Goal: Task Accomplishment & Management: Use online tool/utility

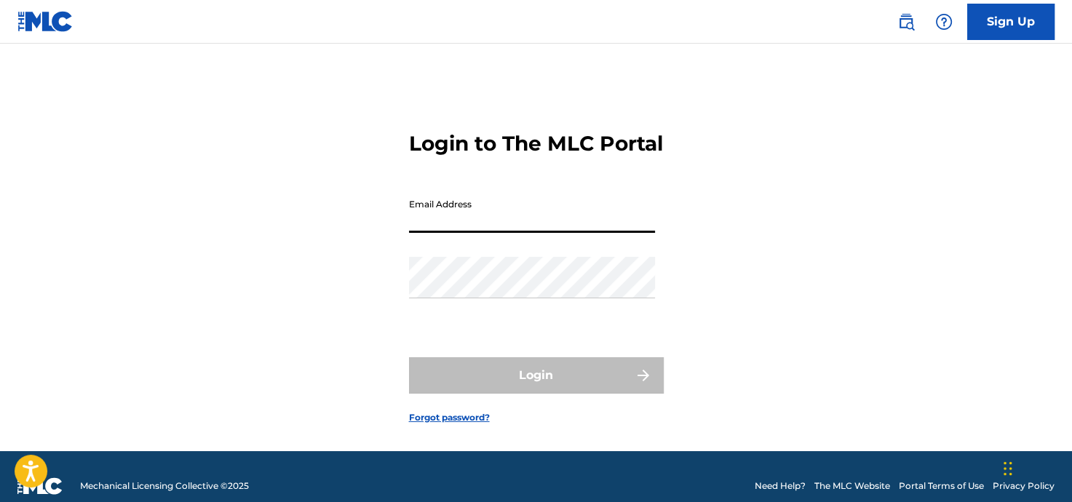
click at [492, 233] on input "Email Address" at bounding box center [532, 211] width 246 height 41
click at [799, 191] on div "Login to The MLC Portal Email Address Password Login Forgot password?" at bounding box center [536, 265] width 1018 height 371
click at [457, 233] on input "Email Address" at bounding box center [532, 211] width 246 height 41
click at [754, 194] on div "Login to The MLC Portal Email Address Password Login Forgot password?" at bounding box center [536, 265] width 1018 height 371
type input "[EMAIL_ADDRESS][DOMAIN_NAME]"
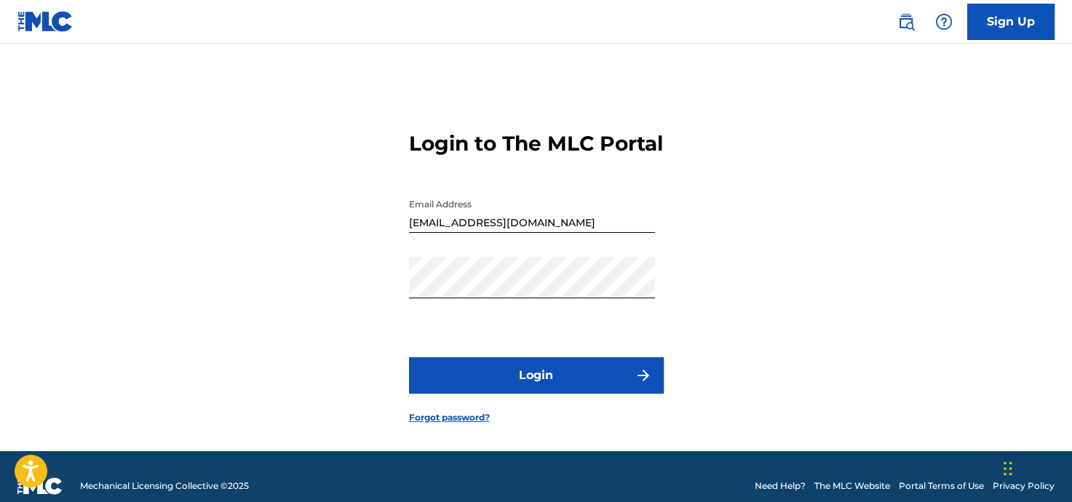
click at [544, 394] on button "Login" at bounding box center [536, 375] width 255 height 36
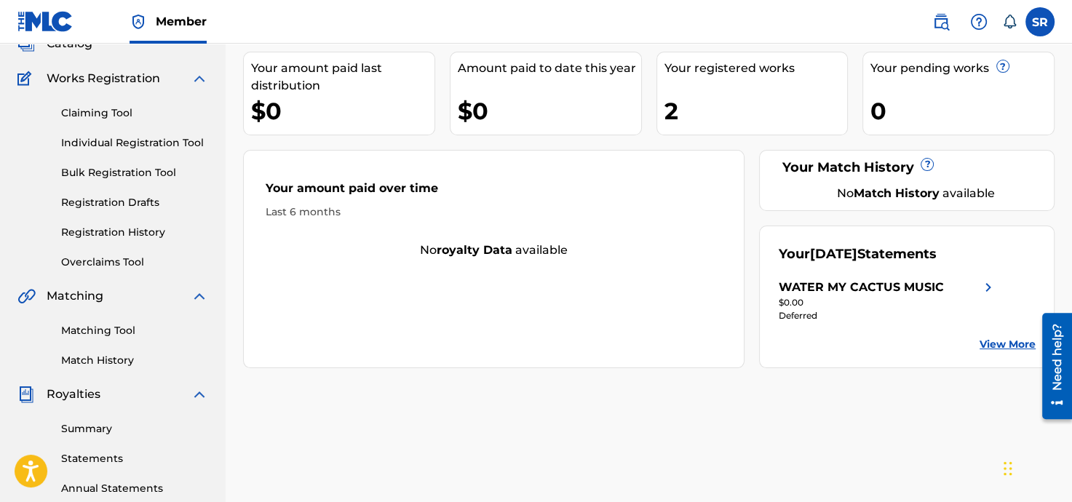
scroll to position [58, 0]
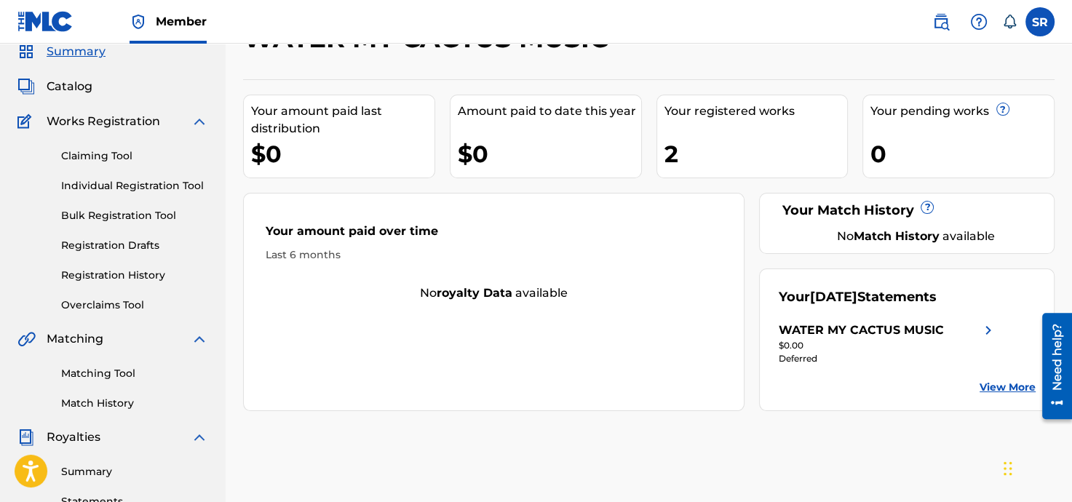
click at [984, 327] on img at bounding box center [987, 330] width 17 height 17
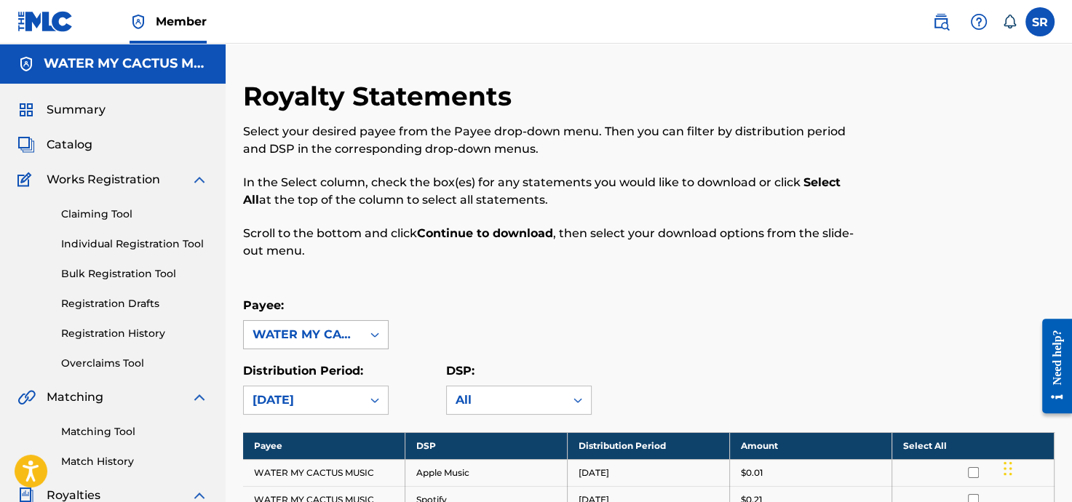
click at [360, 336] on div "WATER MY CACTUS MUSIC" at bounding box center [303, 335] width 118 height 28
click at [495, 298] on div "Payee: 1 result available. Use Up and Down to choose options, press Enter to se…" at bounding box center [648, 323] width 811 height 52
click at [1042, 21] on label at bounding box center [1039, 21] width 29 height 29
click at [1040, 22] on input "SR Stephen Rinaldi music@steverinaldi.com Notification Preferences Profile Log …" at bounding box center [1040, 22] width 0 height 0
click at [436, 164] on div "Select your desired payee from the Payee drop-down menu. Then you can filter by…" at bounding box center [555, 191] width 625 height 137
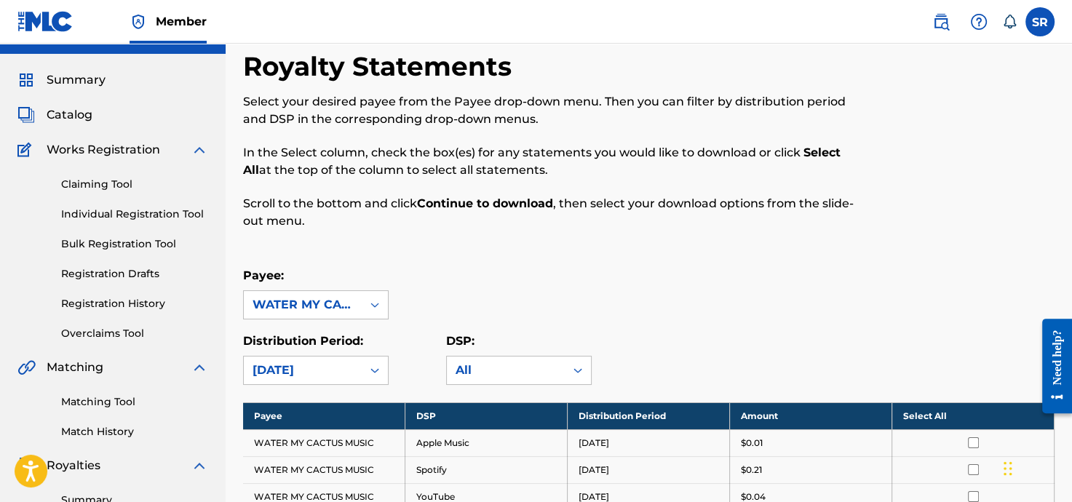
scroll to position [116, 0]
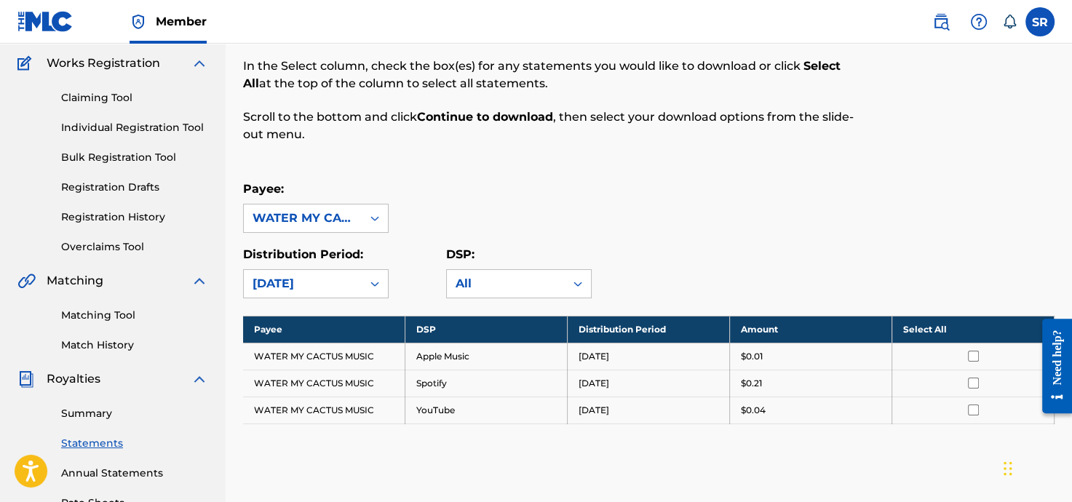
click at [334, 386] on td "WATER MY CACTUS MUSIC" at bounding box center [324, 383] width 162 height 27
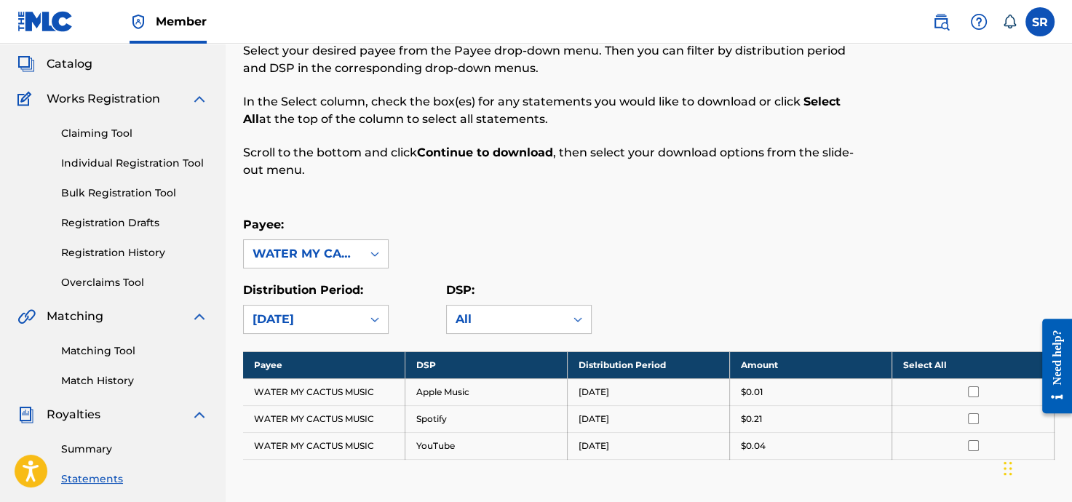
scroll to position [0, 0]
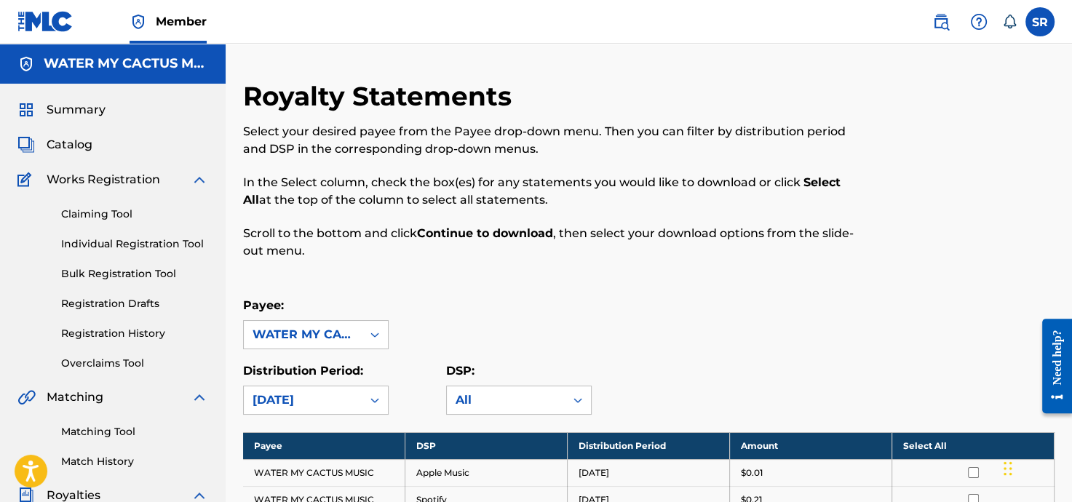
click at [73, 140] on span "Catalog" at bounding box center [70, 144] width 46 height 17
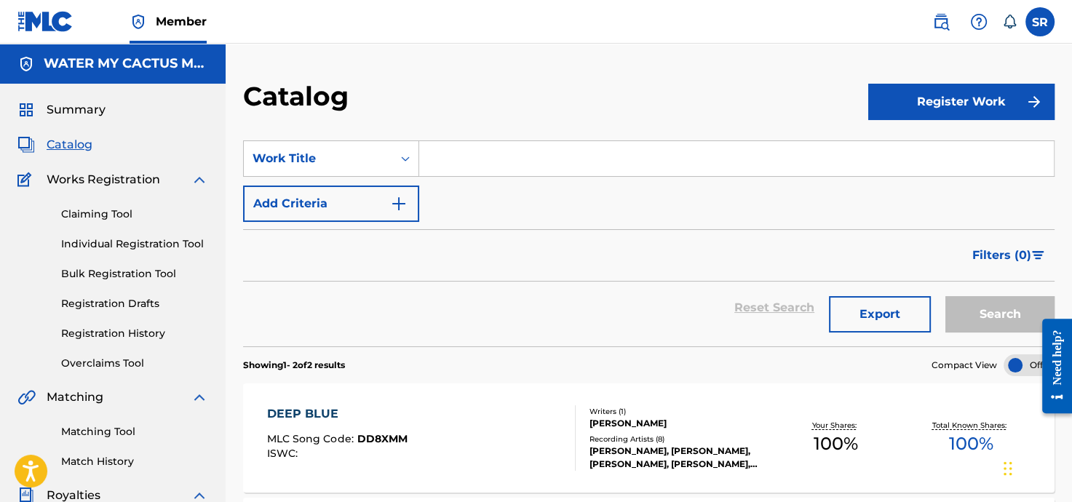
click at [94, 211] on link "Claiming Tool" at bounding box center [134, 214] width 147 height 15
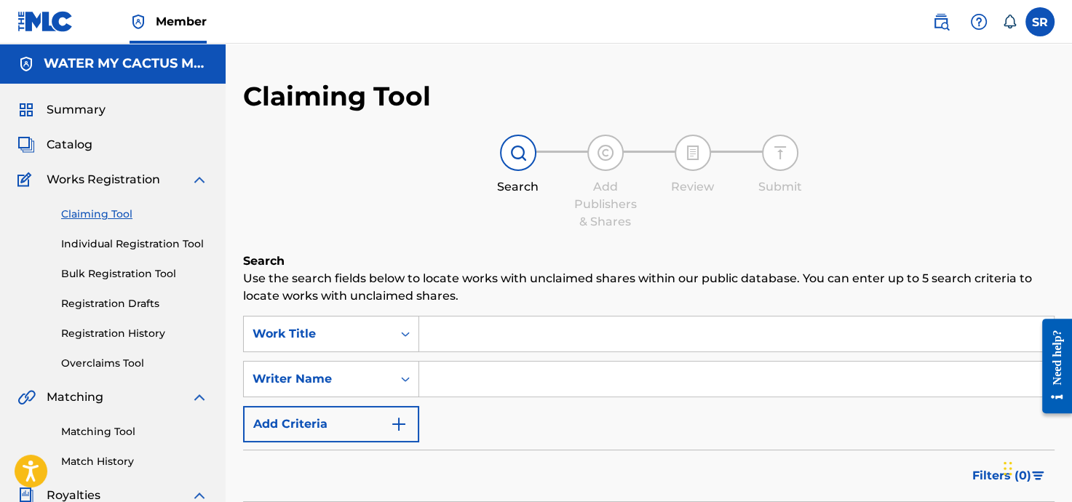
drag, startPoint x: 547, startPoint y: 346, endPoint x: 541, endPoint y: 335, distance: 11.7
click at [543, 341] on input "Search Form" at bounding box center [736, 333] width 634 height 35
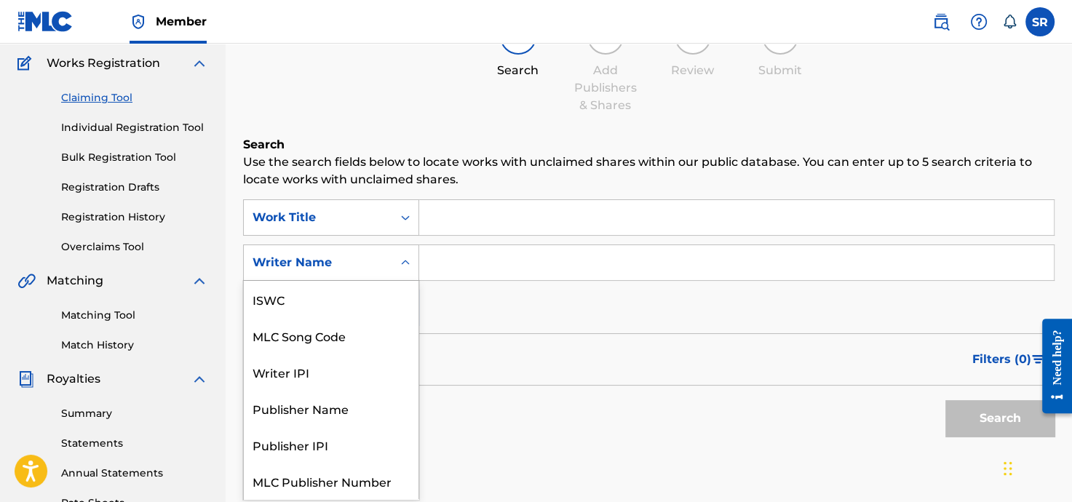
scroll to position [36, 0]
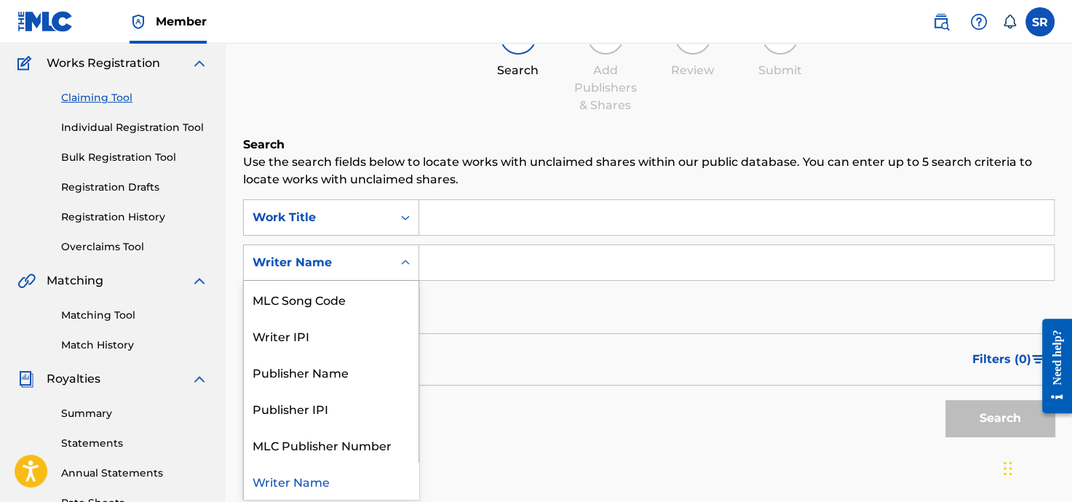
click at [410, 263] on icon "Search Form" at bounding box center [405, 262] width 15 height 15
click at [343, 371] on div "Publisher Name" at bounding box center [331, 372] width 175 height 36
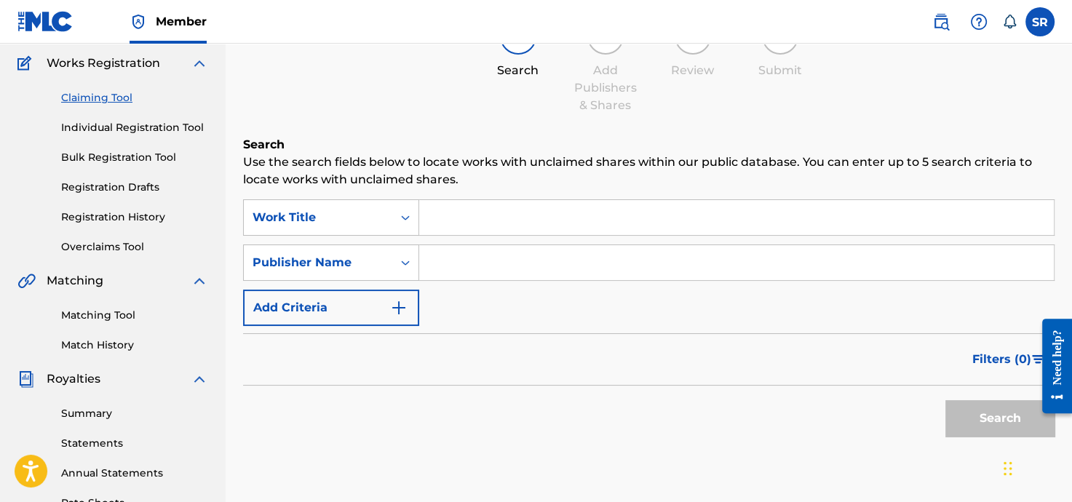
drag, startPoint x: 456, startPoint y: 268, endPoint x: 448, endPoint y: 273, distance: 9.1
click at [448, 273] on input "Search Form" at bounding box center [736, 262] width 634 height 35
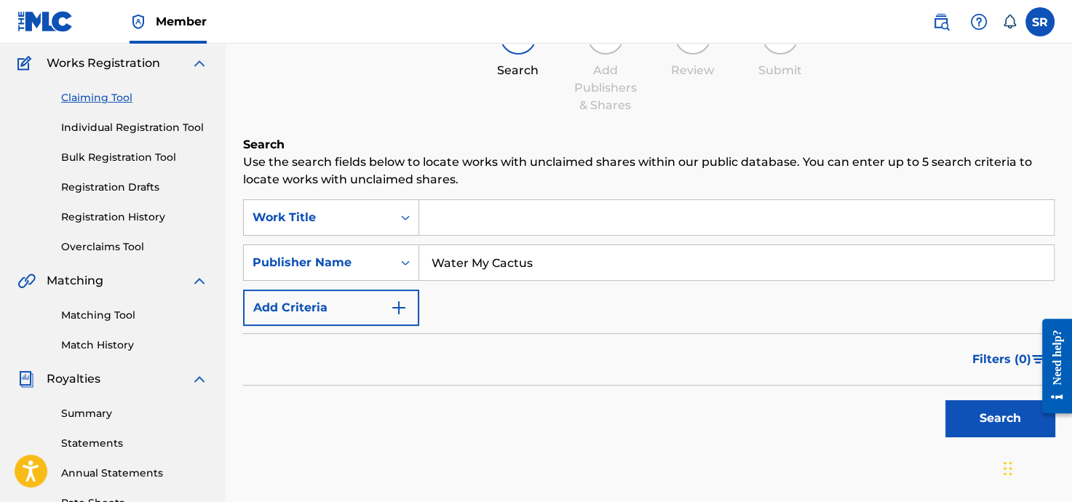
type input "Water My Cactus"
click at [945, 400] on button "Search" at bounding box center [999, 418] width 109 height 36
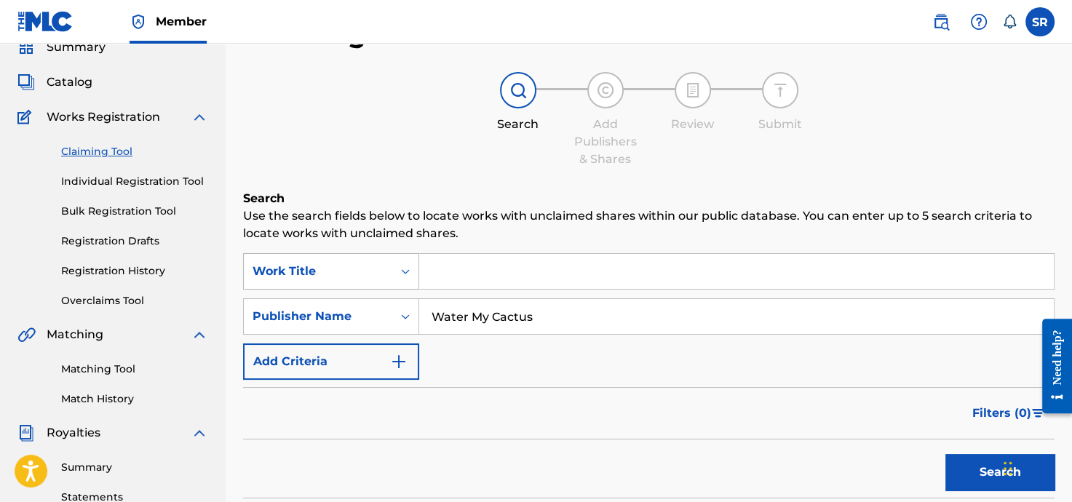
scroll to position [58, 0]
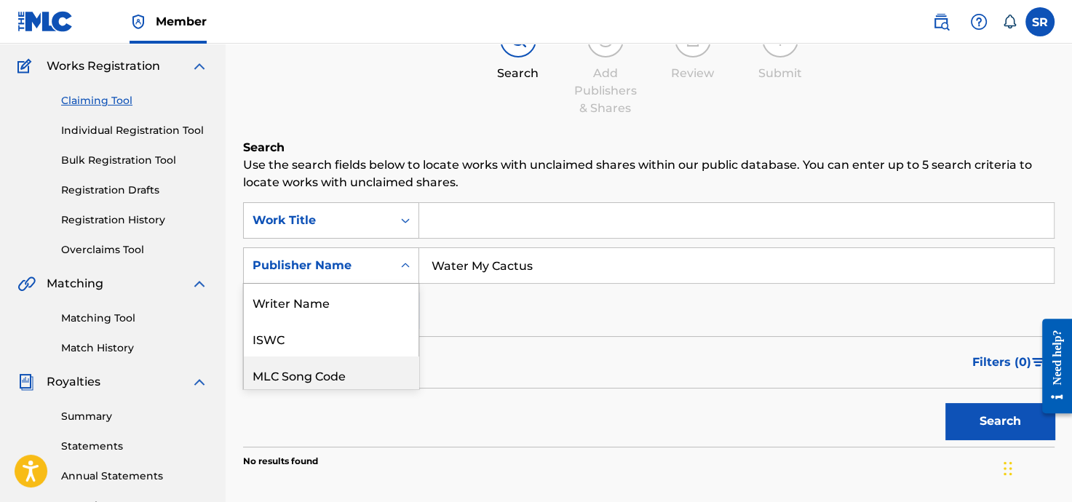
click at [405, 284] on div "7 results available. Use Up and Down to choose options, press Enter to select t…" at bounding box center [331, 265] width 176 height 36
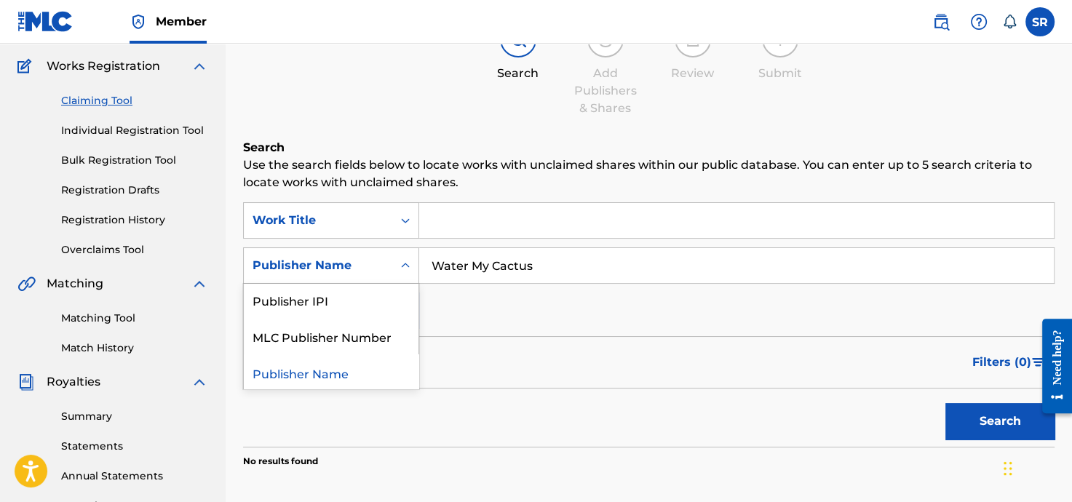
scroll to position [149, 0]
click at [361, 340] on div "MLC Publisher Number" at bounding box center [331, 334] width 175 height 36
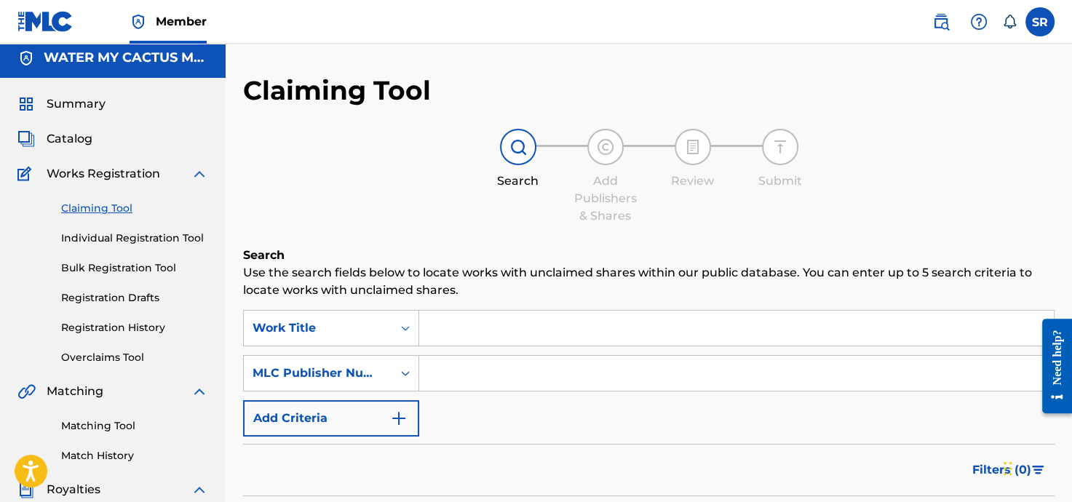
scroll to position [0, 0]
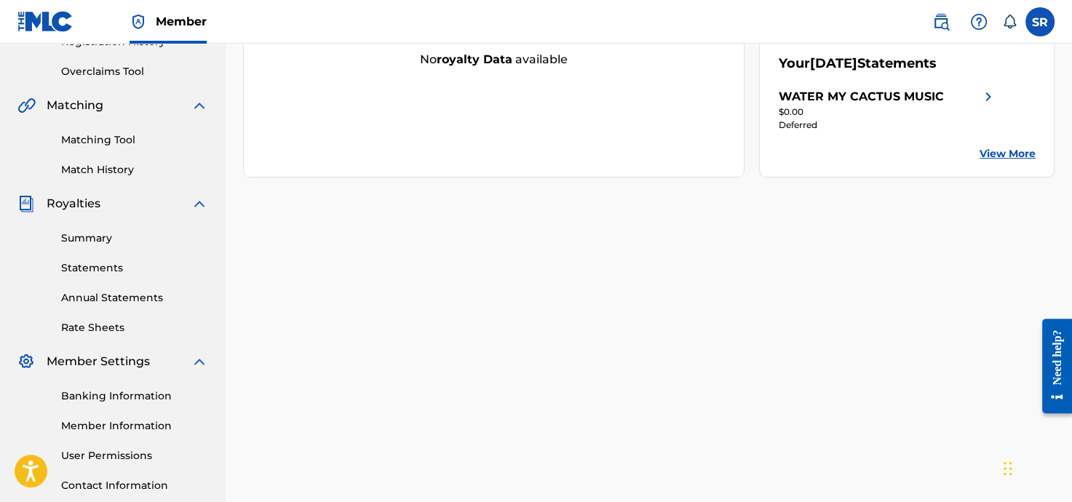
scroll to position [283, 0]
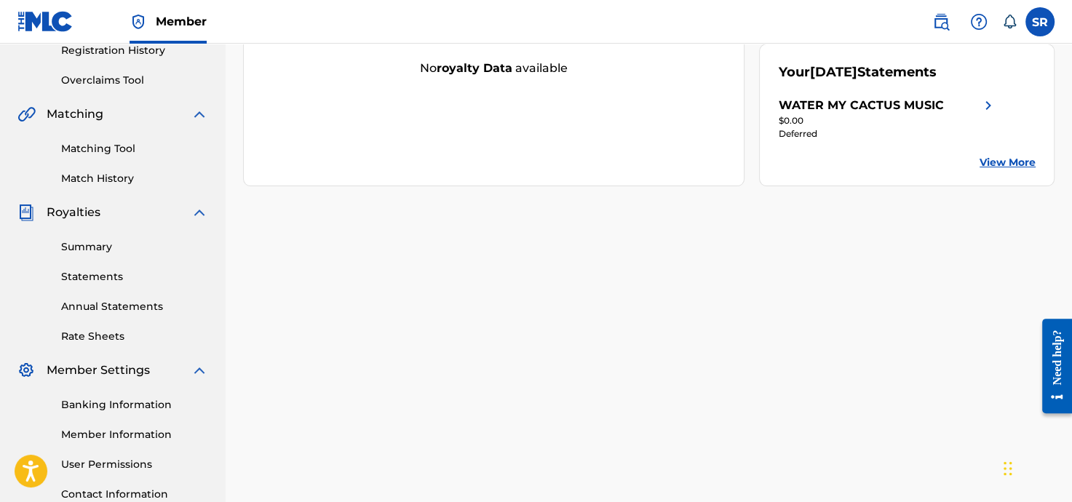
click at [119, 436] on link "Member Information" at bounding box center [134, 434] width 147 height 15
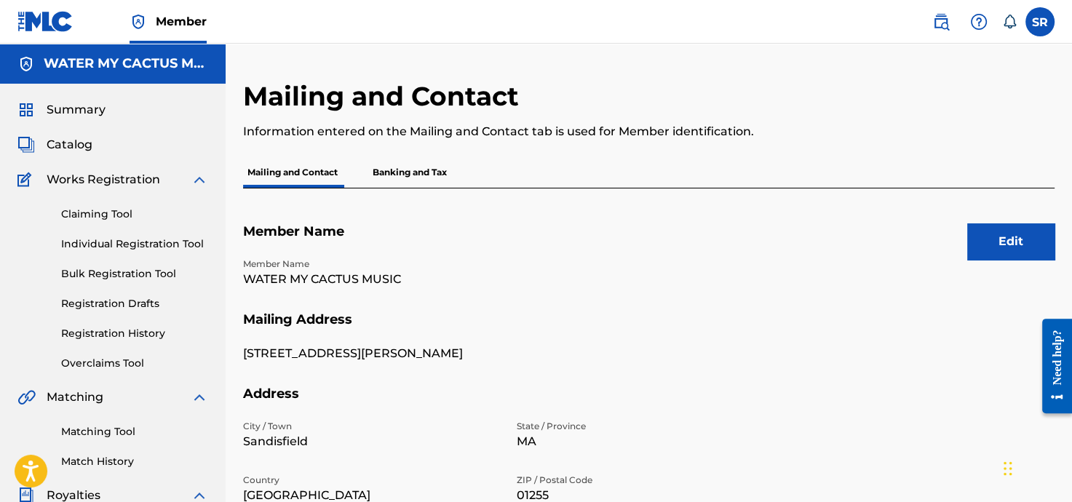
click at [409, 174] on p "Banking and Tax" at bounding box center [409, 172] width 83 height 31
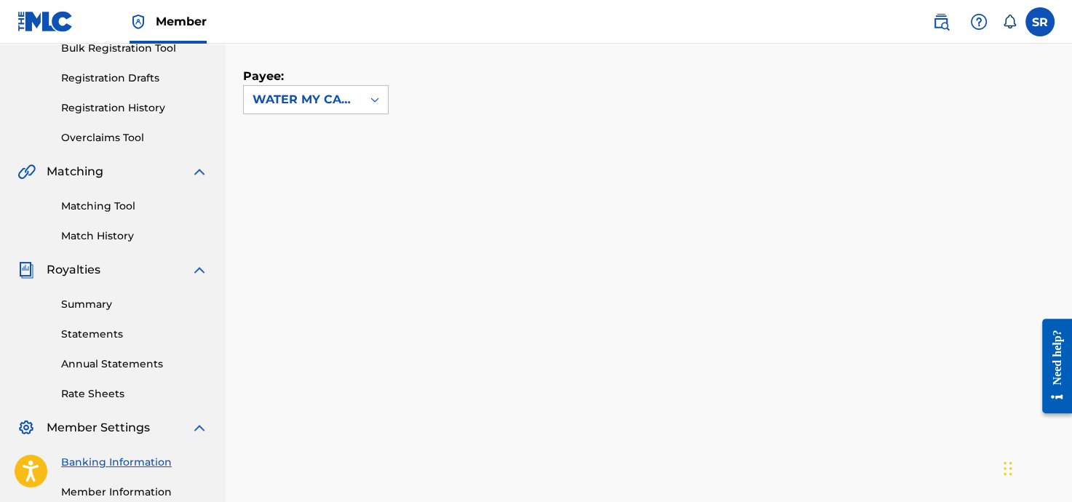
scroll to position [225, 0]
click at [370, 89] on div at bounding box center [375, 100] width 26 height 26
click at [521, 102] on div "Payee: WATER MY CACTUS MUSIC" at bounding box center [631, 73] width 776 height 83
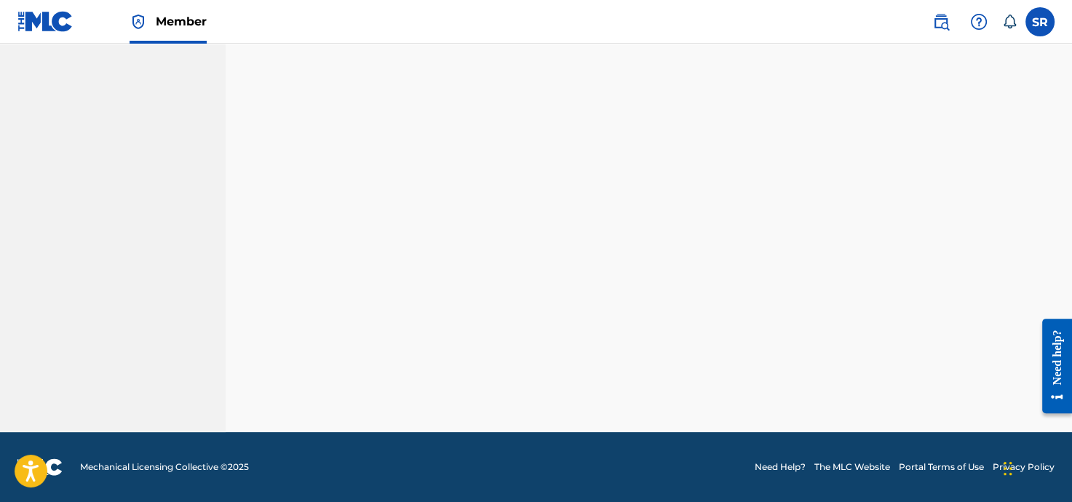
scroll to position [1405, 0]
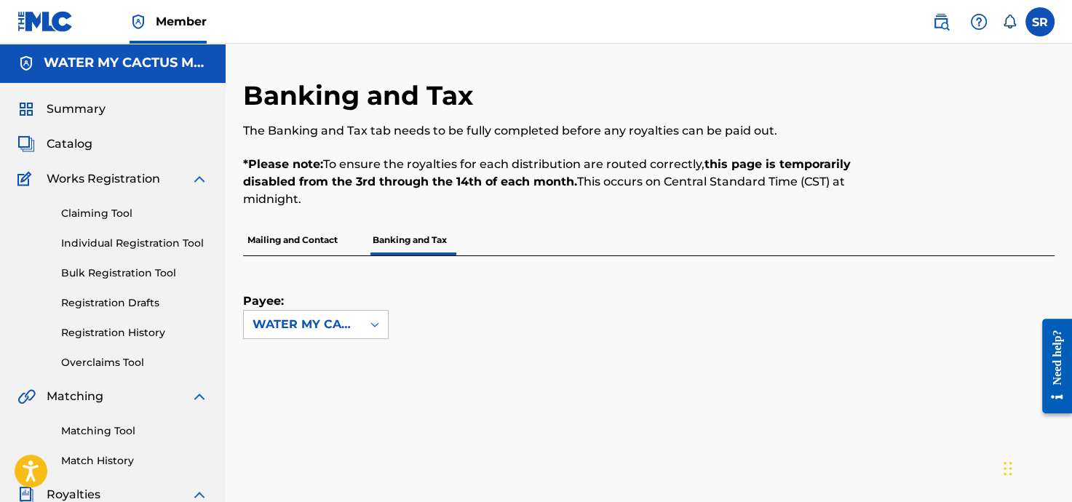
scroll to position [0, 0]
click at [64, 108] on span "Summary" at bounding box center [76, 109] width 59 height 17
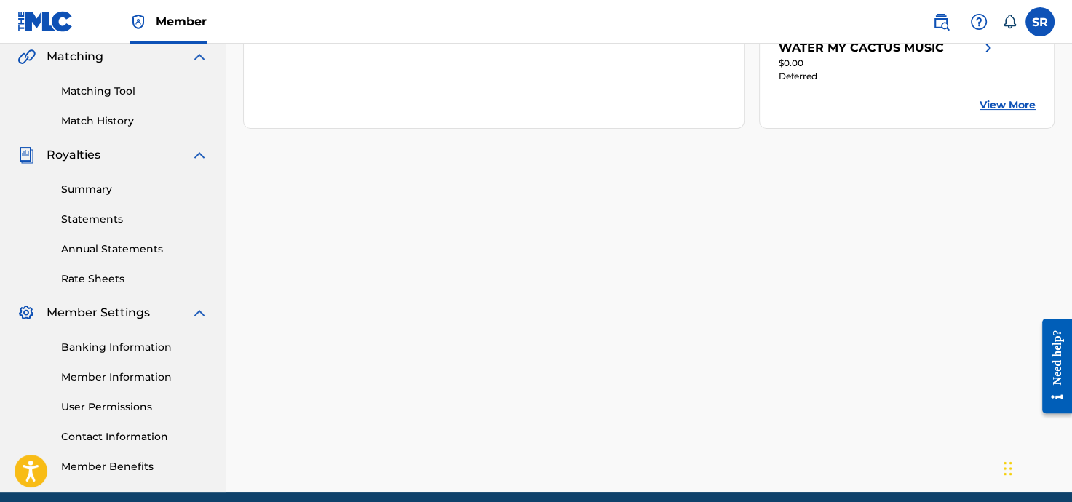
scroll to position [349, 0]
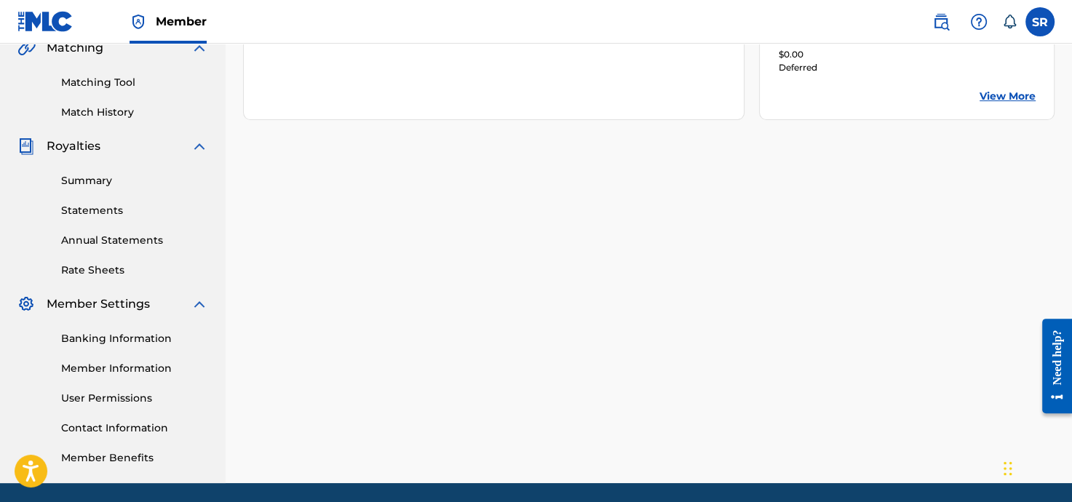
click at [73, 182] on link "Summary" at bounding box center [134, 180] width 147 height 15
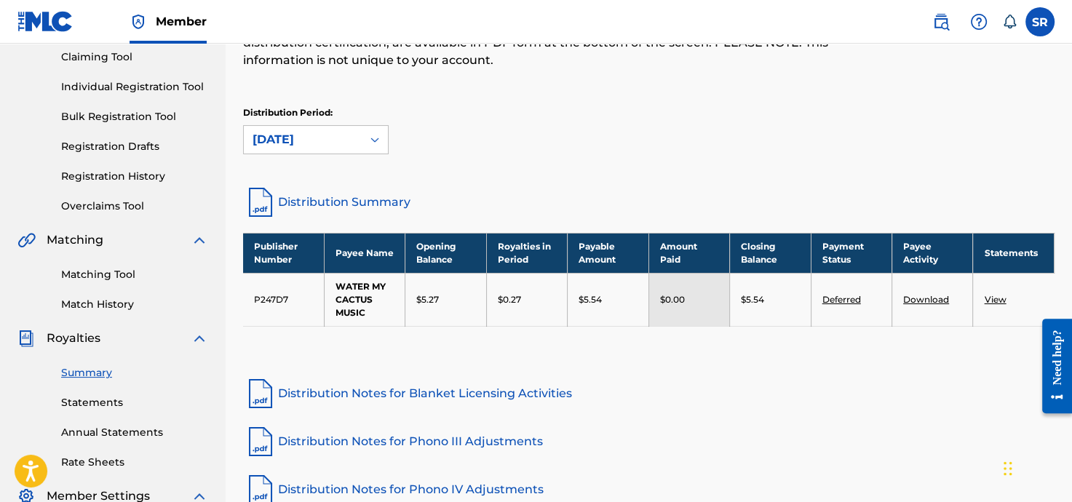
scroll to position [175, 0]
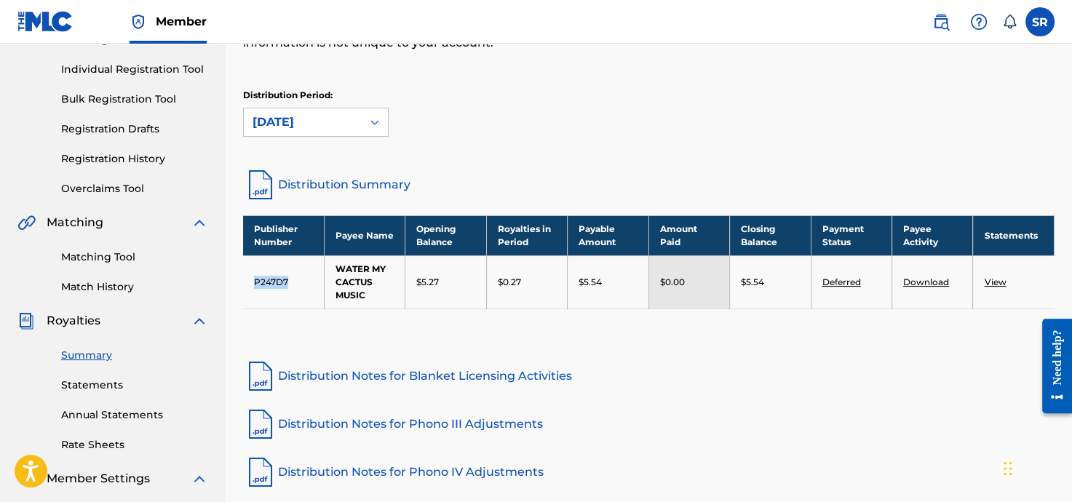
drag, startPoint x: 300, startPoint y: 276, endPoint x: 252, endPoint y: 277, distance: 48.0
click at [252, 277] on td "P247D7" at bounding box center [283, 281] width 81 height 53
copy td "P247D7"
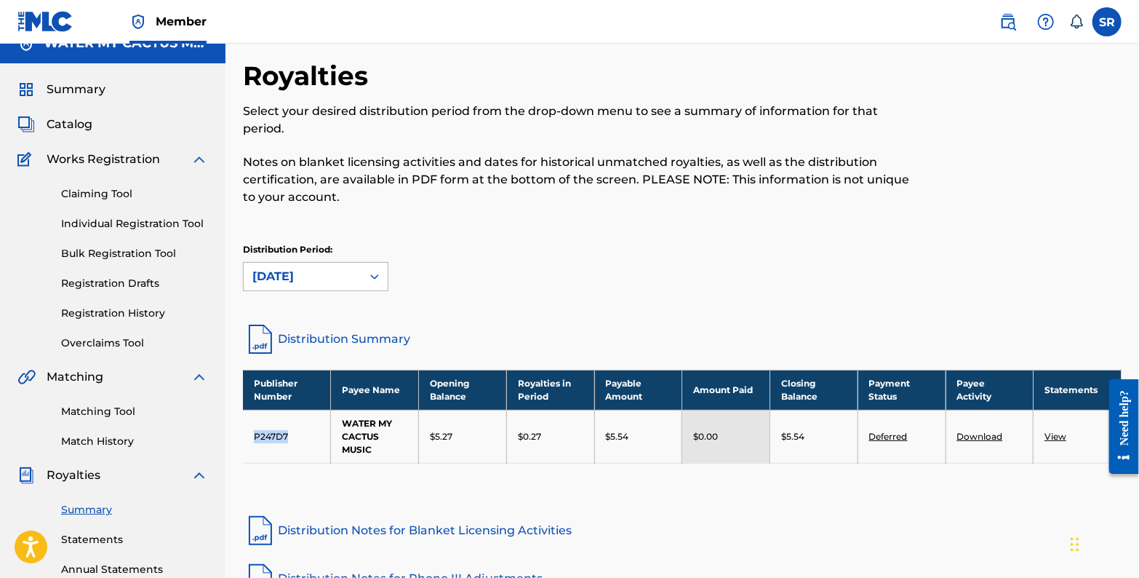
scroll to position [0, 0]
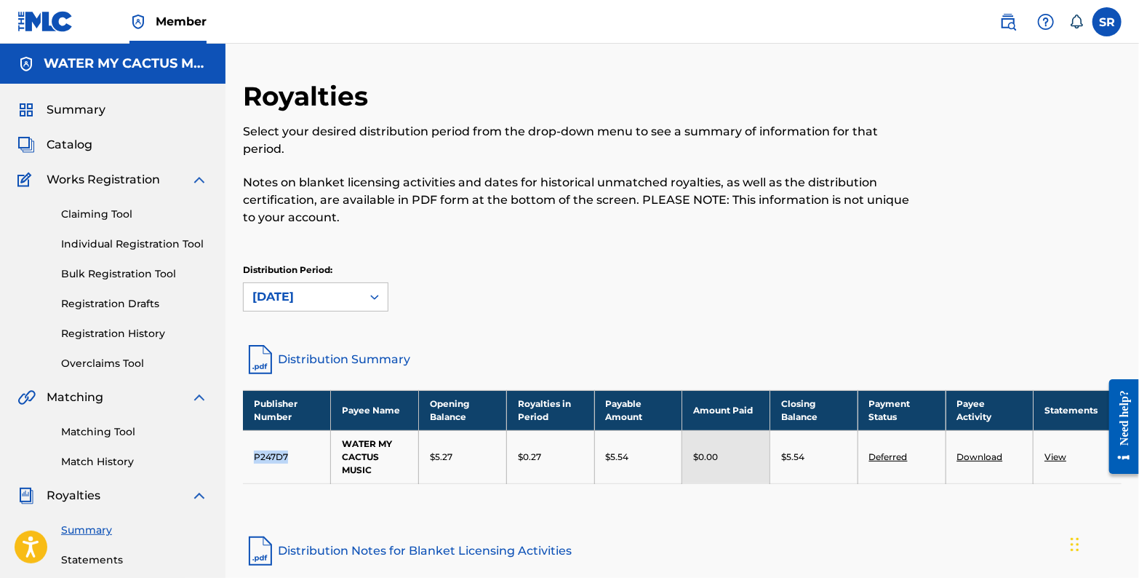
click at [128, 336] on link "Registration History" at bounding box center [134, 333] width 147 height 15
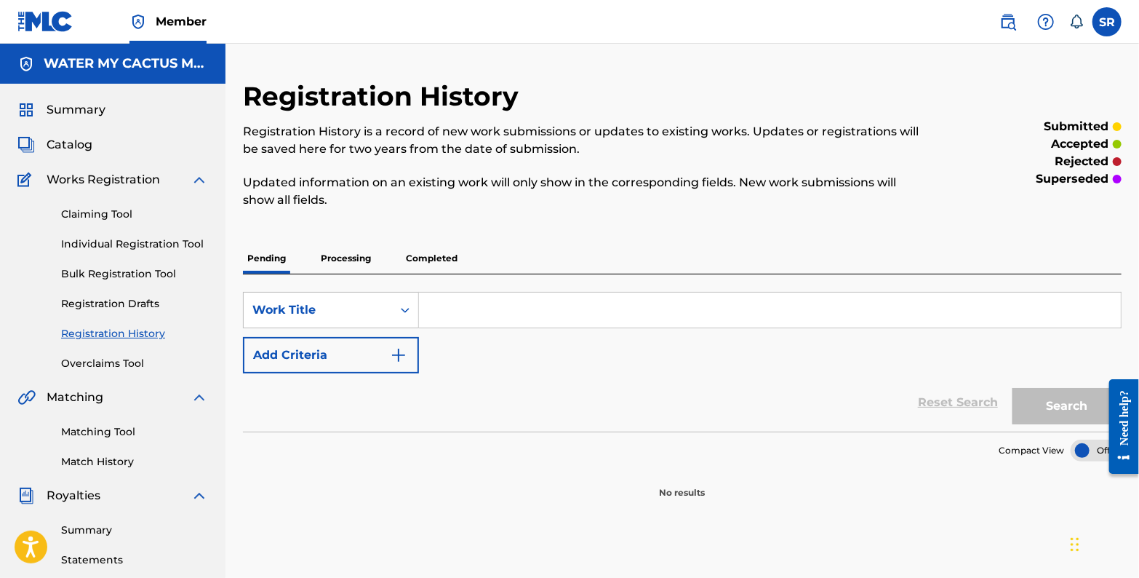
click at [425, 258] on p "Completed" at bounding box center [432, 258] width 60 height 31
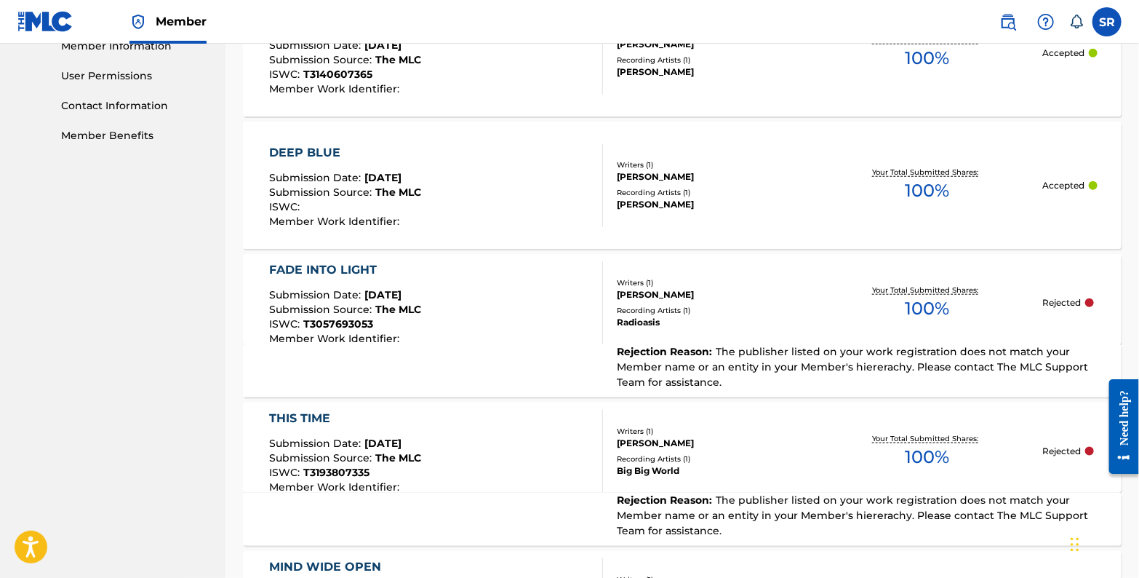
scroll to position [698, 0]
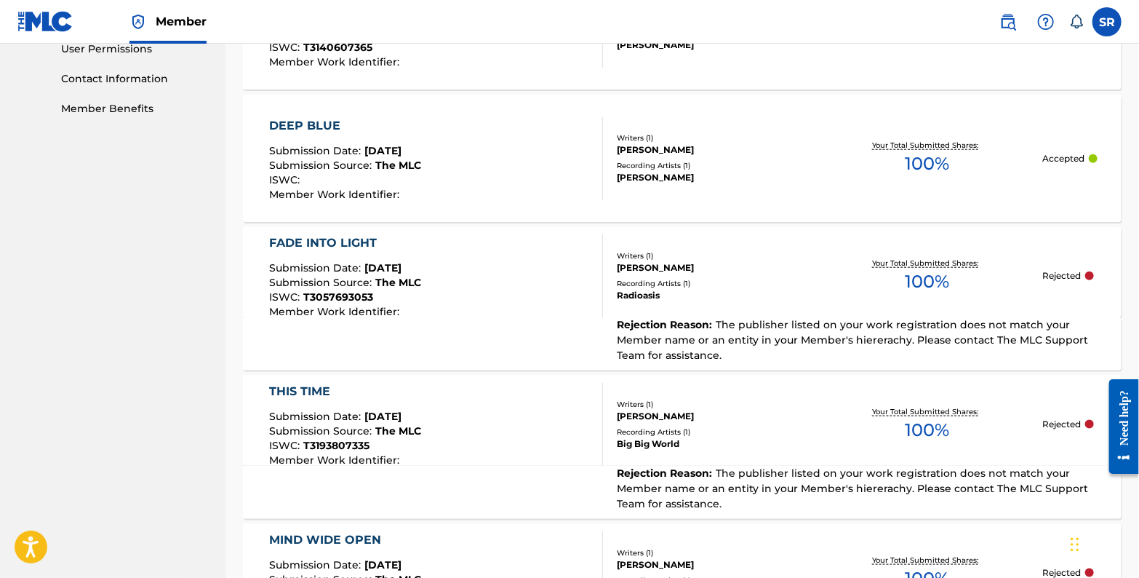
click at [791, 292] on div "Radioasis" at bounding box center [714, 295] width 195 height 13
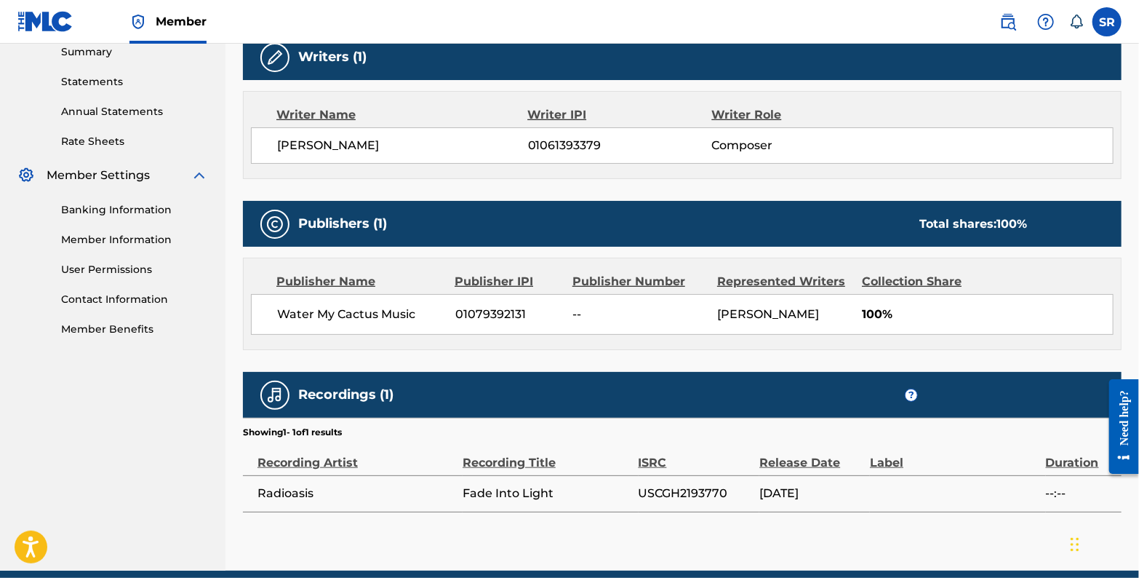
scroll to position [524, 0]
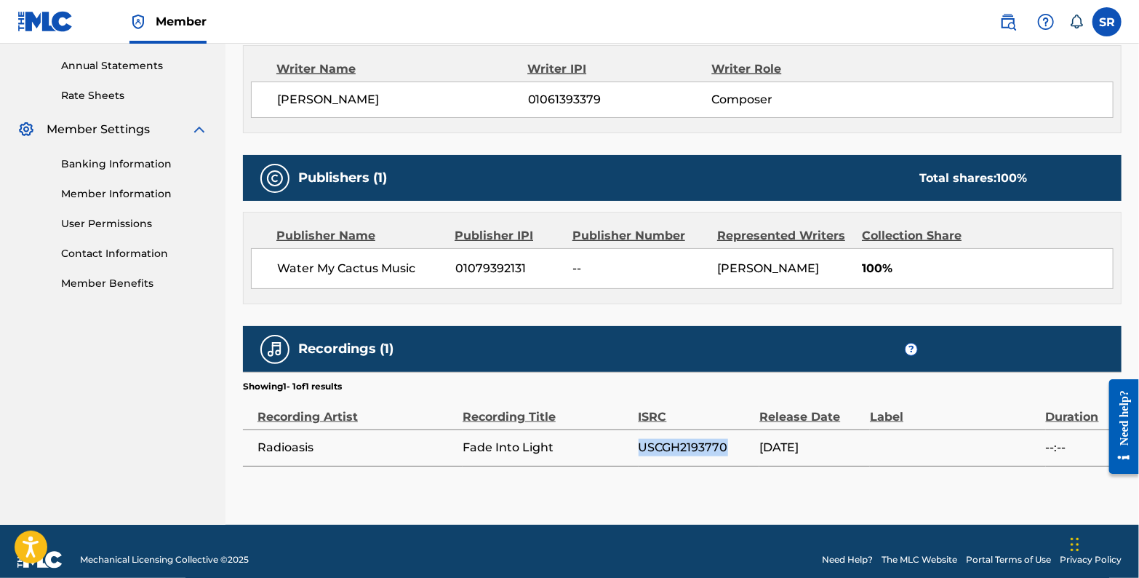
drag, startPoint x: 640, startPoint y: 447, endPoint x: 727, endPoint y: 439, distance: 87.6
click at [727, 439] on tr "Radioasis Fade Into Light USCGH2193770 02/12/2021 --:--" at bounding box center [682, 447] width 879 height 36
copy tr "USCGH2193770"
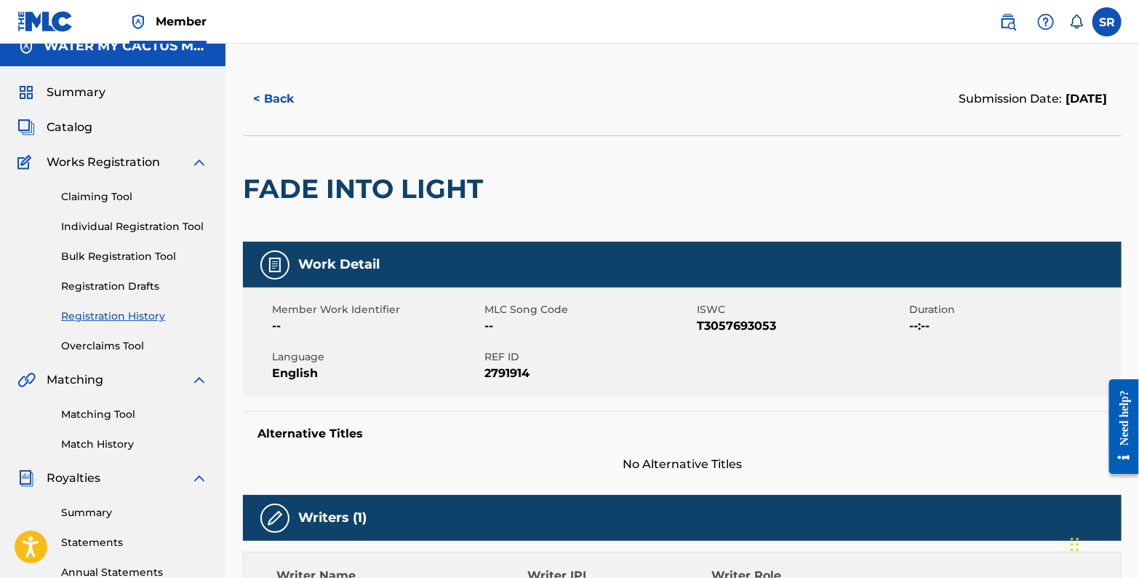
scroll to position [0, 0]
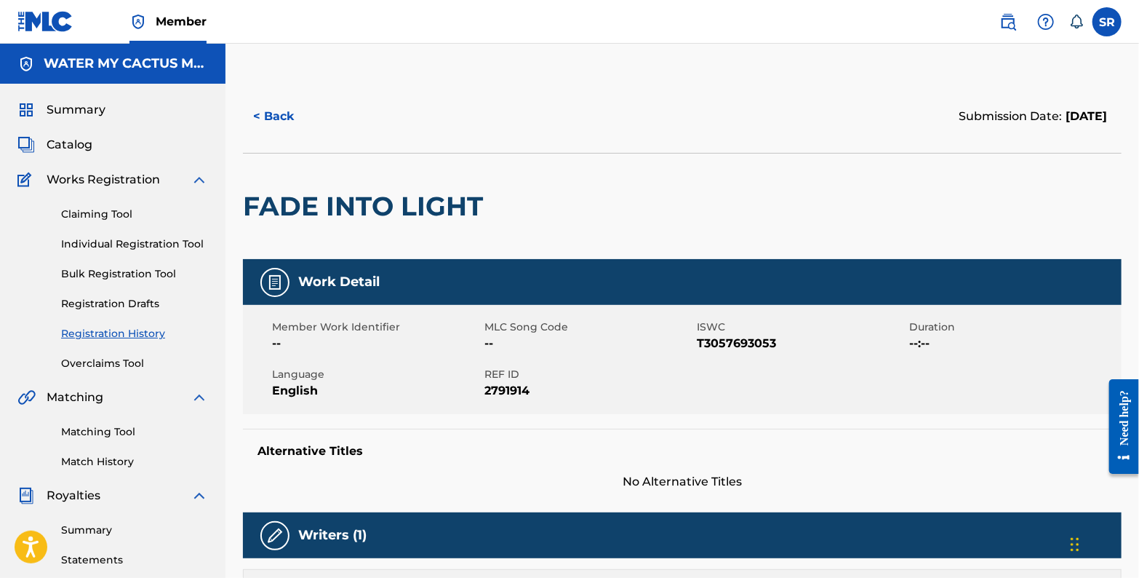
click at [282, 116] on button "< Back" at bounding box center [286, 116] width 87 height 36
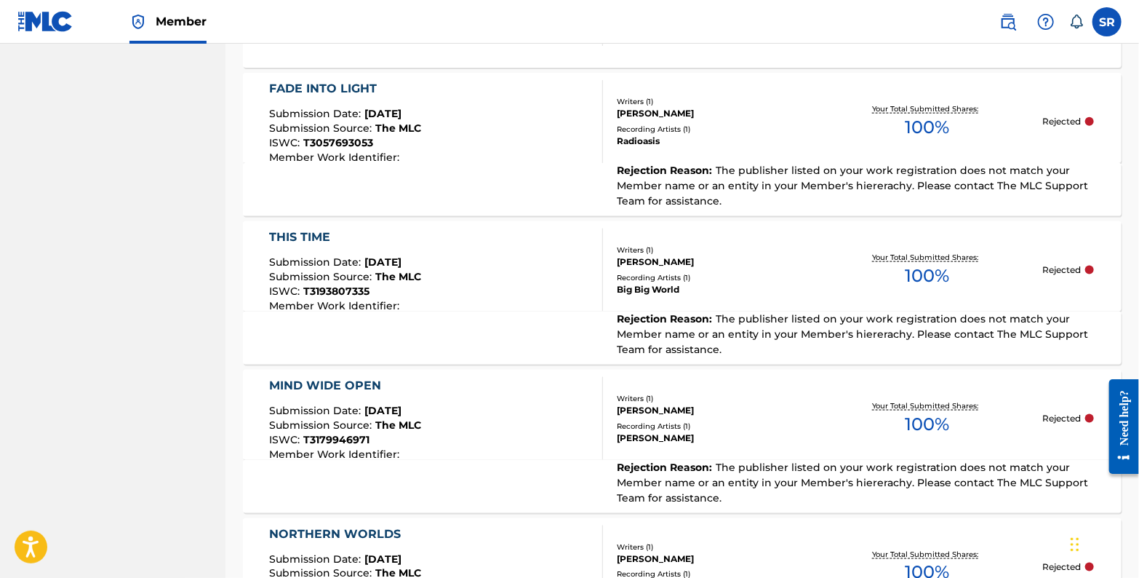
scroll to position [906, 0]
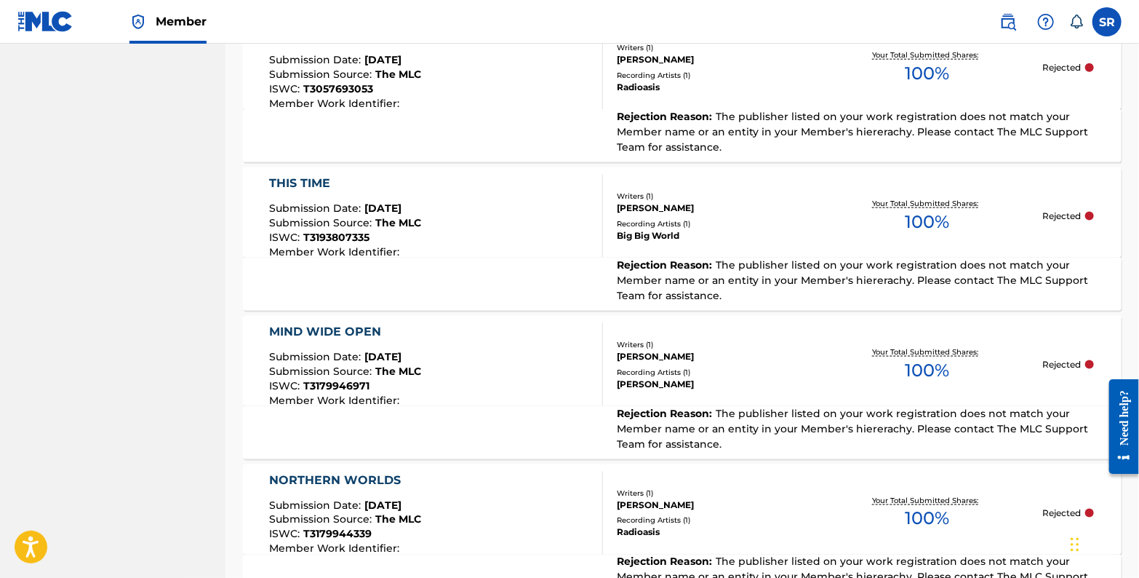
click at [749, 244] on div "THIS TIME Submission Date : Feb 06, 2024 Submission Source : The MLC ISWC : T31…" at bounding box center [682, 212] width 879 height 90
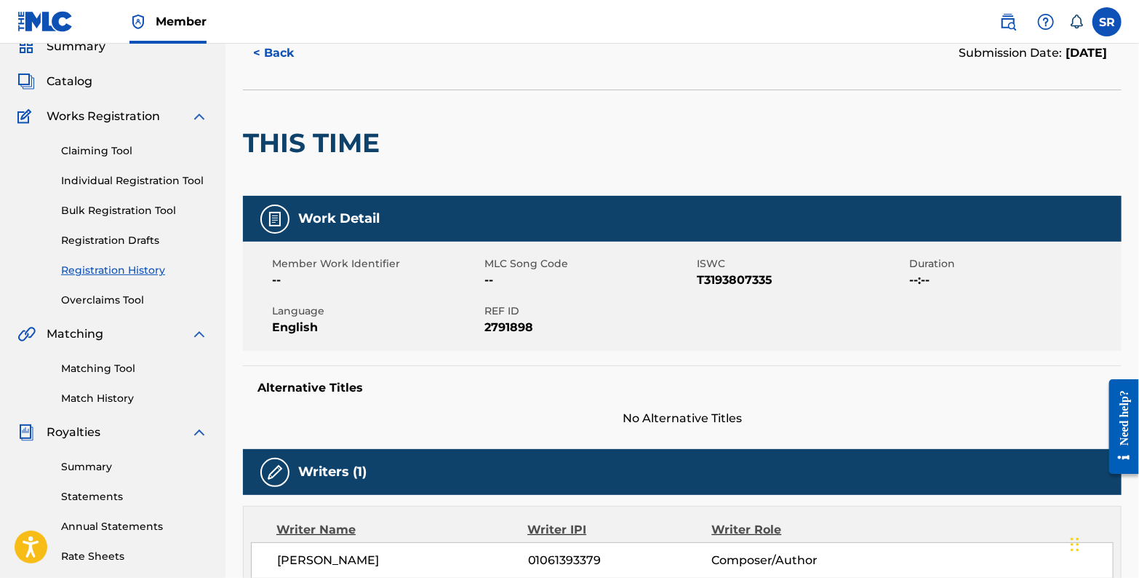
scroll to position [116, 0]
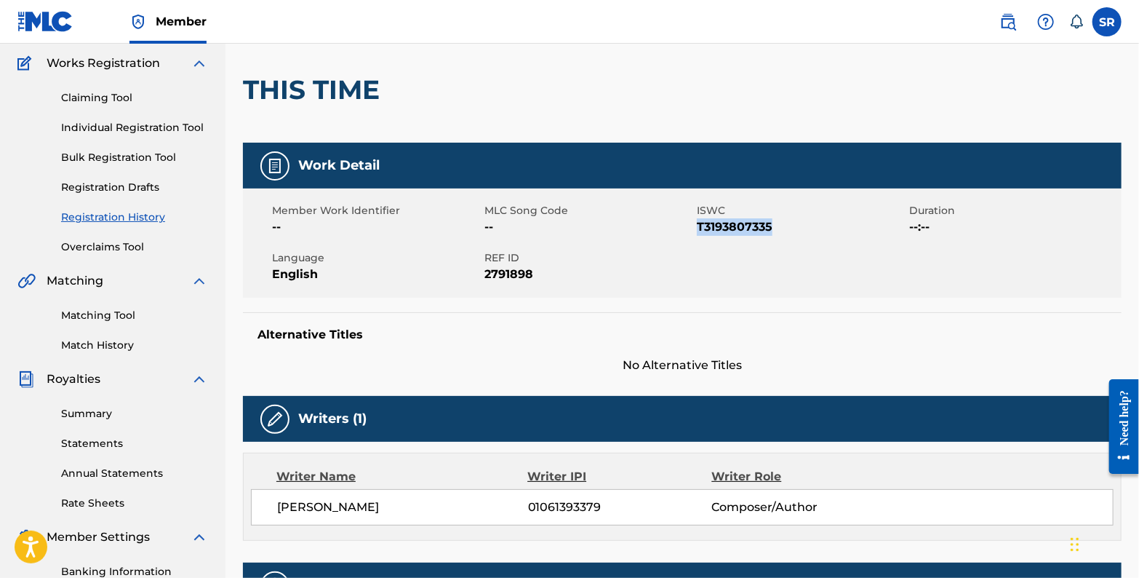
drag, startPoint x: 753, startPoint y: 226, endPoint x: 699, endPoint y: 229, distance: 54.0
click at [699, 229] on span "T3193807335" at bounding box center [801, 226] width 209 height 17
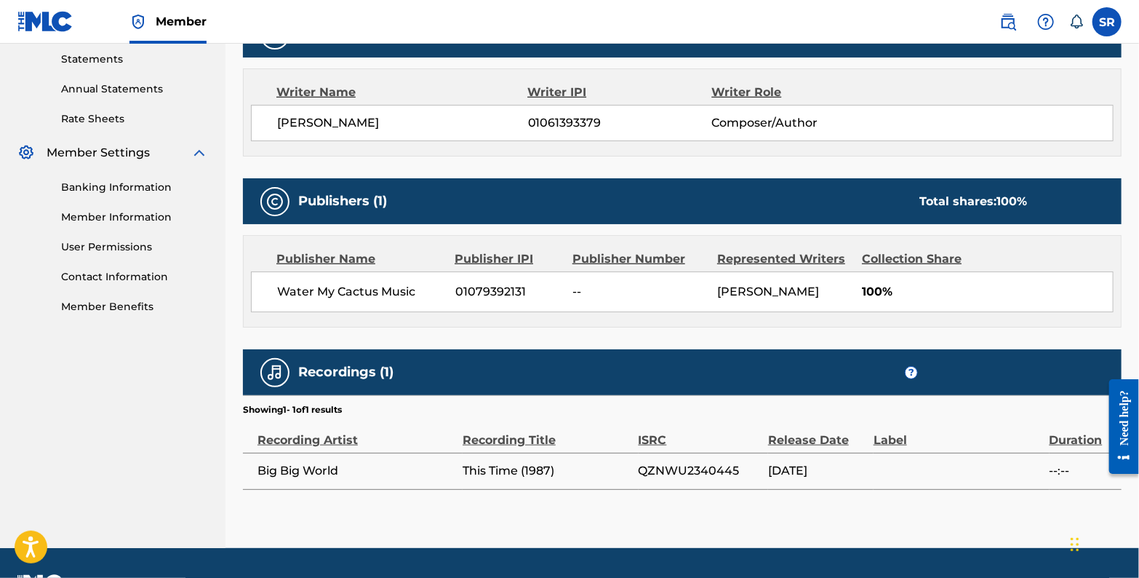
scroll to position [524, 0]
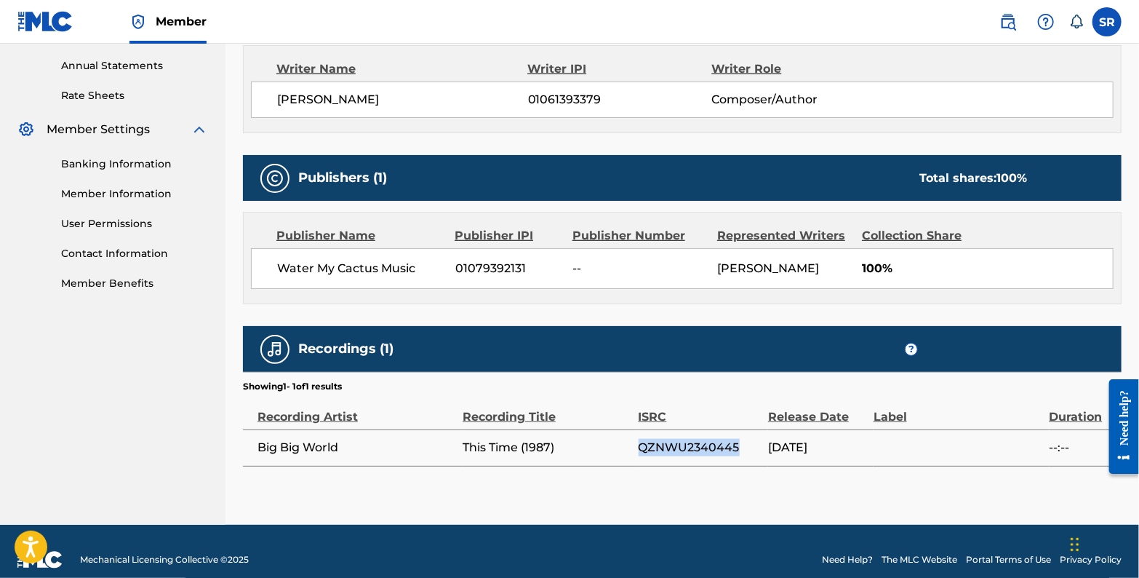
drag, startPoint x: 637, startPoint y: 447, endPoint x: 736, endPoint y: 447, distance: 98.9
click at [741, 446] on tr "Big Big World This Time (1987) QZNWU2340445 07/17/2023 --:--" at bounding box center [682, 447] width 879 height 36
copy tr "QZNWU2340445"
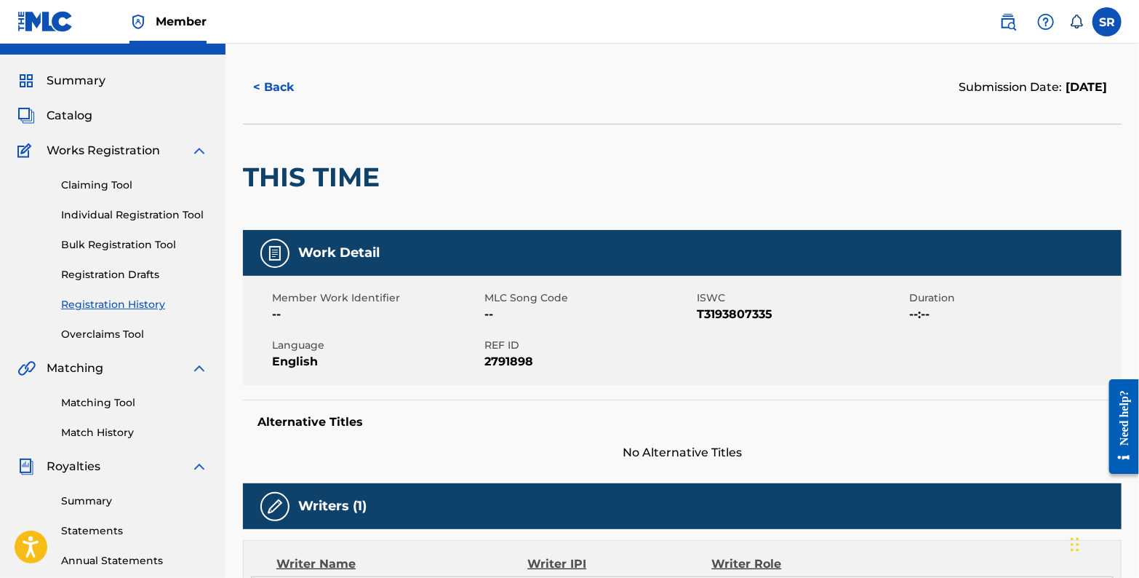
scroll to position [0, 0]
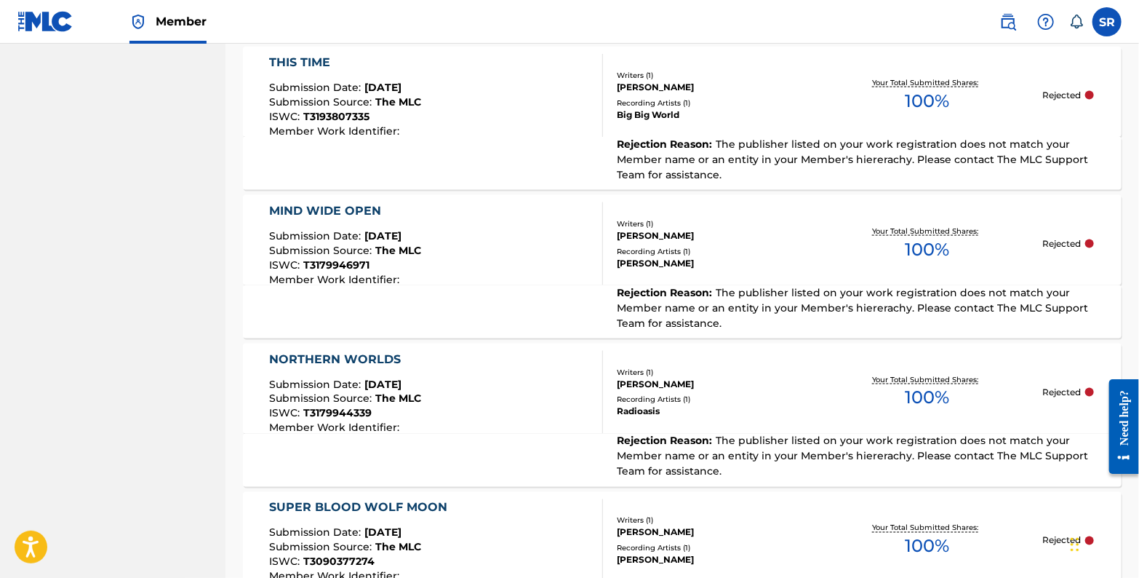
scroll to position [1081, 0]
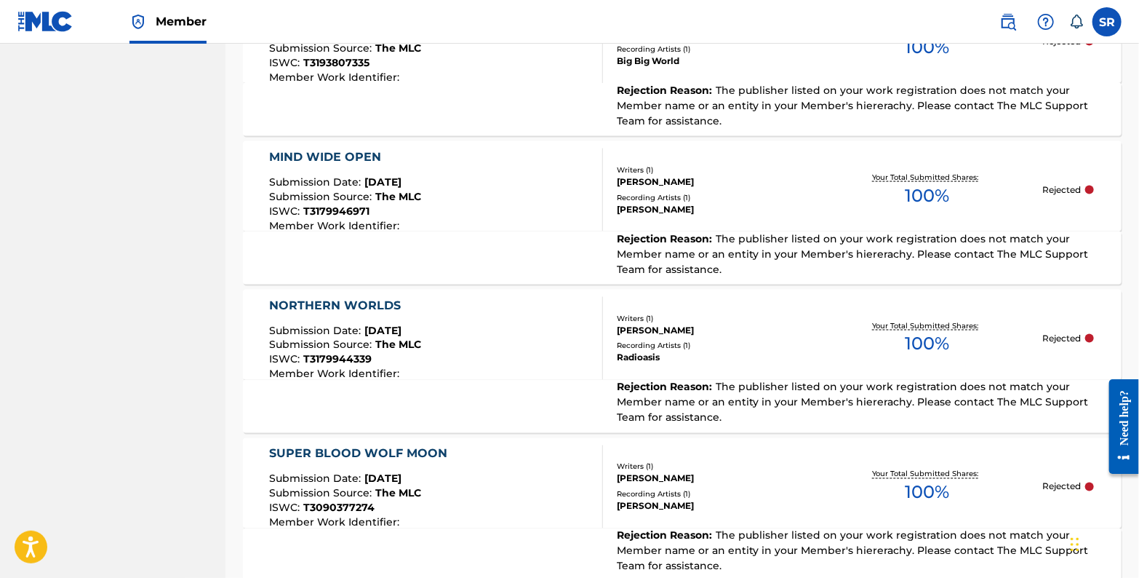
click at [783, 192] on div "Recording Artists ( 1 )" at bounding box center [714, 197] width 195 height 11
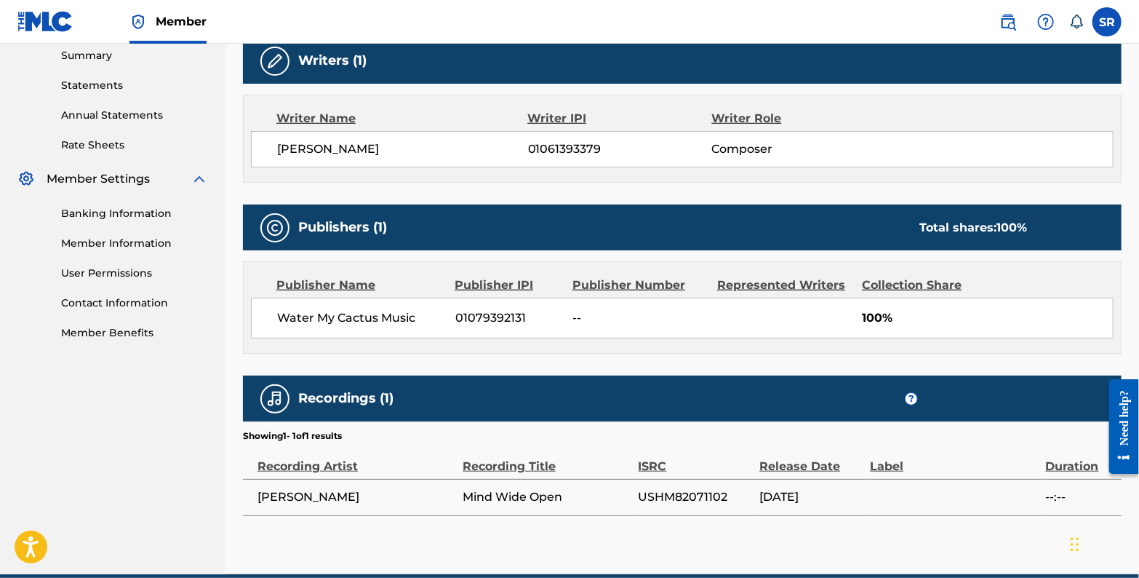
scroll to position [538, 0]
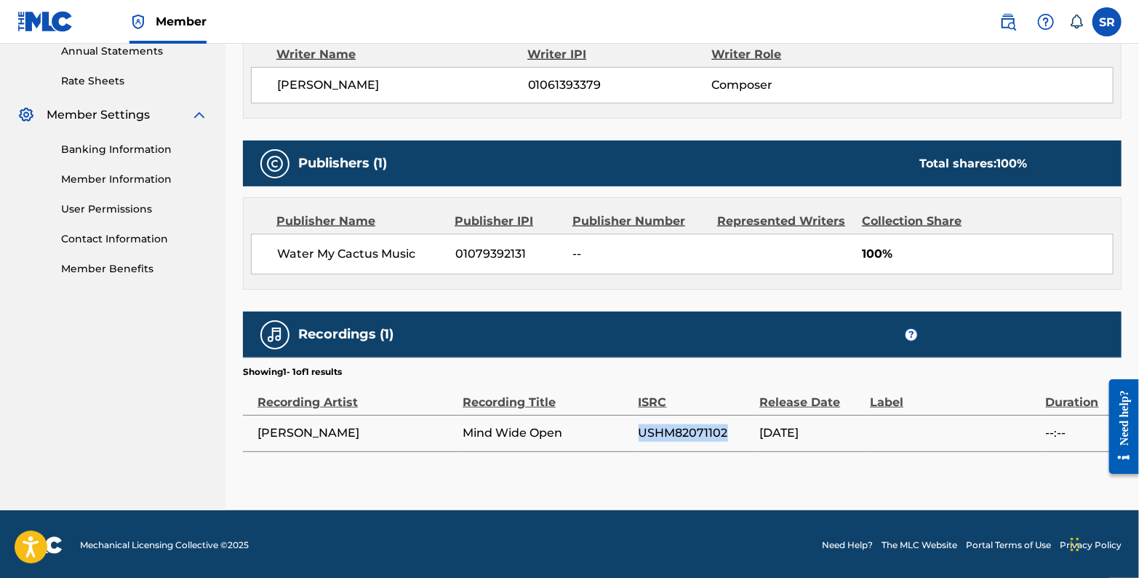
drag, startPoint x: 640, startPoint y: 425, endPoint x: 717, endPoint y: 426, distance: 77.1
click at [727, 420] on td "USHM82071102" at bounding box center [699, 433] width 121 height 36
copy span "USHM82071102"
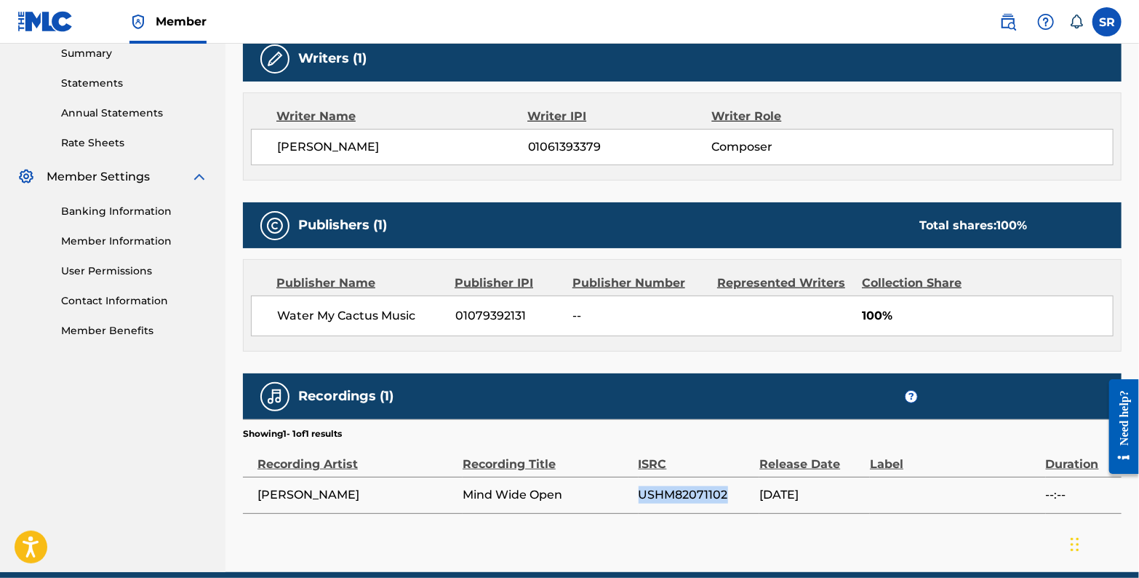
scroll to position [480, 0]
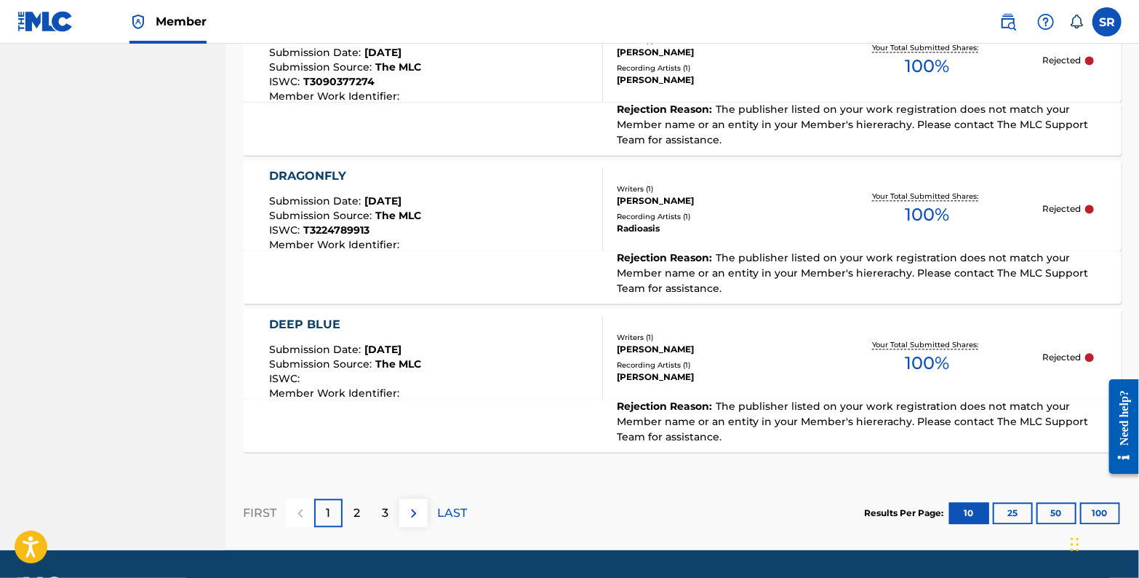
scroll to position [1528, 0]
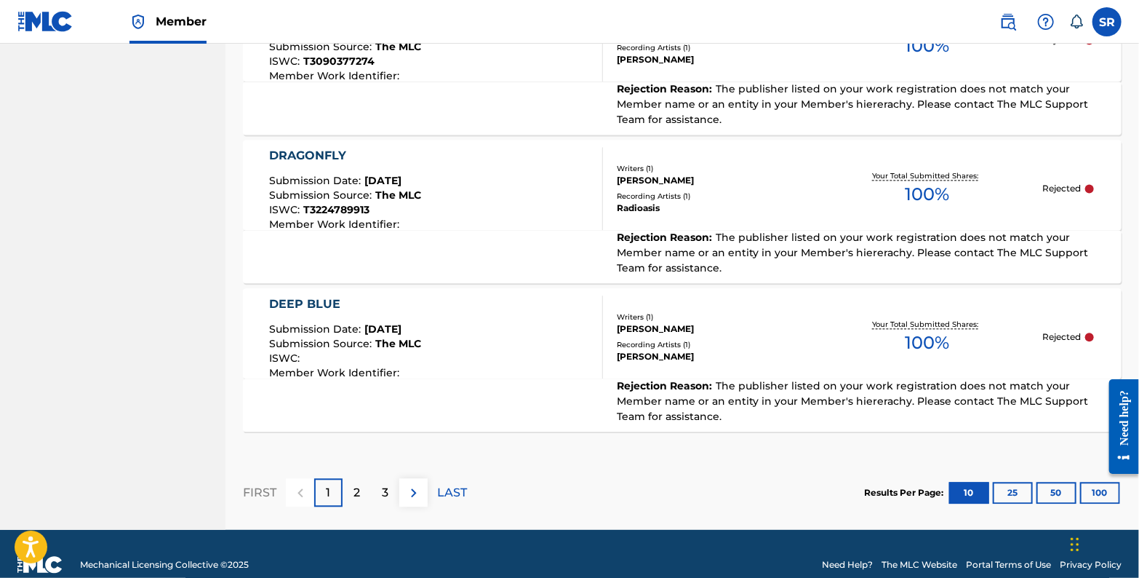
click at [1062, 489] on button "50" at bounding box center [1057, 493] width 40 height 22
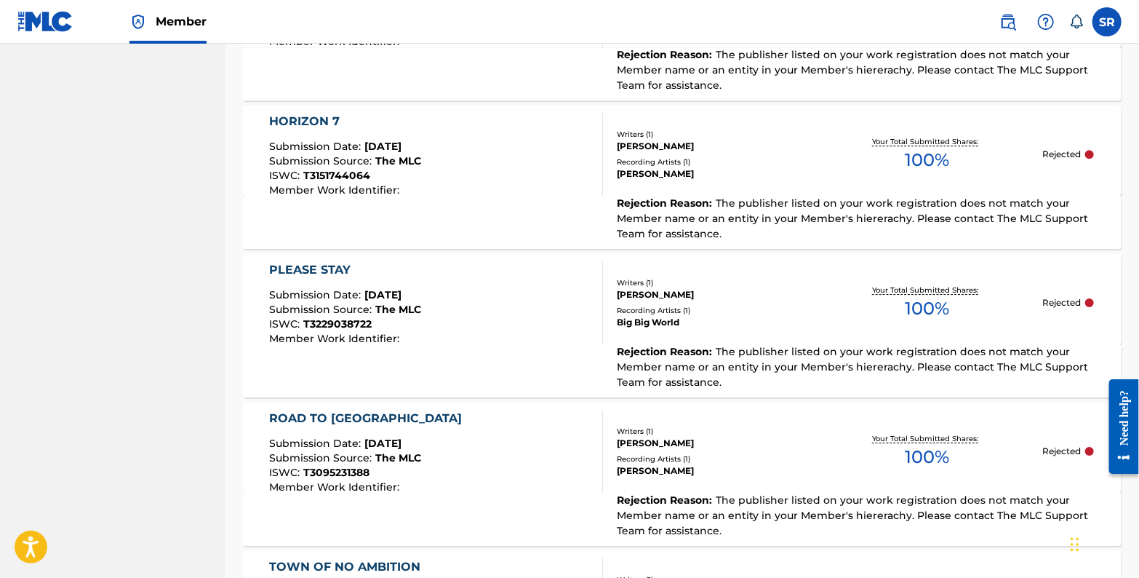
scroll to position [2226, 0]
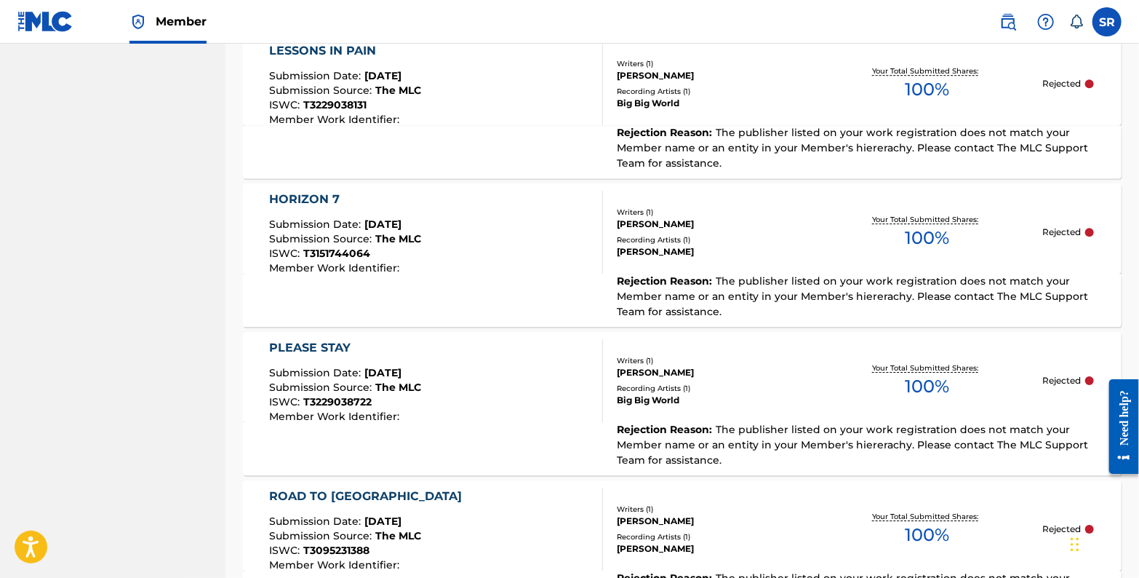
click at [827, 233] on div "Your Total Submitted Shares: 100 %" at bounding box center [927, 232] width 231 height 44
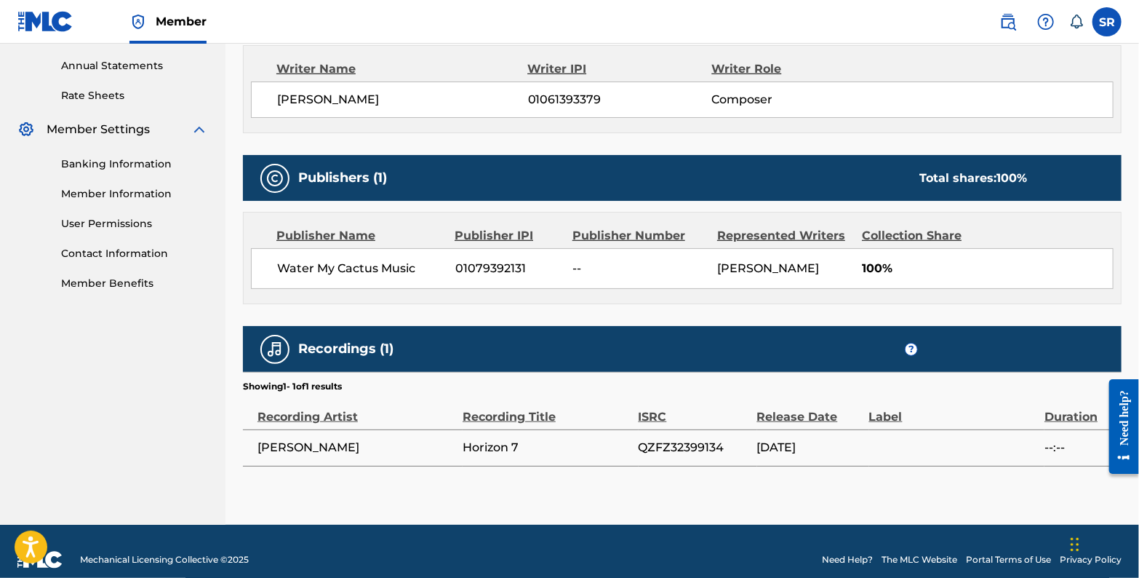
scroll to position [538, 0]
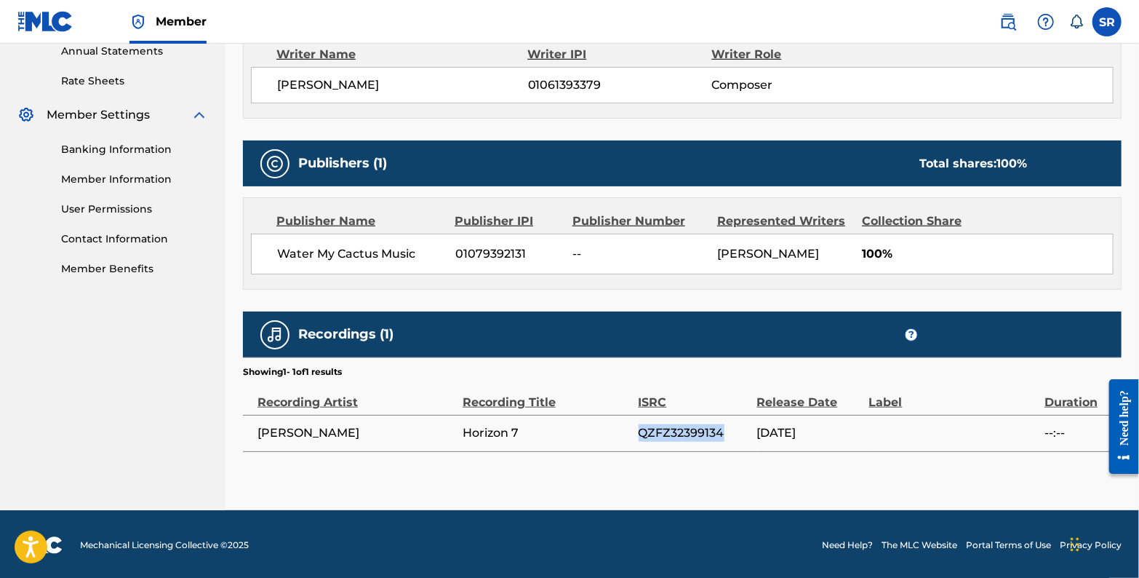
drag, startPoint x: 631, startPoint y: 425, endPoint x: 725, endPoint y: 419, distance: 94.7
click at [725, 419] on tr "Steve Rinaldi Horizon 7 QZFZ32399134 01/22/2023 --:--" at bounding box center [682, 433] width 879 height 36
copy tr "QZFZ32399134"
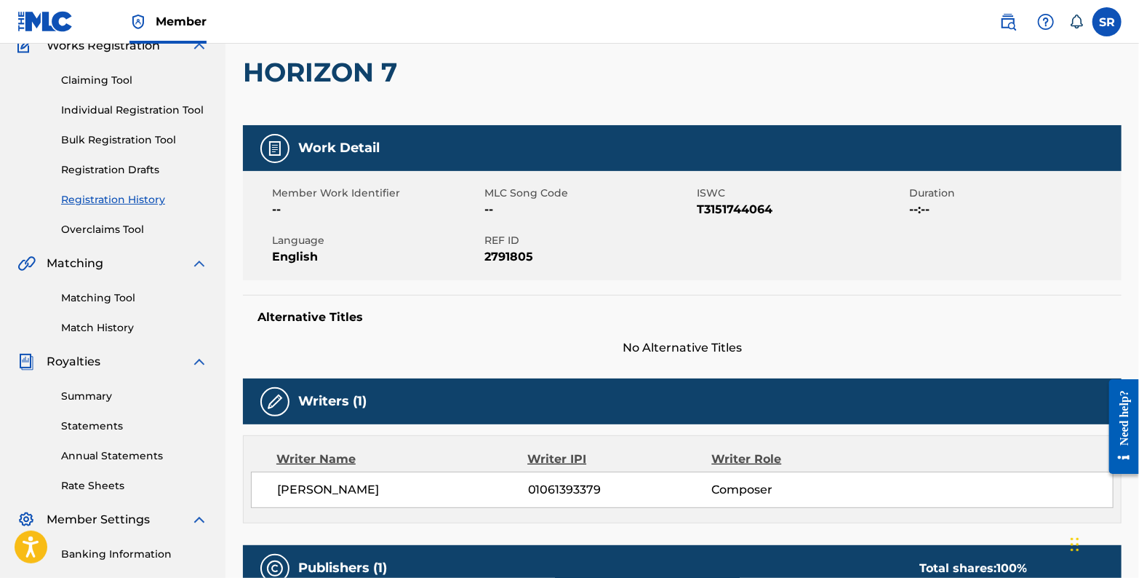
scroll to position [73, 0]
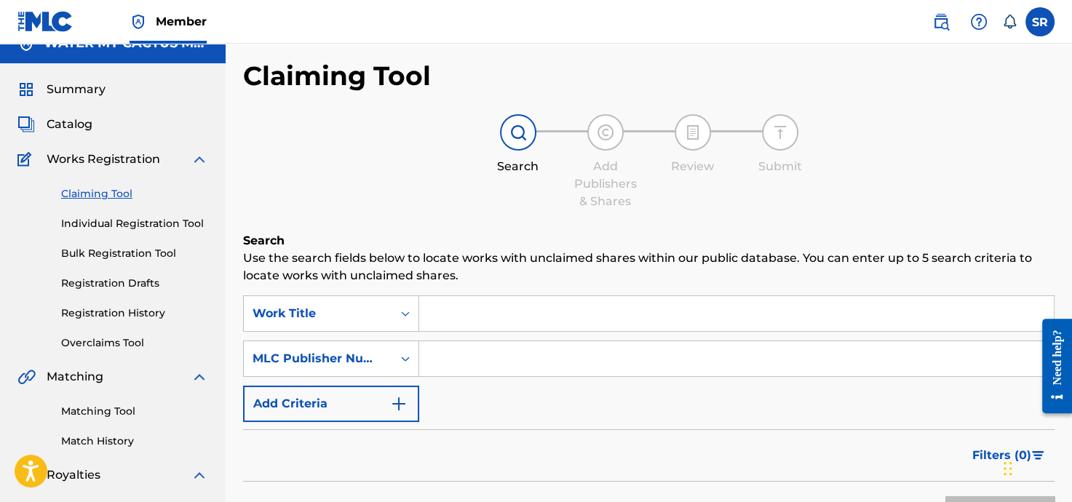
scroll to position [58, 0]
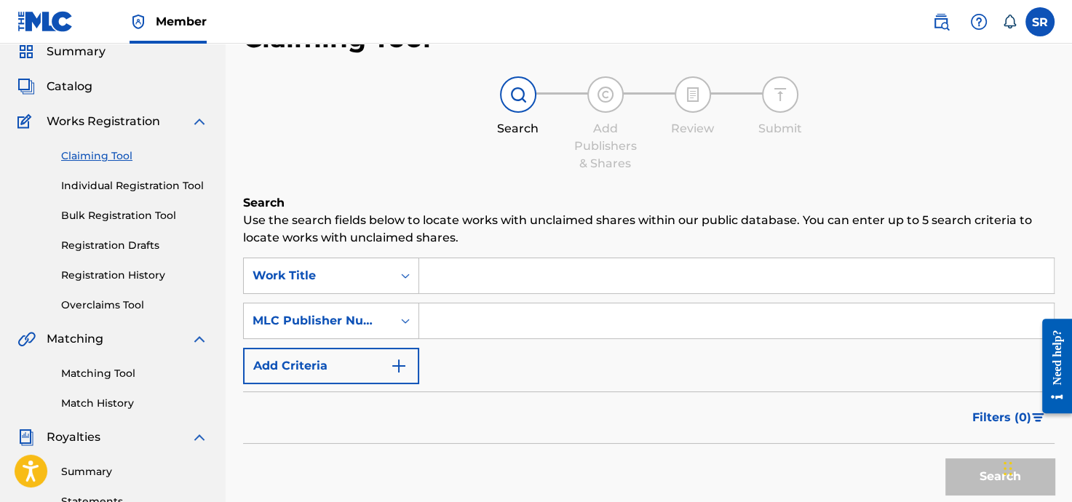
paste input "P247D7"
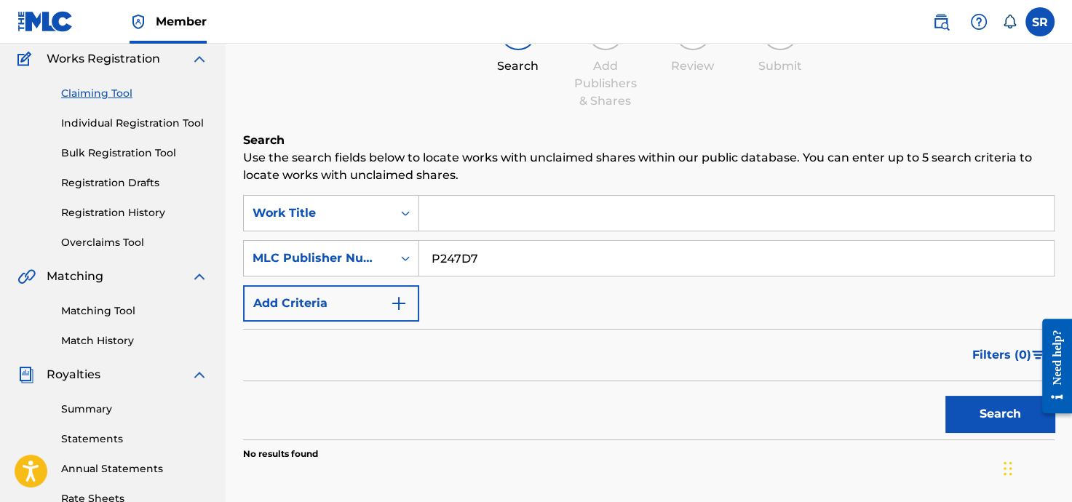
scroll to position [175, 0]
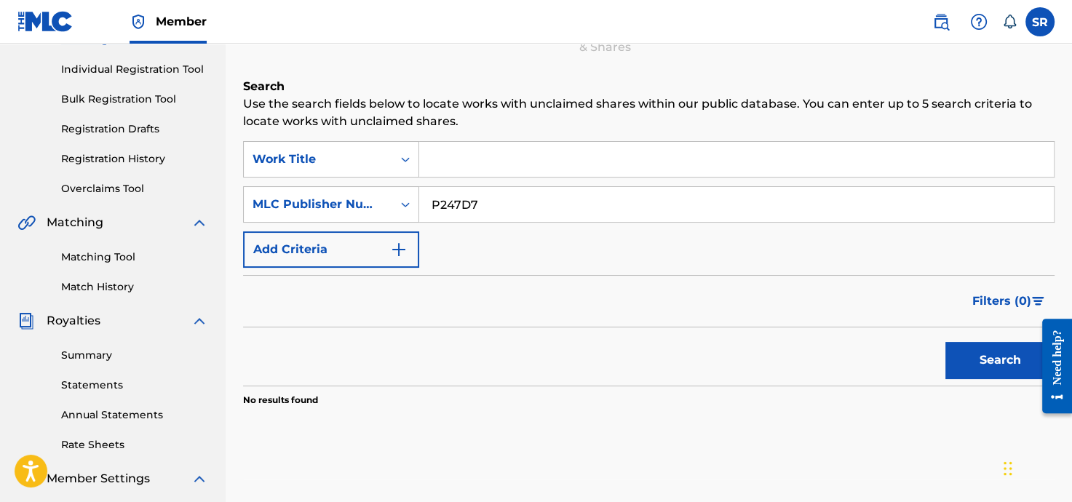
type input "P247D7"
click at [975, 358] on button "Search" at bounding box center [999, 360] width 109 height 36
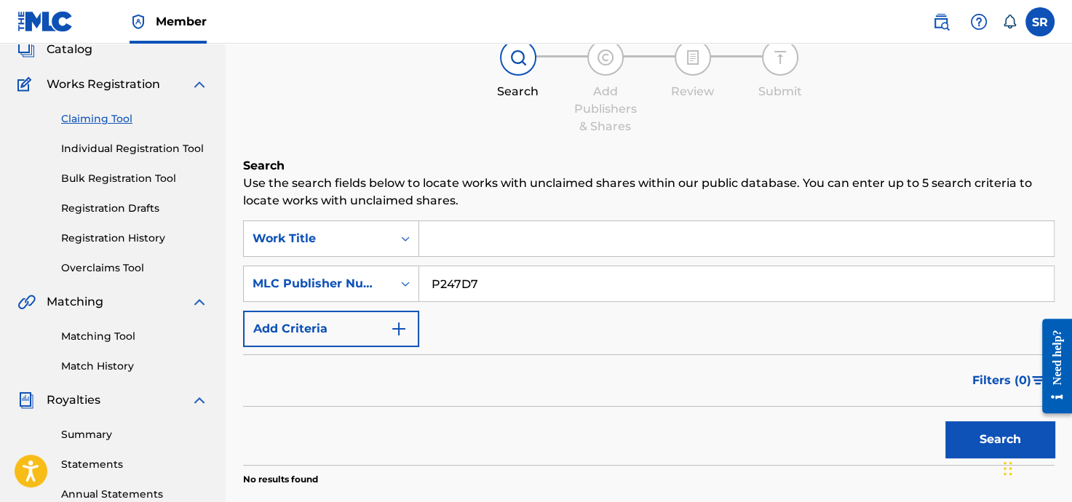
scroll to position [116, 0]
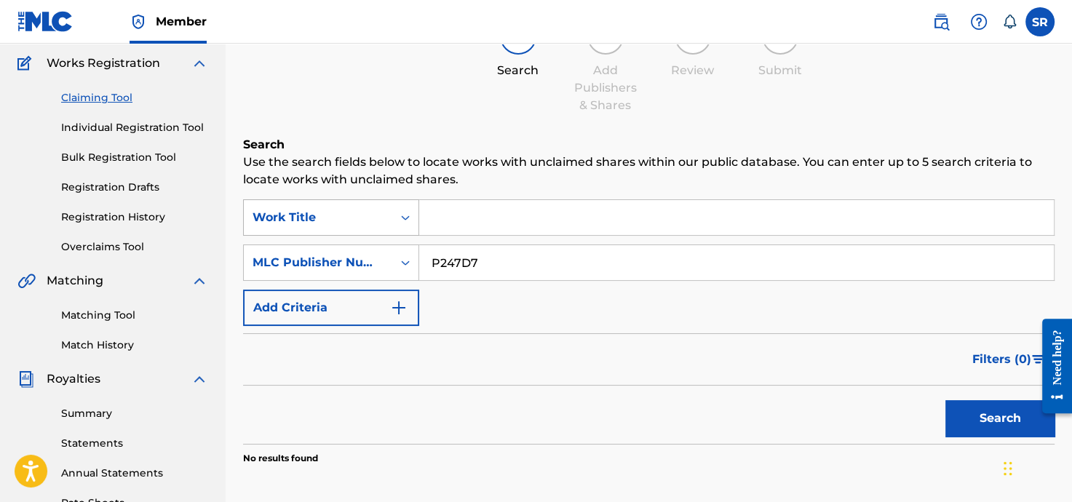
click at [404, 212] on icon "Search Form" at bounding box center [405, 217] width 15 height 15
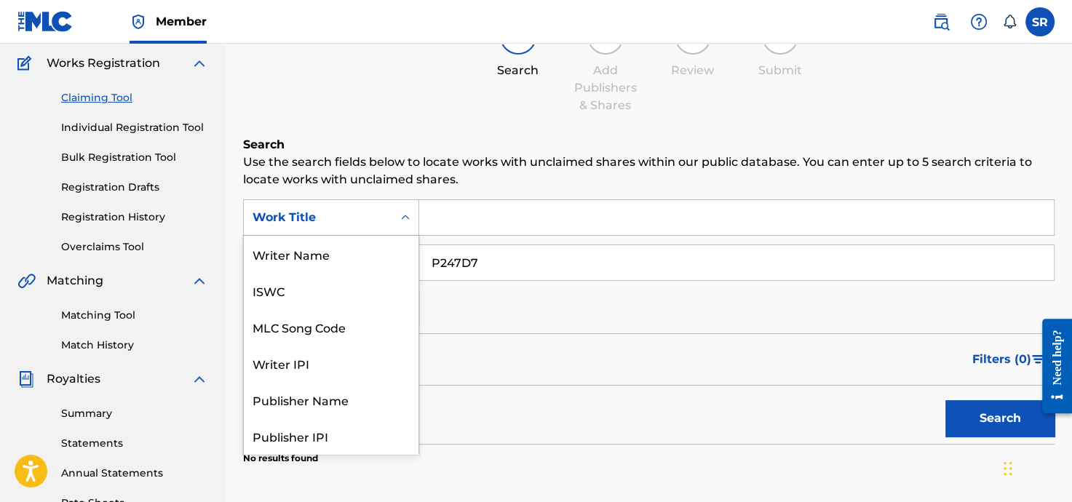
scroll to position [36, 0]
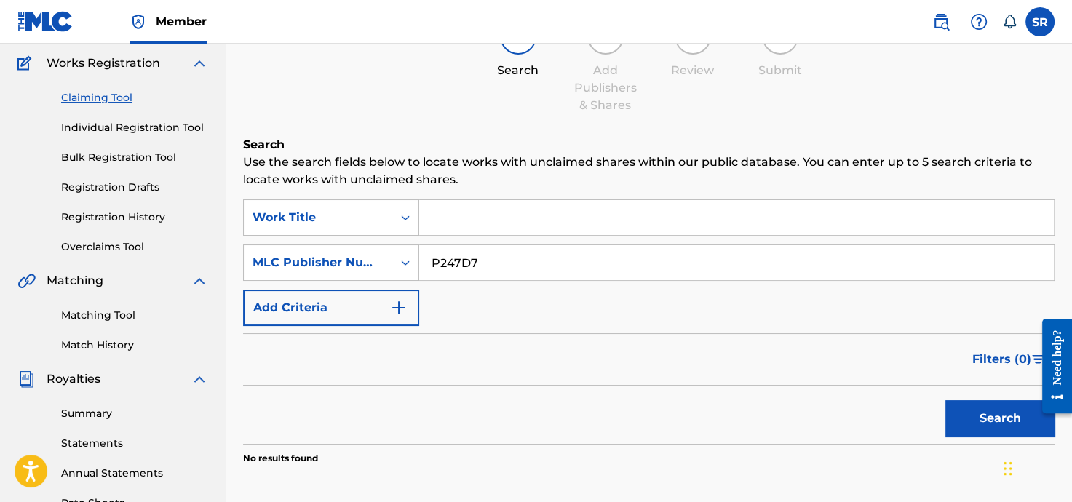
click at [614, 151] on h6 "Search" at bounding box center [648, 144] width 811 height 17
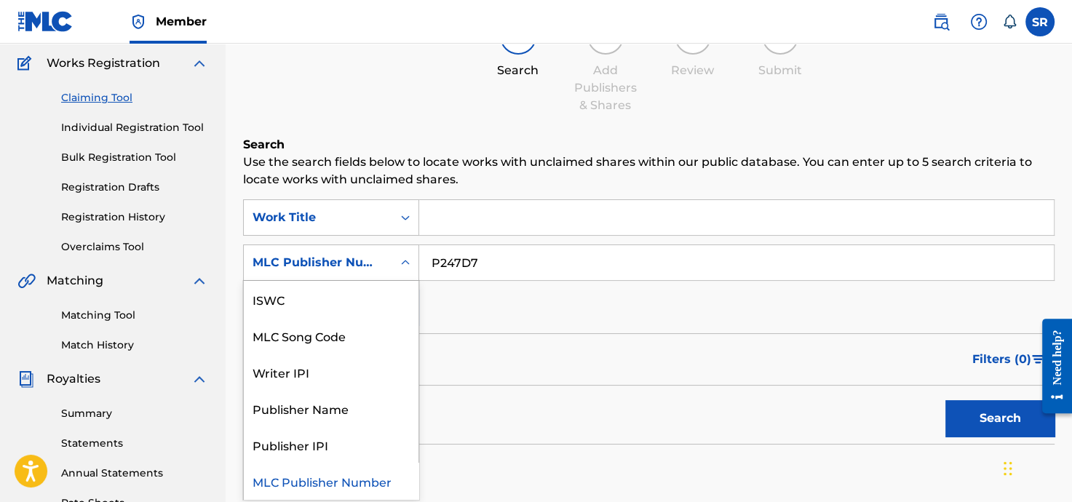
click at [408, 261] on icon "Search Form" at bounding box center [405, 262] width 15 height 15
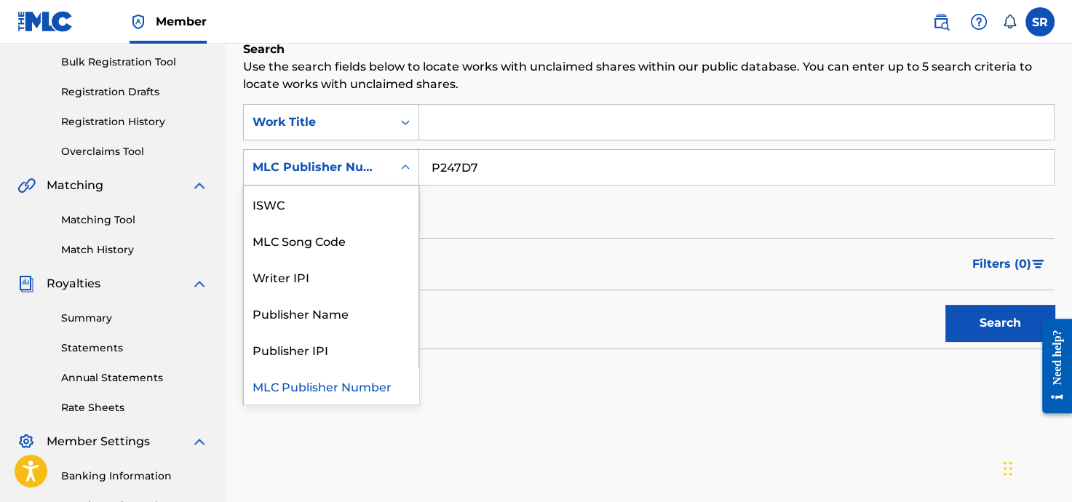
scroll to position [233, 0]
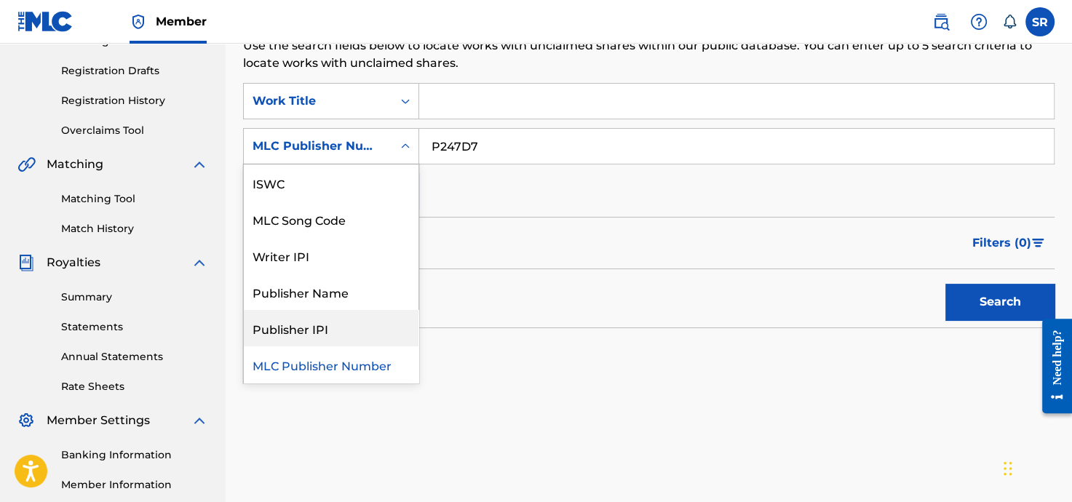
click at [312, 327] on div "Publisher IPI" at bounding box center [331, 328] width 175 height 36
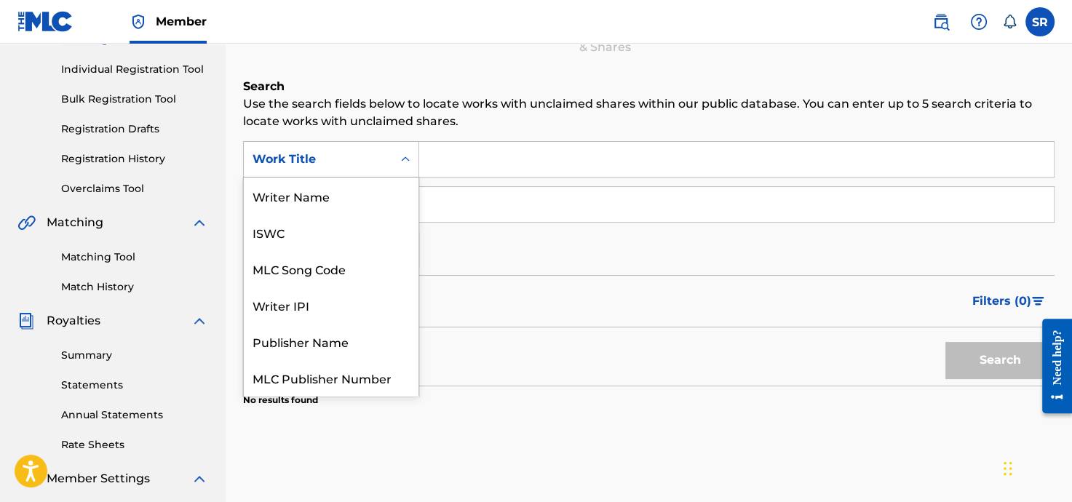
scroll to position [36, 0]
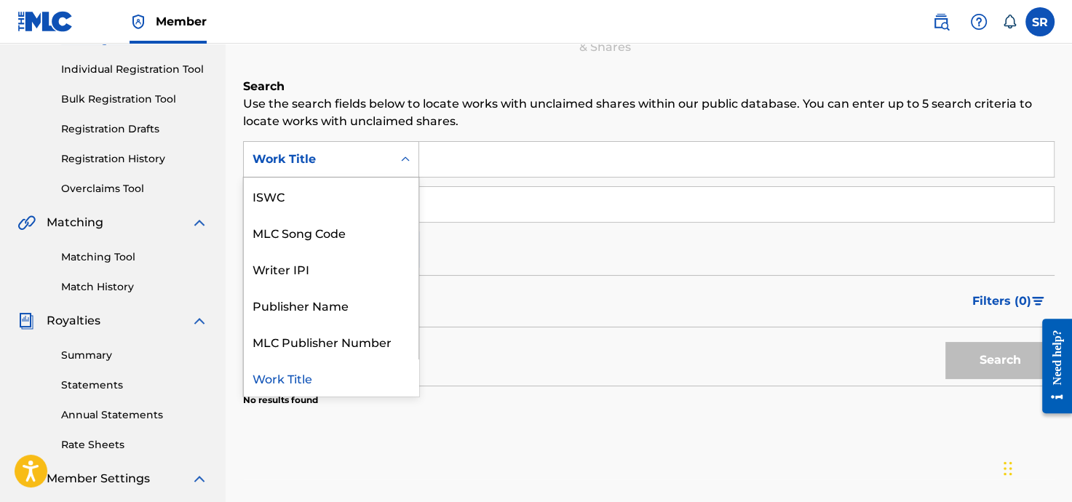
click at [402, 163] on icon "Search Form" at bounding box center [405, 159] width 15 height 15
click at [515, 256] on div "SearchWithCriteria8d32b3d8-45da-4df5-962d-243fd941804e 7 results available. Use…" at bounding box center [648, 204] width 811 height 127
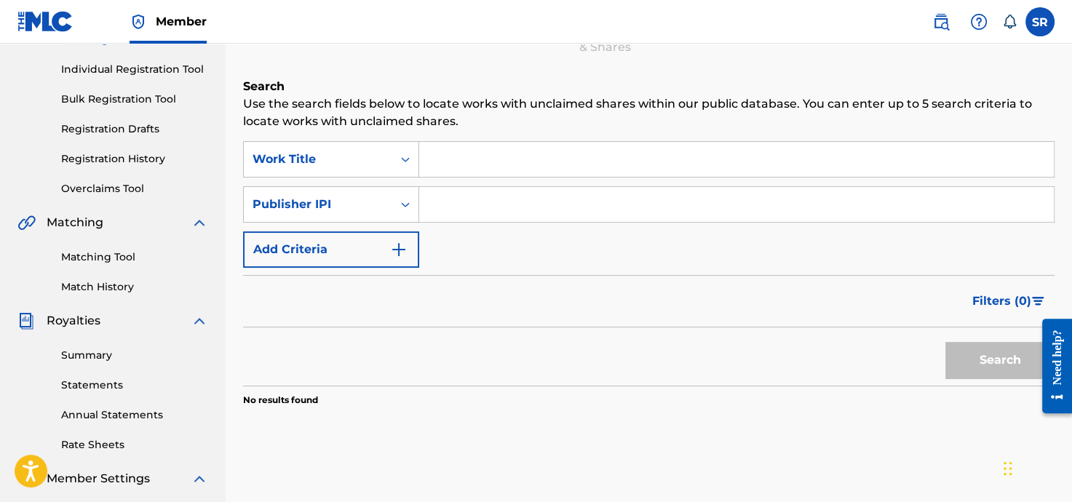
paste input "1079392131"
type input "1079392131"
click at [992, 361] on button "Search" at bounding box center [999, 360] width 109 height 36
click at [396, 160] on div "Search Form" at bounding box center [405, 159] width 26 height 26
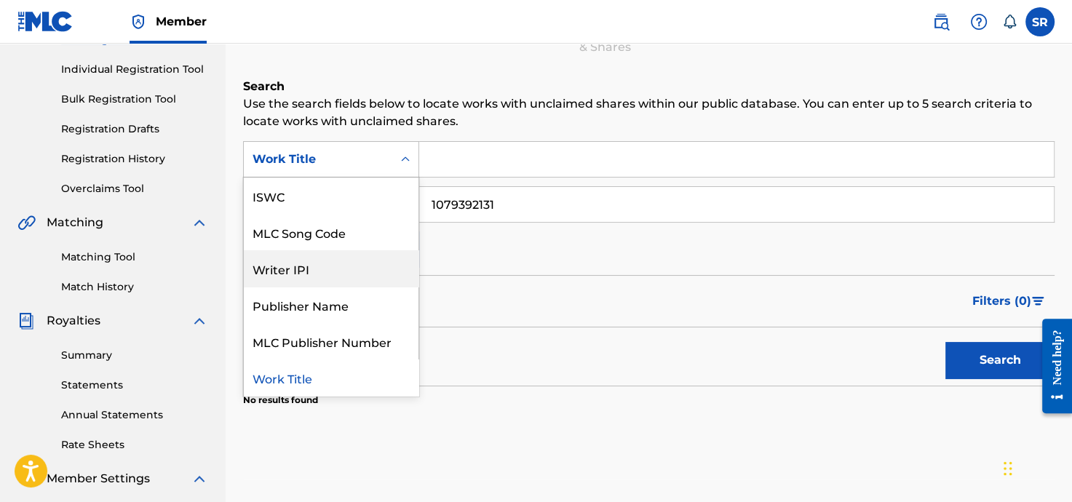
click at [476, 249] on div "SearchWithCriteria8d32b3d8-45da-4df5-962d-243fd941804e 7 results available. Use…" at bounding box center [648, 204] width 811 height 127
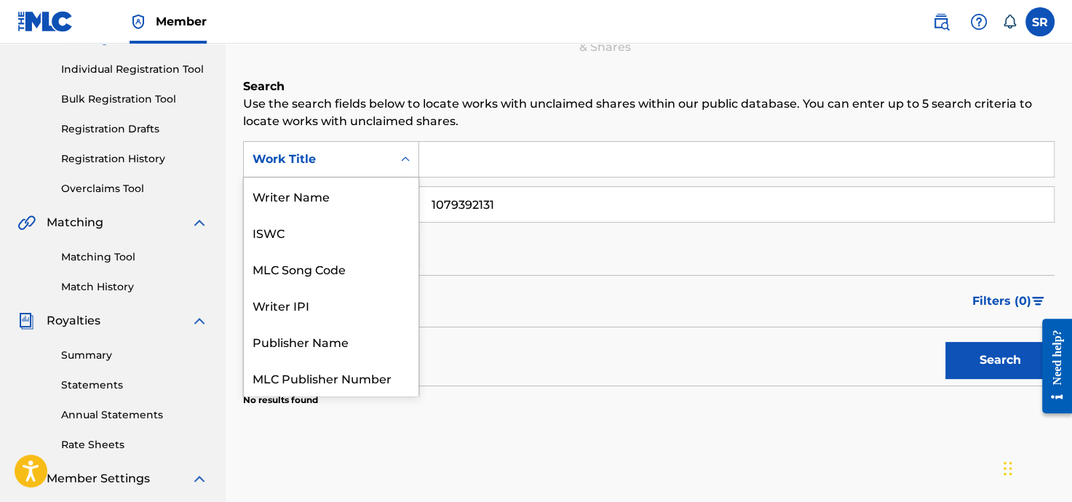
click at [402, 159] on icon "Search Form" at bounding box center [405, 158] width 9 height 5
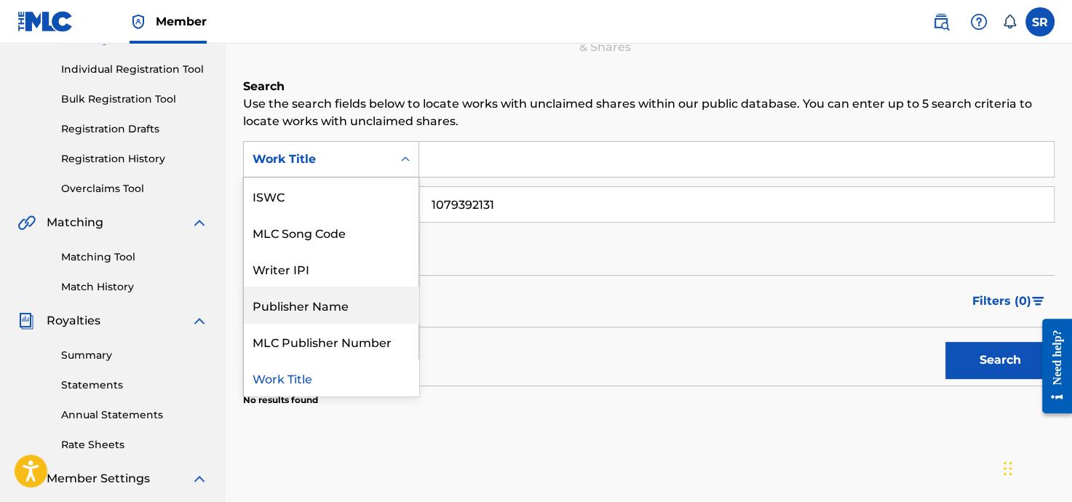
click at [356, 305] on div "Publisher Name" at bounding box center [331, 305] width 175 height 36
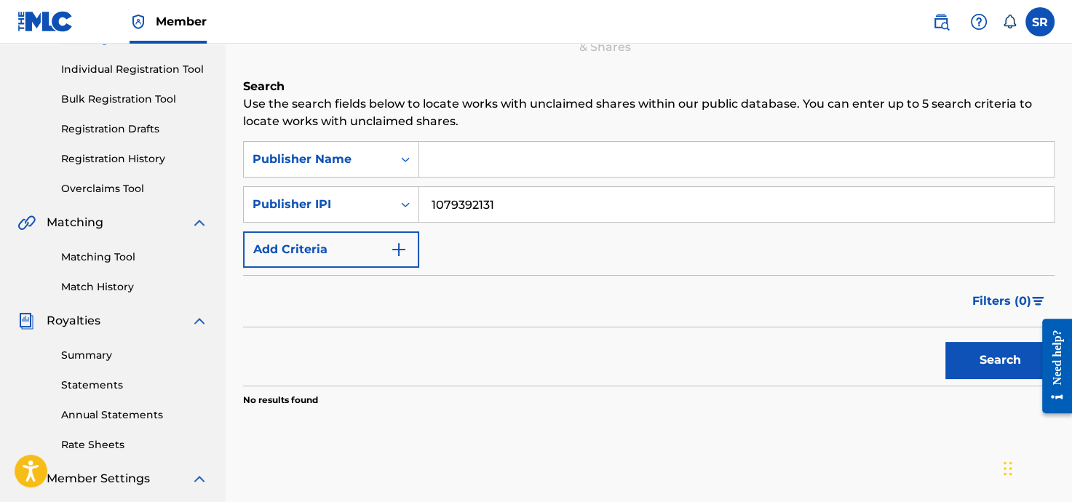
click at [489, 161] on input "Search Form" at bounding box center [736, 159] width 634 height 35
click at [983, 358] on button "Search" at bounding box center [999, 360] width 109 height 36
click at [518, 171] on input "Water My" at bounding box center [736, 159] width 634 height 35
click at [986, 374] on button "Search" at bounding box center [999, 360] width 109 height 36
click at [595, 160] on input "Water My Cactus" at bounding box center [736, 159] width 634 height 35
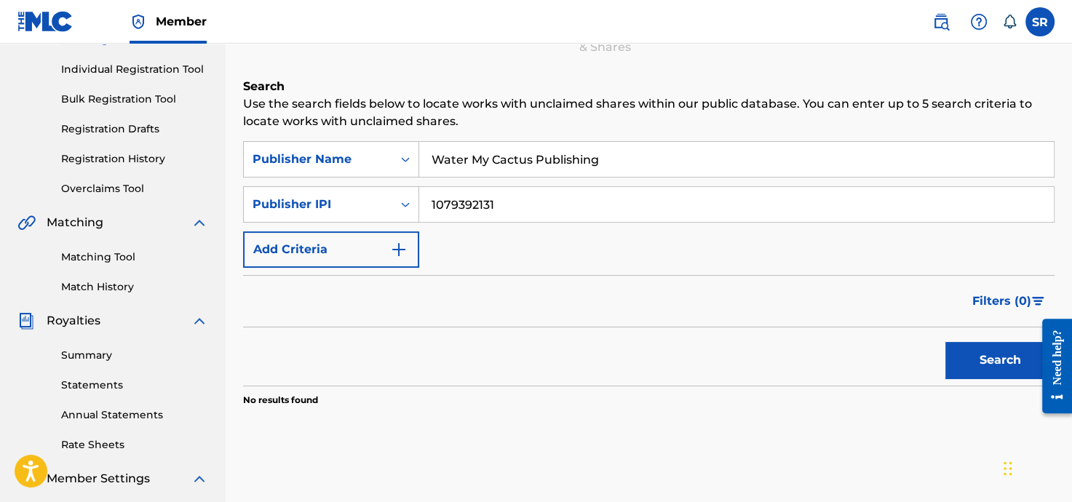
click at [984, 359] on button "Search" at bounding box center [999, 360] width 109 height 36
drag, startPoint x: 614, startPoint y: 157, endPoint x: 538, endPoint y: 154, distance: 75.7
click at [538, 154] on input "Water My Cactus Publishing" at bounding box center [736, 159] width 634 height 35
type input "Water My Cactus Music"
click at [969, 360] on button "Search" at bounding box center [999, 360] width 109 height 36
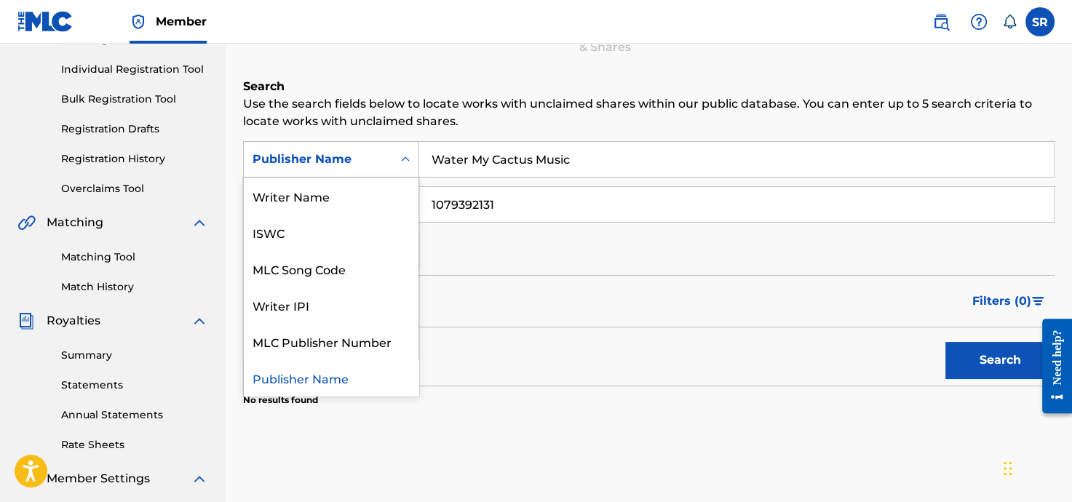
click at [404, 152] on icon "Search Form" at bounding box center [405, 159] width 15 height 15
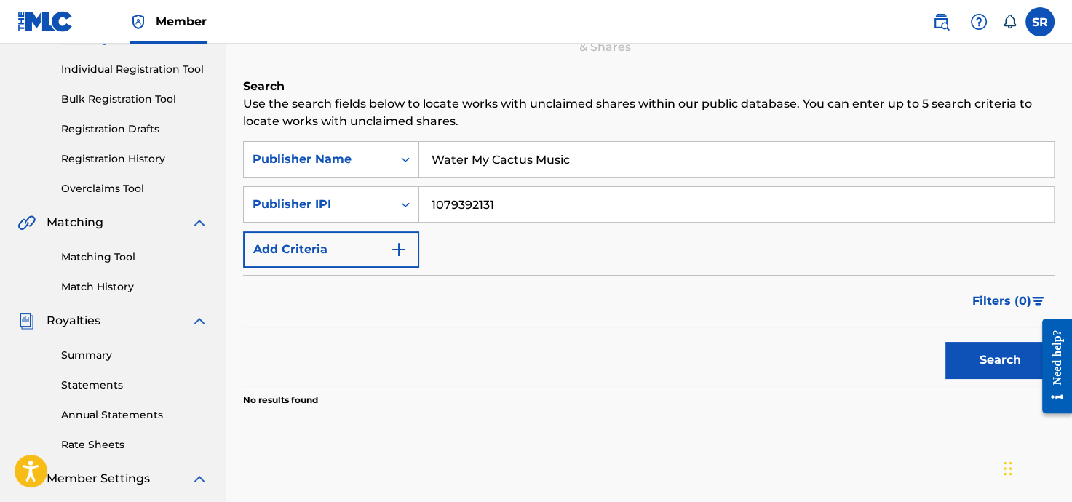
click at [548, 279] on div "Filters ( 0 )" at bounding box center [648, 301] width 811 height 52
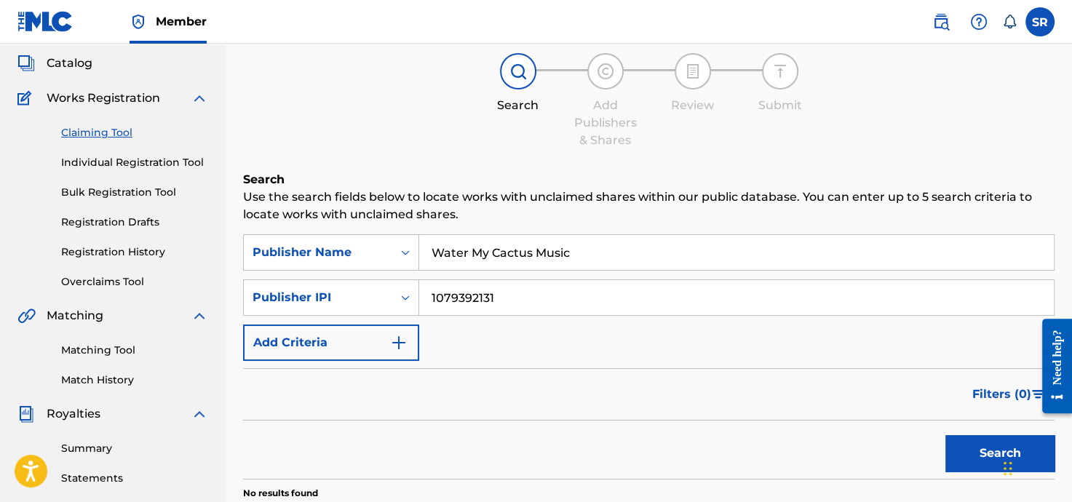
scroll to position [116, 0]
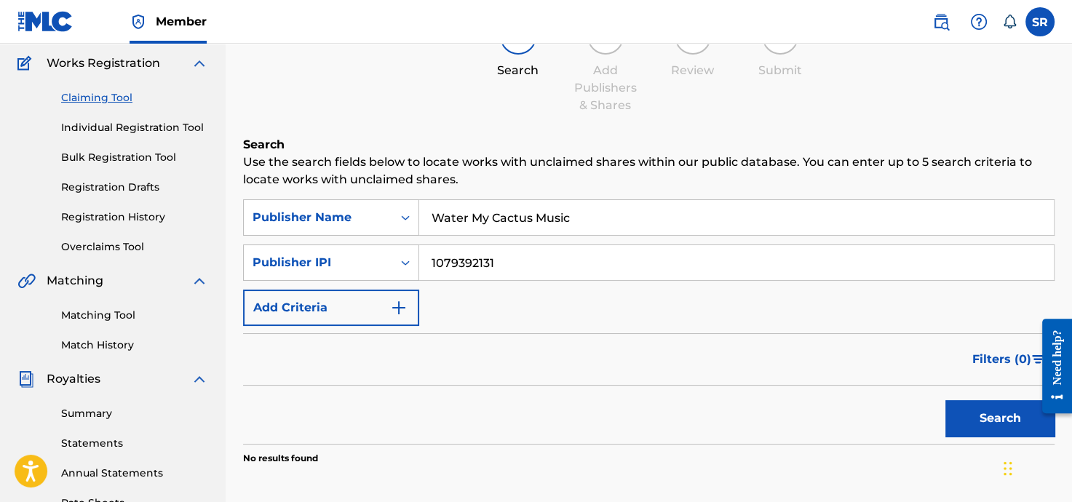
click at [96, 315] on link "Matching Tool" at bounding box center [134, 315] width 147 height 15
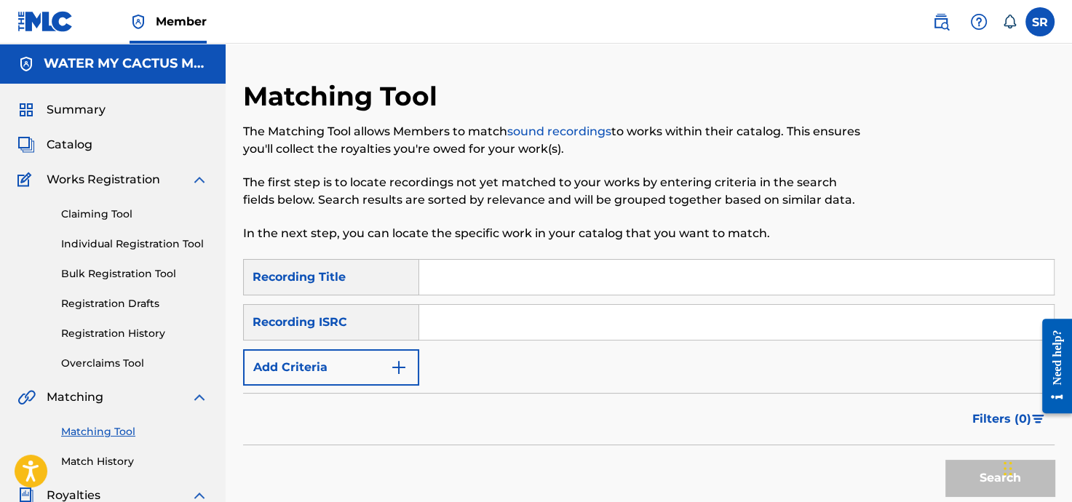
click at [399, 361] on img "Search Form" at bounding box center [398, 367] width 17 height 17
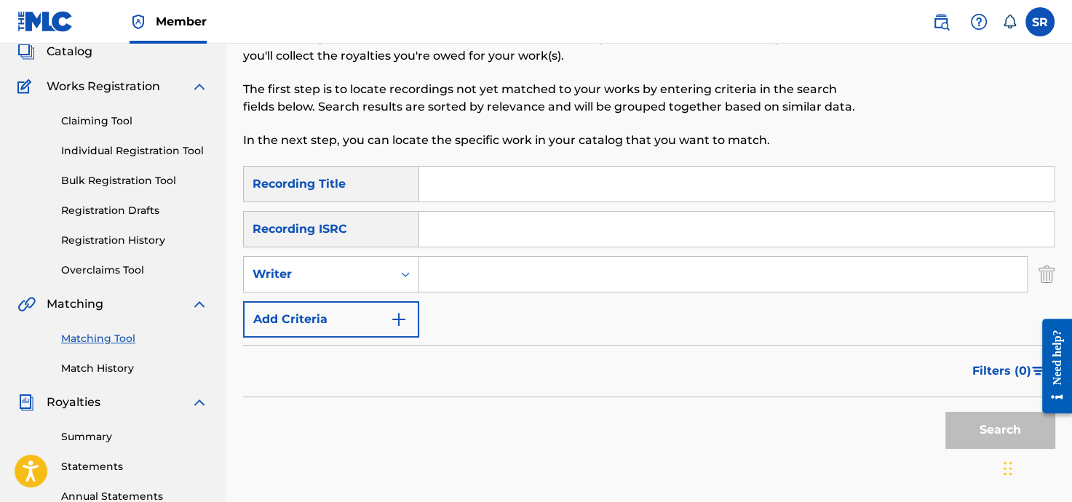
scroll to position [116, 0]
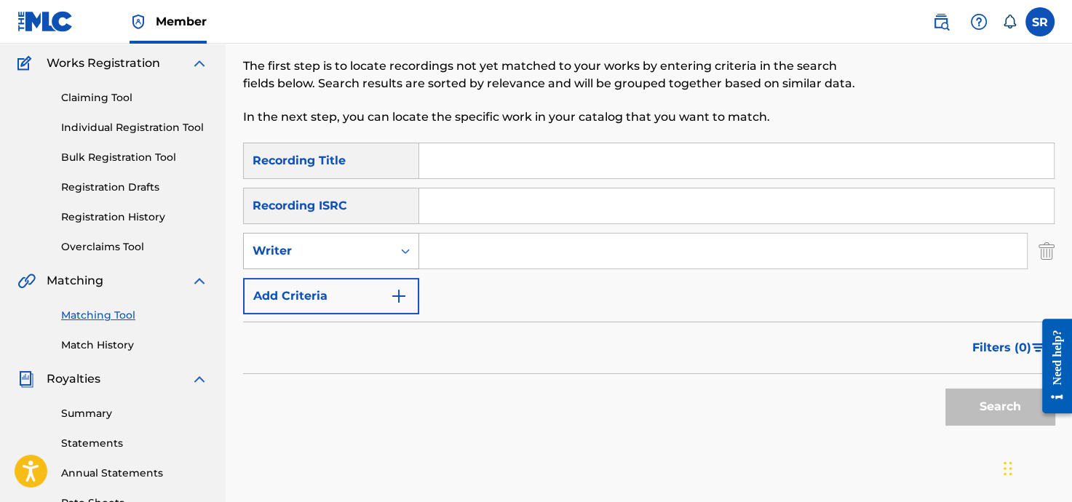
click at [402, 242] on div "Search Form" at bounding box center [405, 251] width 26 height 26
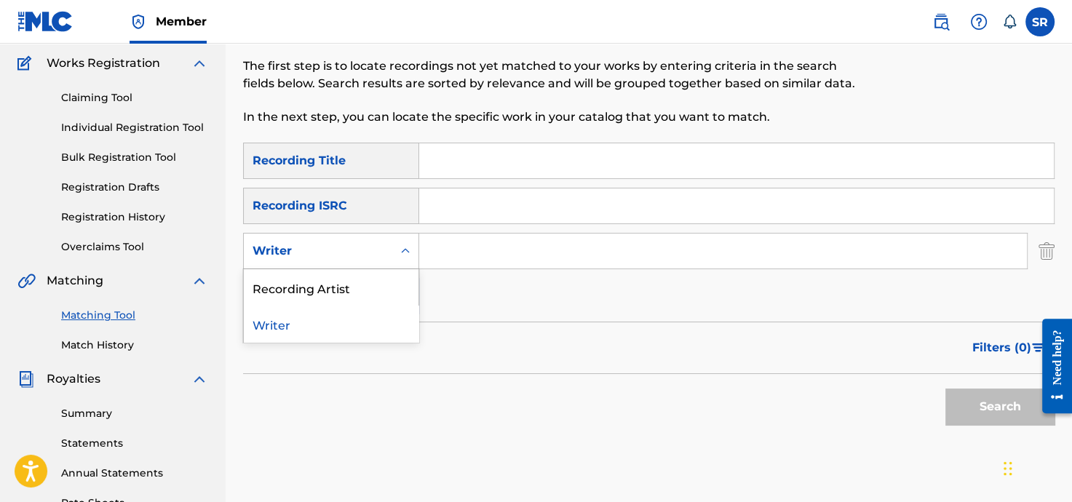
click at [451, 285] on div "SearchWithCriteria8bba3de9-5c9a-45d5-91cb-7732b5be6d10 Recording Title SearchWi…" at bounding box center [648, 229] width 811 height 172
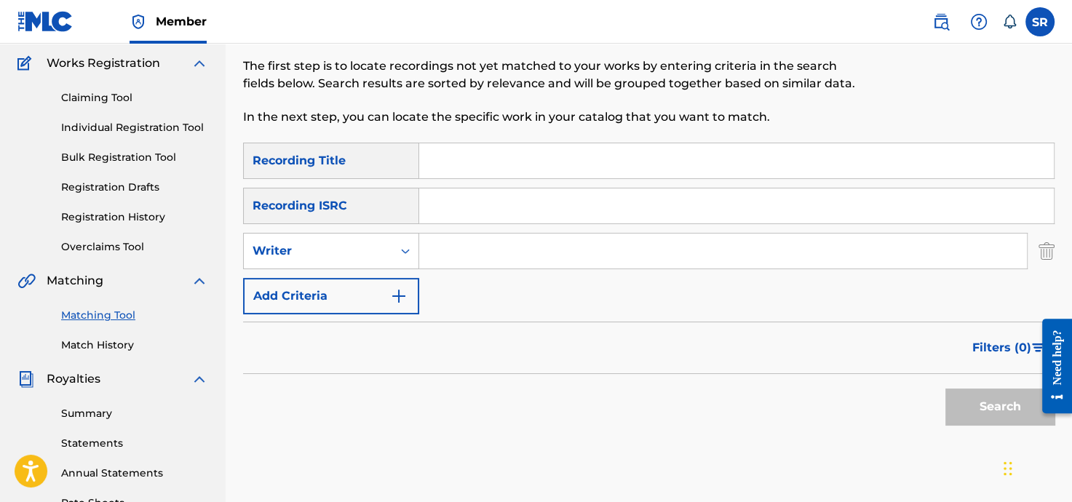
click at [1045, 247] on img "Search Form" at bounding box center [1046, 251] width 16 height 36
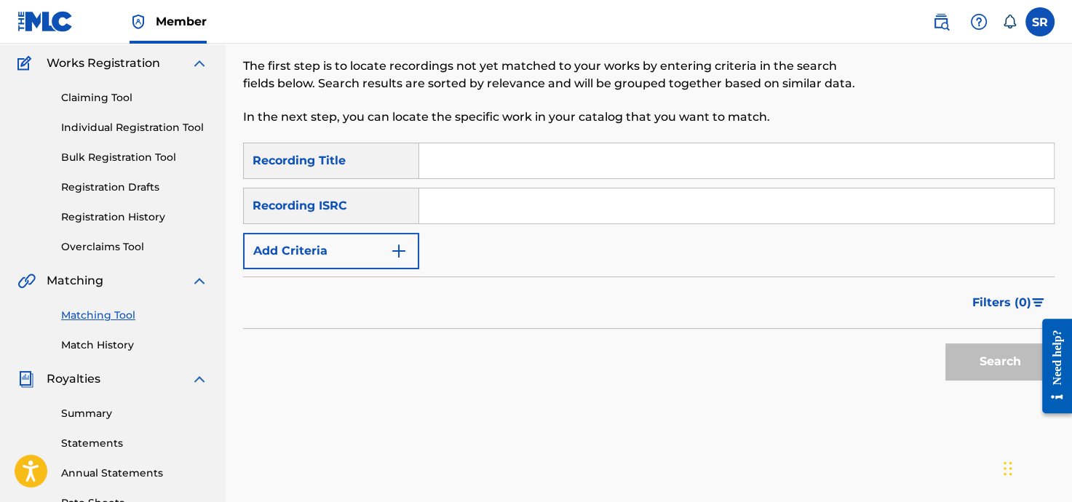
click at [75, 343] on link "Match History" at bounding box center [134, 345] width 147 height 15
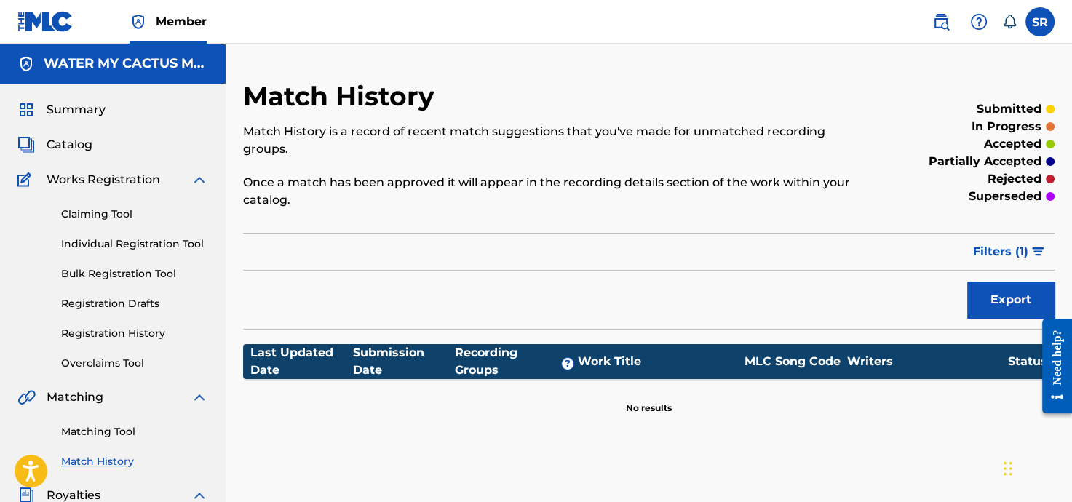
click at [108, 215] on link "Claiming Tool" at bounding box center [134, 214] width 147 height 15
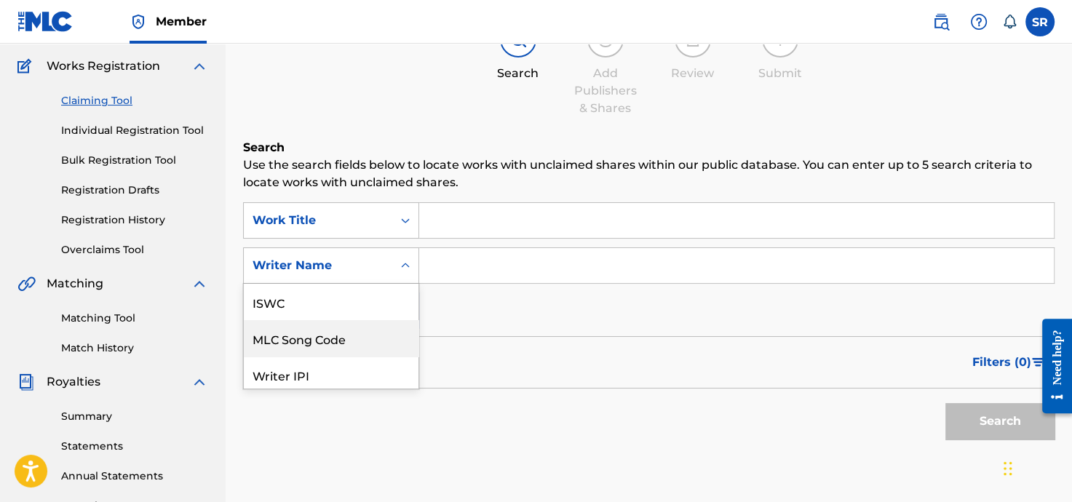
scroll to position [36, 0]
click at [407, 284] on div "7 results available. Use Up and Down to choose options, press Enter to select t…" at bounding box center [331, 265] width 176 height 36
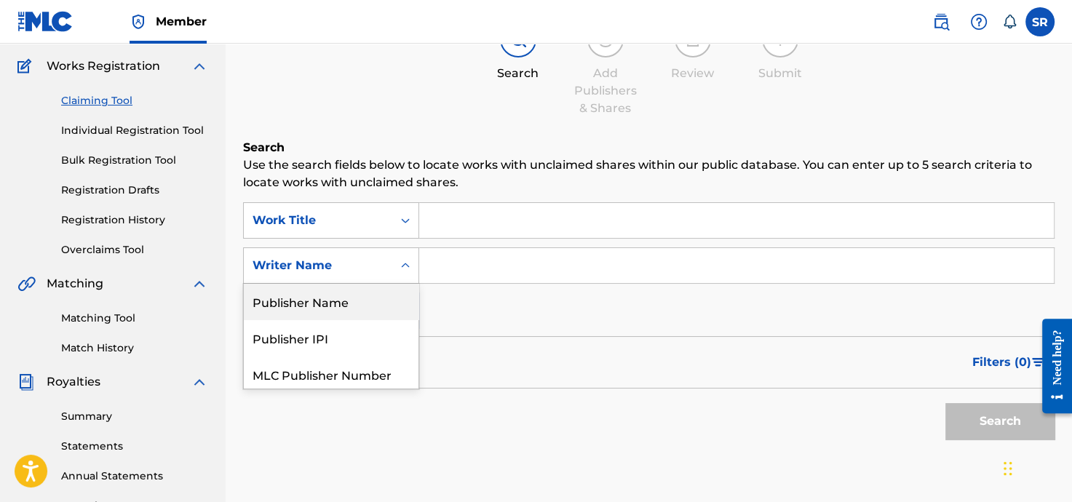
scroll to position [116, 0]
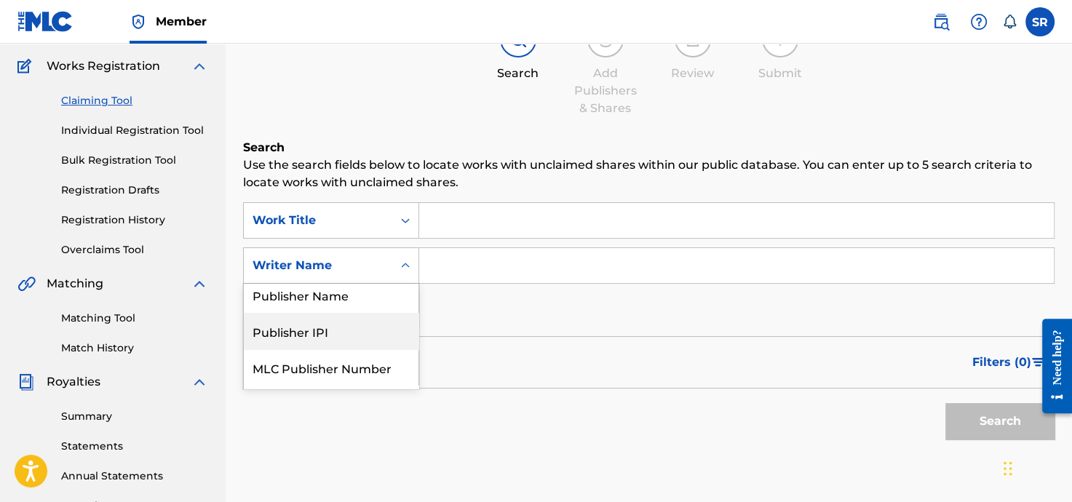
click at [318, 329] on div "Publisher IPI" at bounding box center [331, 331] width 175 height 36
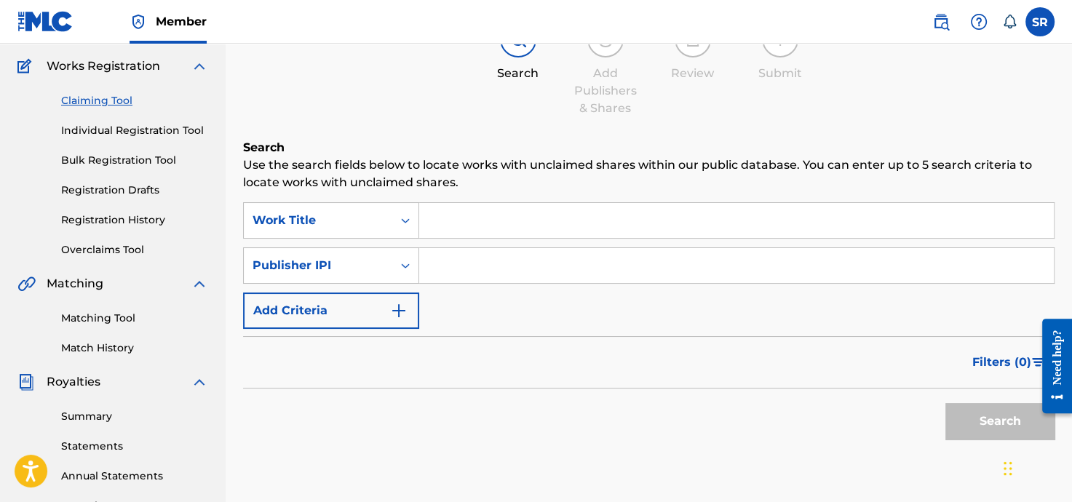
click at [458, 268] on input "Search Form" at bounding box center [736, 265] width 634 height 35
paste input "1079392131"
type input "1079392131"
click at [960, 421] on button "Search" at bounding box center [999, 421] width 109 height 36
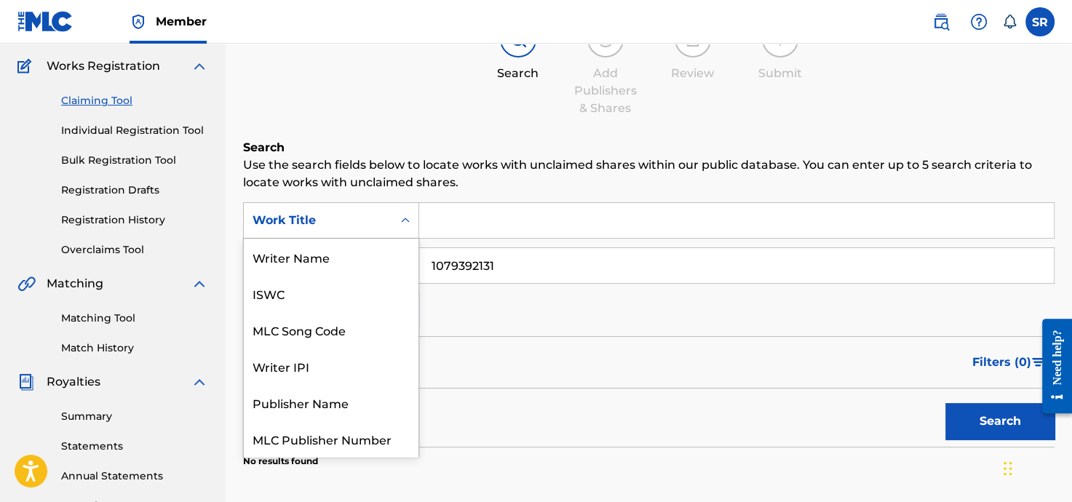
click at [408, 218] on icon "Search Form" at bounding box center [405, 220] width 15 height 15
click at [466, 218] on input "Search Form" at bounding box center [736, 220] width 634 height 35
click at [404, 222] on icon "Search Form" at bounding box center [405, 220] width 15 height 15
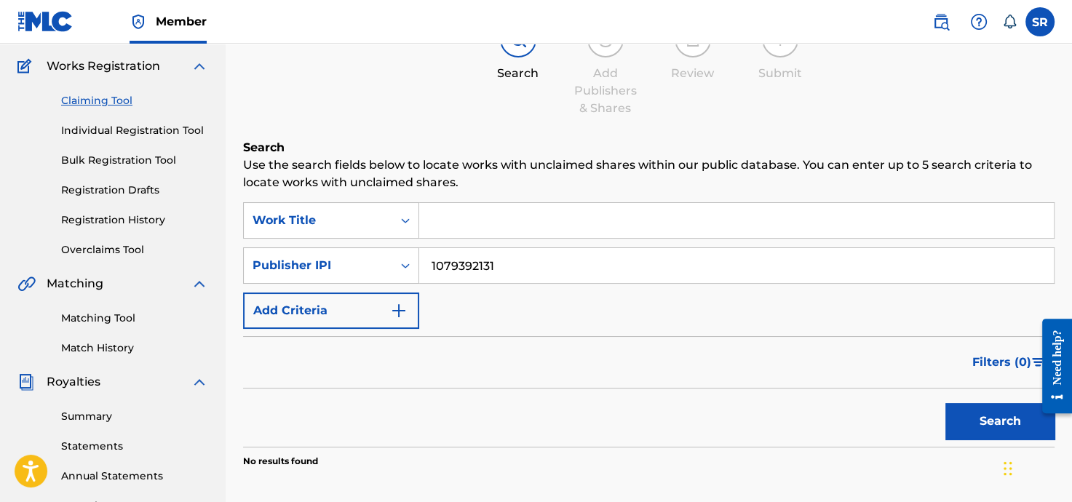
click at [500, 319] on div "SearchWithCriteria8d32b3d8-45da-4df5-962d-243fd941804e Work Title SearchWithCri…" at bounding box center [648, 265] width 811 height 127
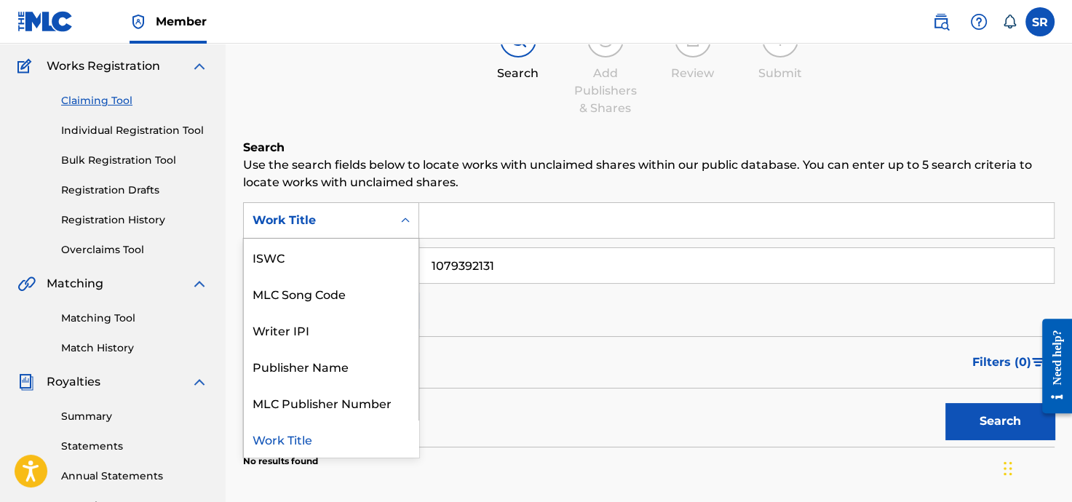
click at [402, 217] on icon "Search Form" at bounding box center [405, 220] width 15 height 15
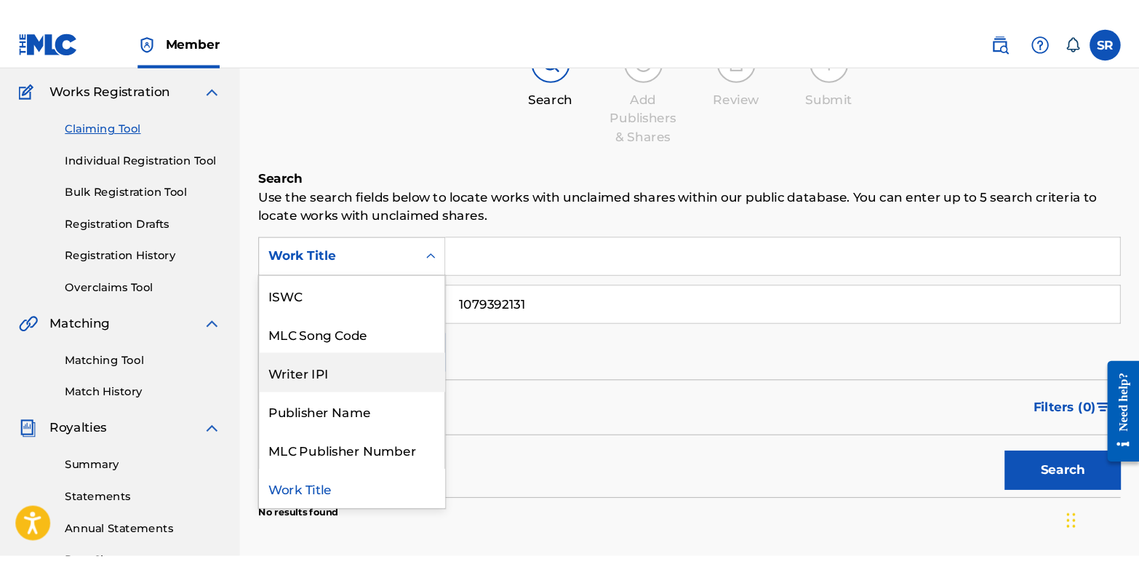
scroll to position [0, 0]
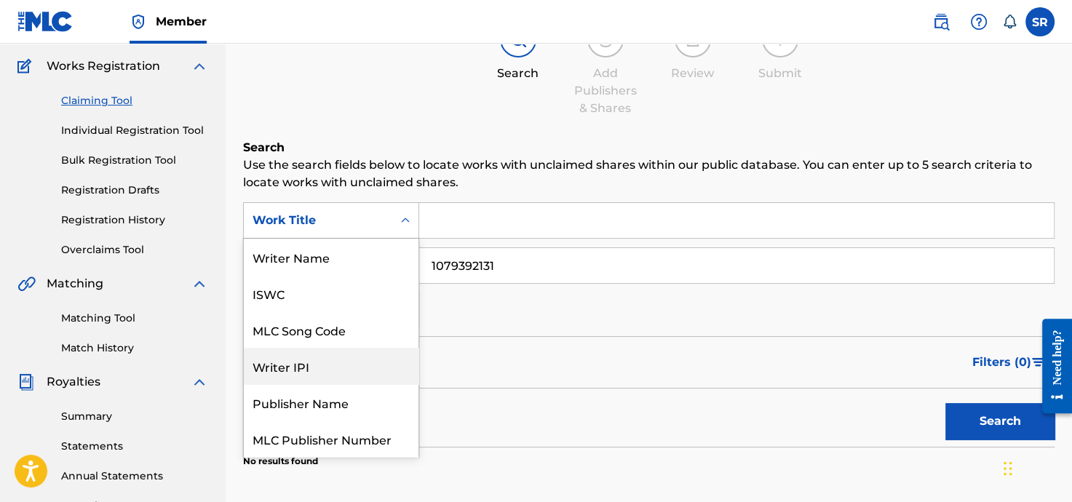
click at [340, 375] on div "Writer IPI" at bounding box center [331, 366] width 175 height 36
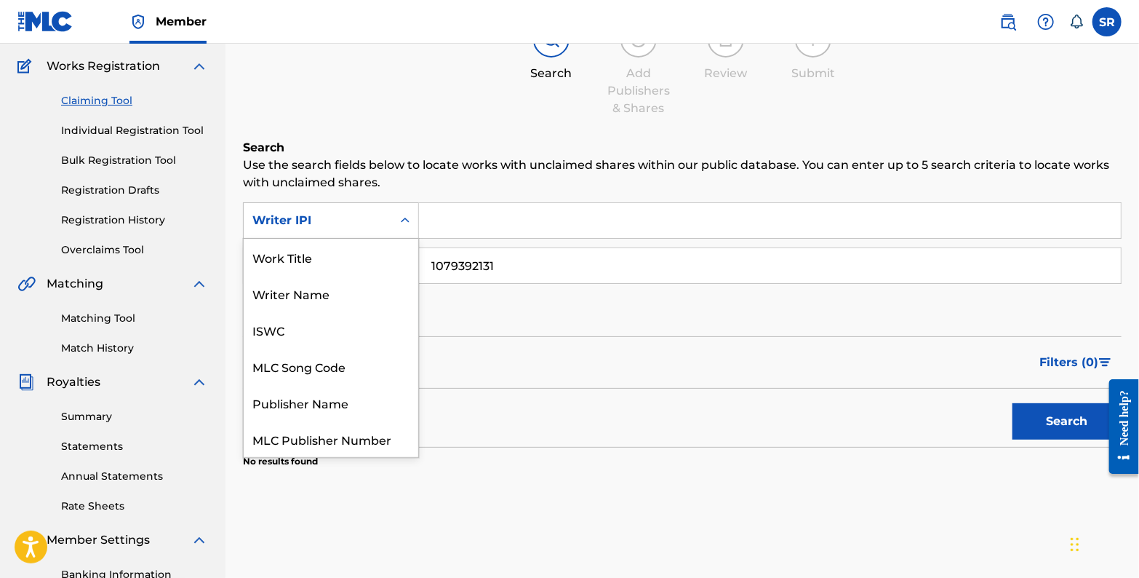
click at [404, 215] on icon "Search Form" at bounding box center [405, 220] width 15 height 15
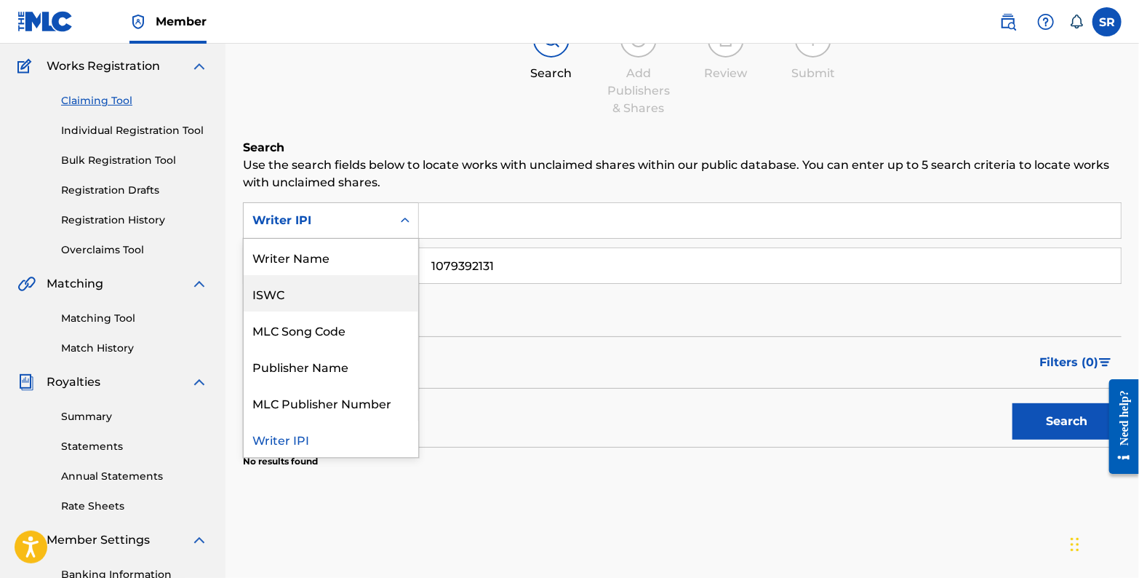
click at [358, 290] on div "ISWC" at bounding box center [331, 293] width 175 height 36
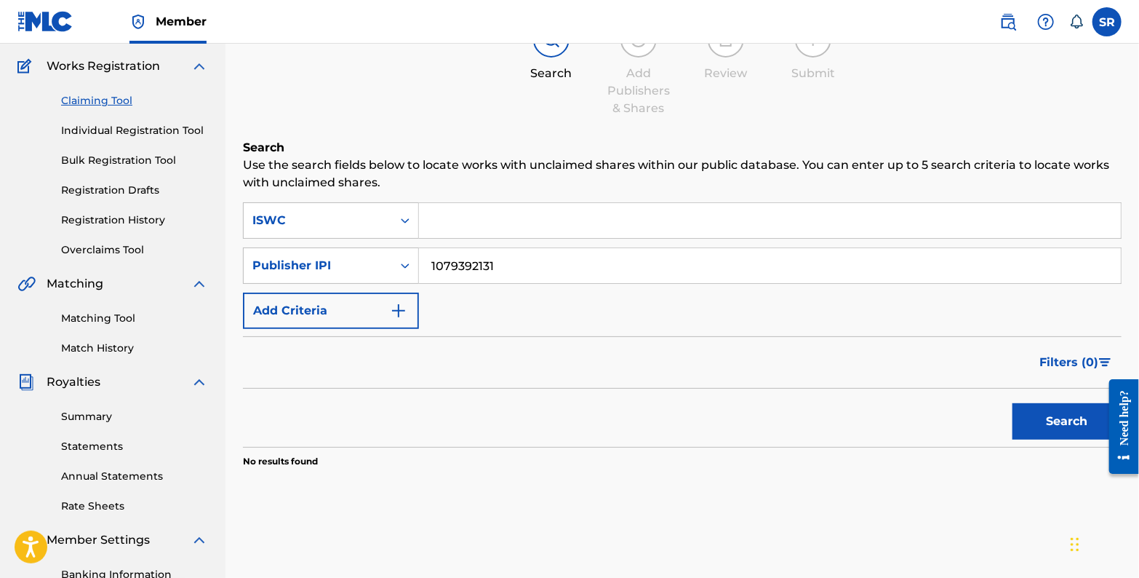
paste input "T3079965774"
type input "T3079965774"
click at [1042, 425] on button "Search" at bounding box center [1067, 421] width 109 height 36
click at [1053, 422] on button "Search" at bounding box center [1067, 421] width 109 height 36
click at [376, 233] on div "ISWC" at bounding box center [331, 220] width 176 height 36
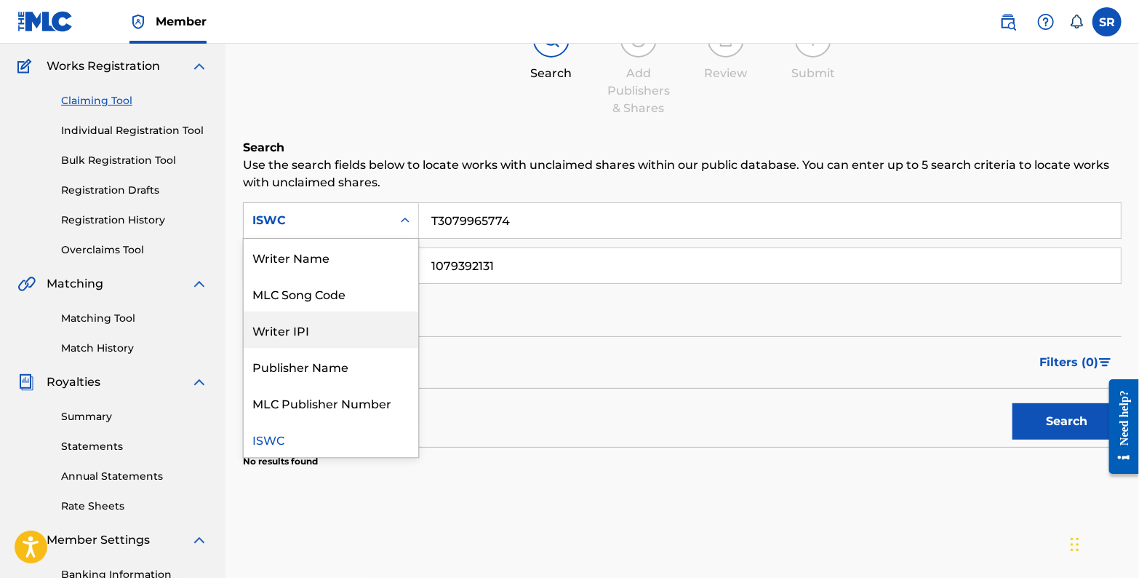
scroll to position [0, 0]
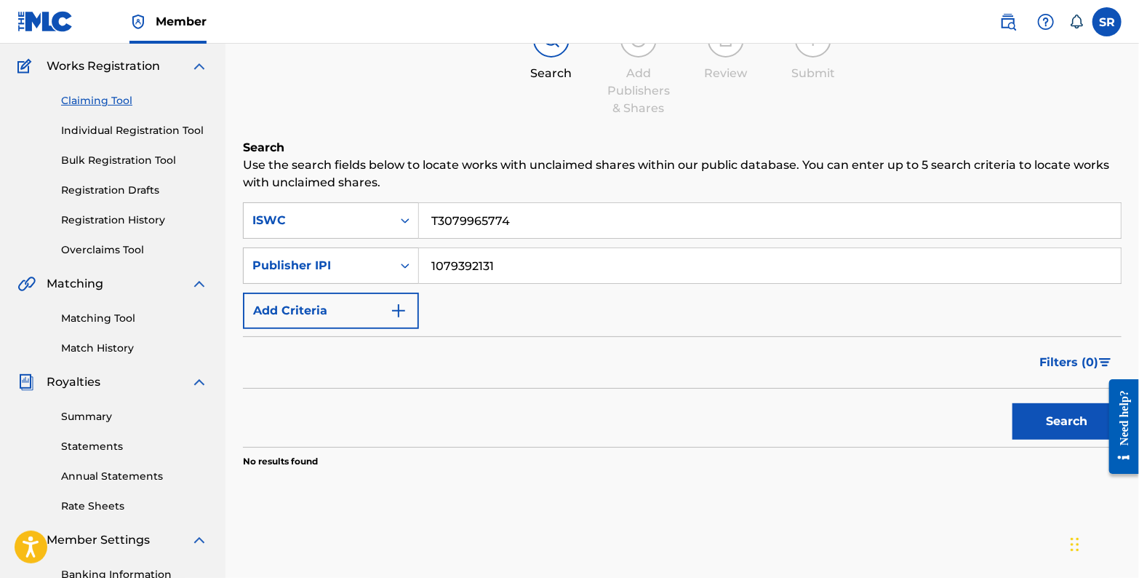
drag, startPoint x: 625, startPoint y: 184, endPoint x: 562, endPoint y: 228, distance: 76.9
click at [625, 185] on p "Use the search fields below to locate works with unclaimed shares within our pu…" at bounding box center [682, 173] width 879 height 35
click at [404, 223] on icon "Search Form" at bounding box center [405, 220] width 15 height 15
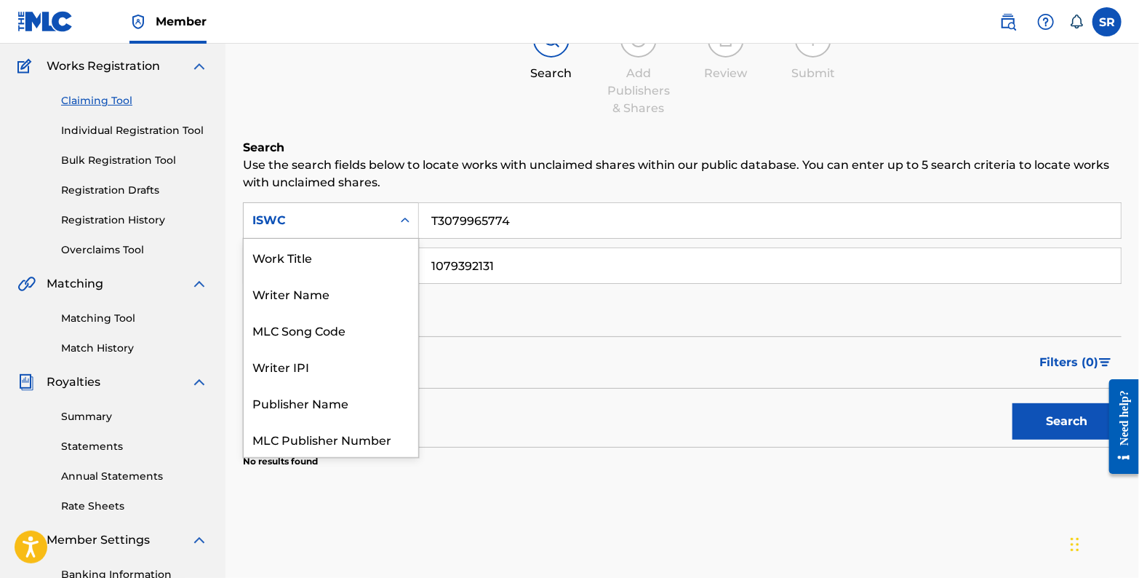
scroll to position [36, 0]
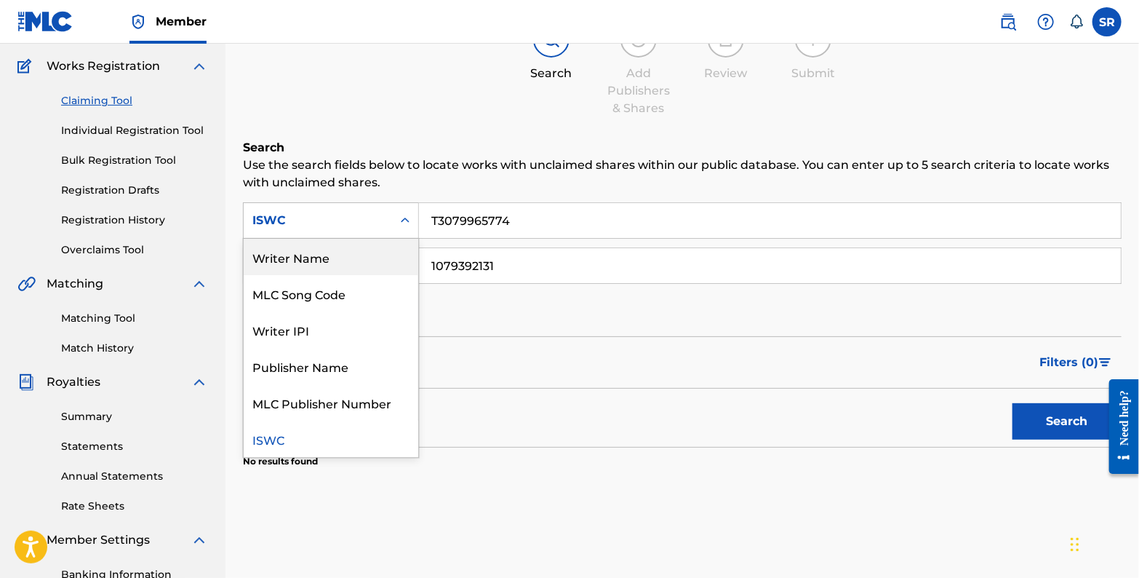
click at [369, 269] on div "Writer Name" at bounding box center [331, 257] width 175 height 36
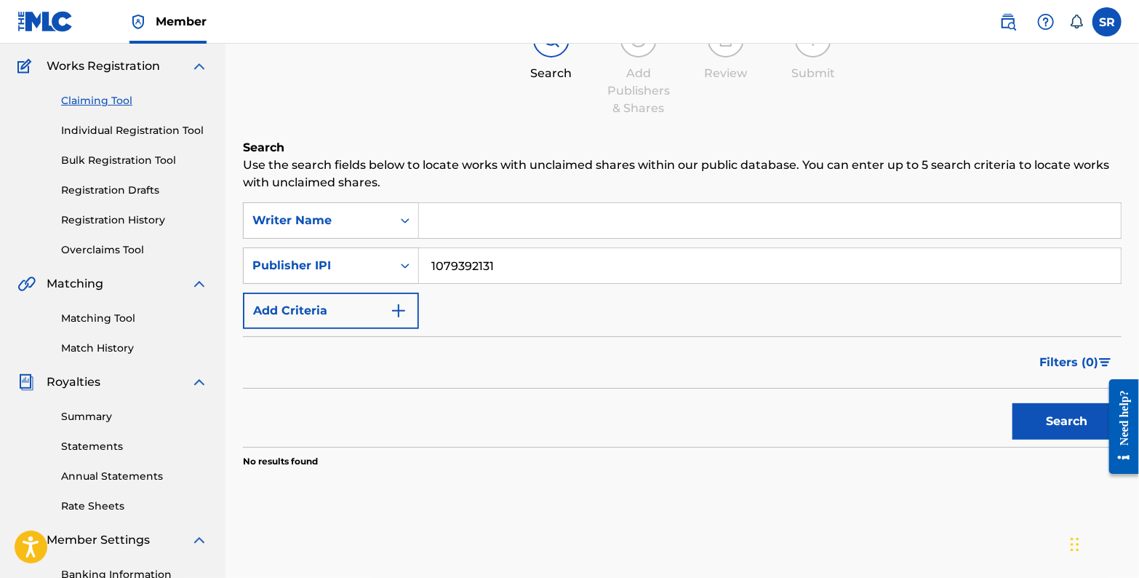
click at [503, 215] on input "Search Form" at bounding box center [770, 220] width 702 height 35
click at [1071, 418] on button "Search" at bounding box center [1067, 421] width 109 height 36
drag, startPoint x: 486, startPoint y: 218, endPoint x: 495, endPoint y: 220, distance: 8.8
click at [495, 220] on input "Stephen P Rinaldi" at bounding box center [770, 220] width 702 height 35
type input "Stephen Rinaldi"
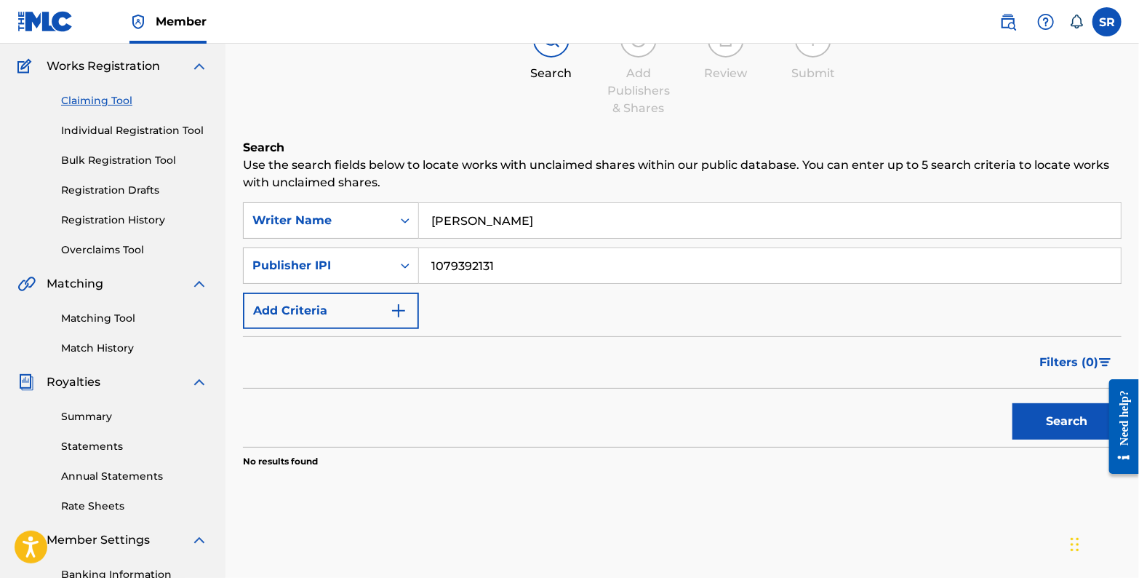
click at [1056, 419] on button "Search" at bounding box center [1067, 421] width 109 height 36
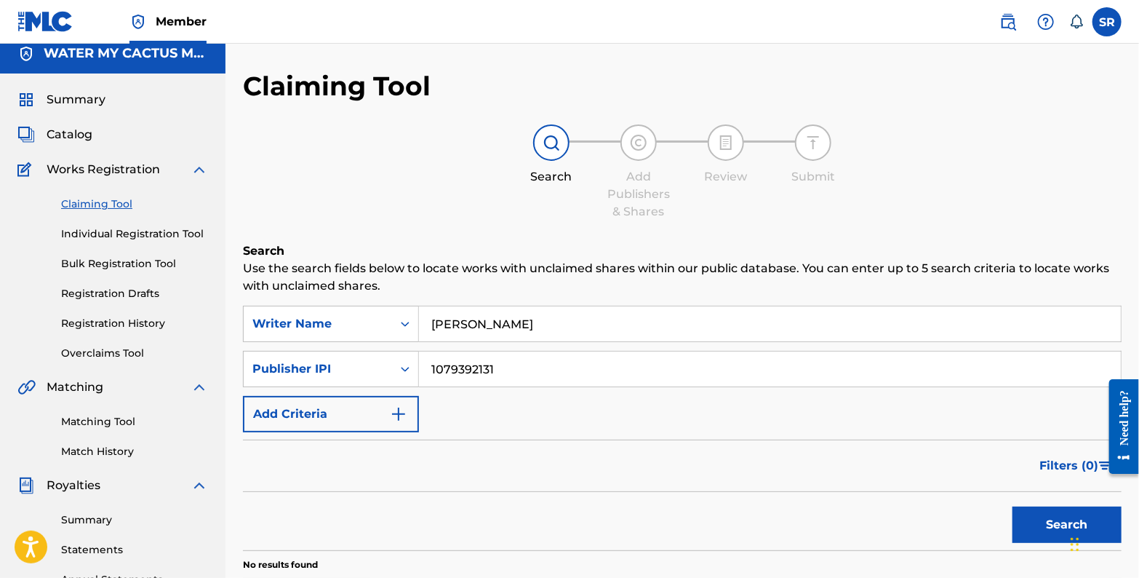
scroll to position [0, 0]
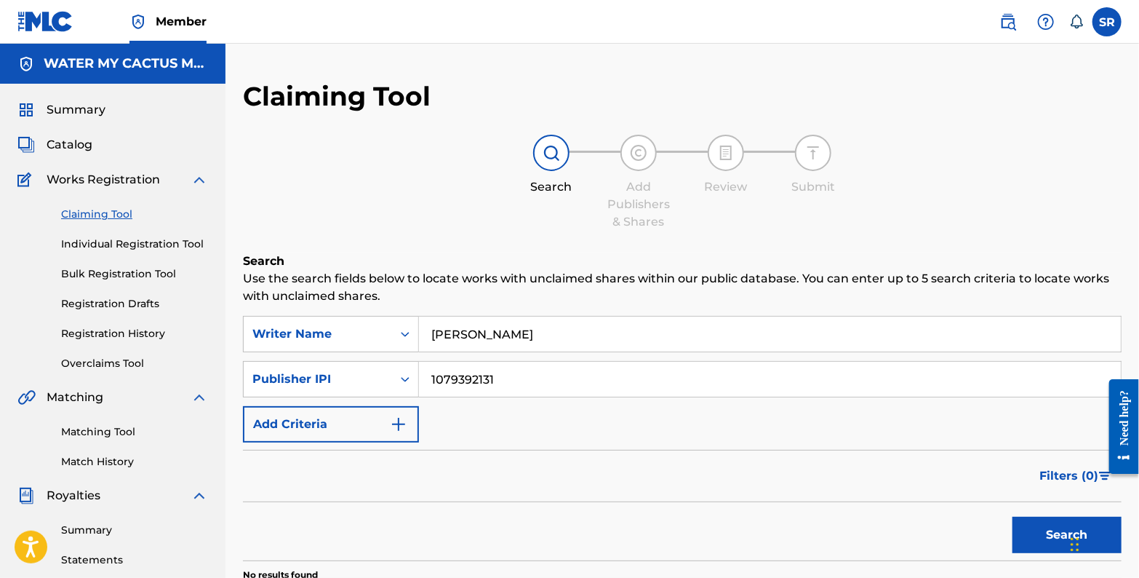
drag, startPoint x: 313, startPoint y: 200, endPoint x: 296, endPoint y: 211, distance: 20.0
click at [309, 202] on div "Search Add Publishers & Shares Review Submit" at bounding box center [682, 183] width 879 height 96
click at [73, 145] on span "Catalog" at bounding box center [70, 144] width 46 height 17
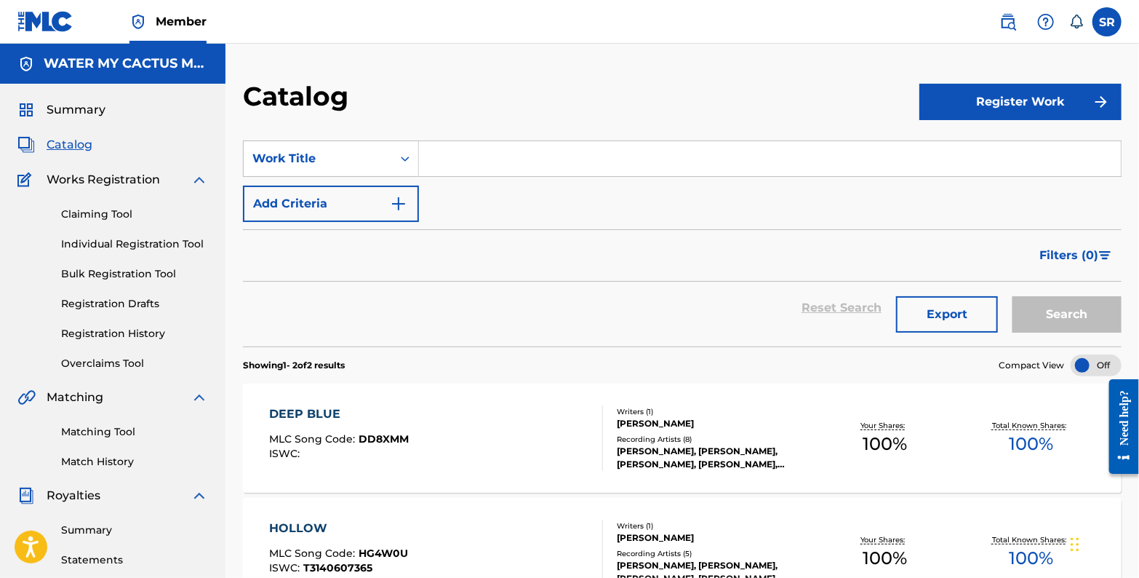
click at [131, 276] on link "Bulk Registration Tool" at bounding box center [134, 273] width 147 height 15
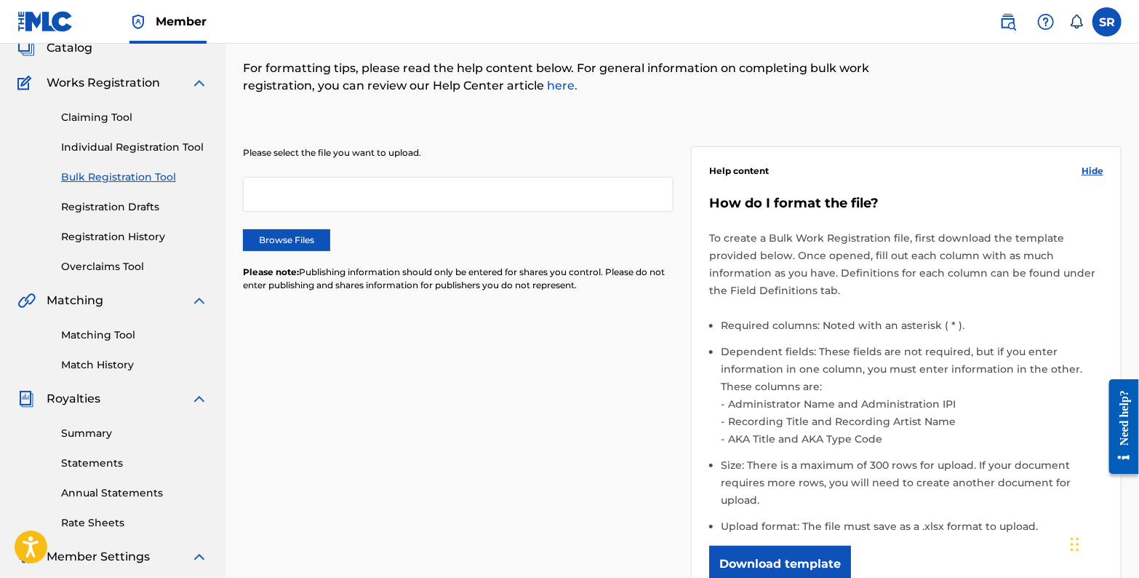
scroll to position [116, 0]
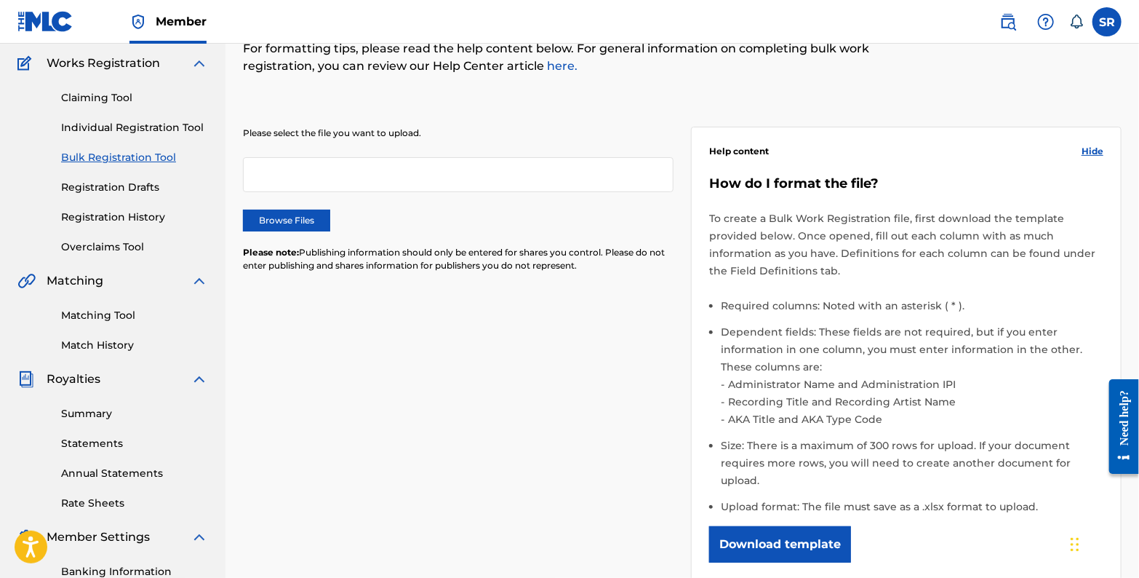
click at [116, 218] on link "Registration History" at bounding box center [134, 217] width 147 height 15
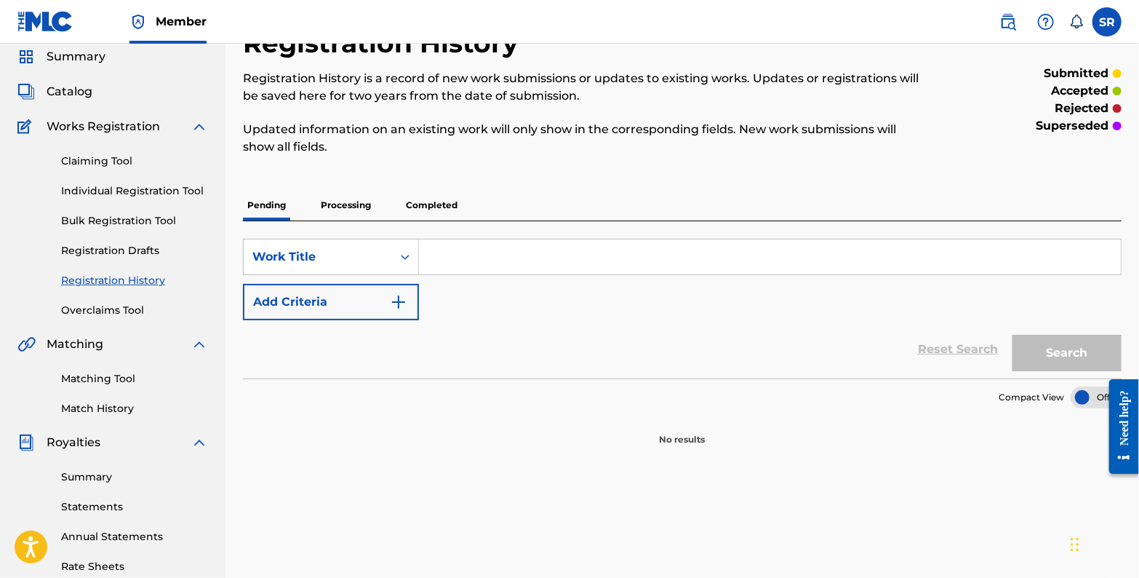
scroll to position [58, 0]
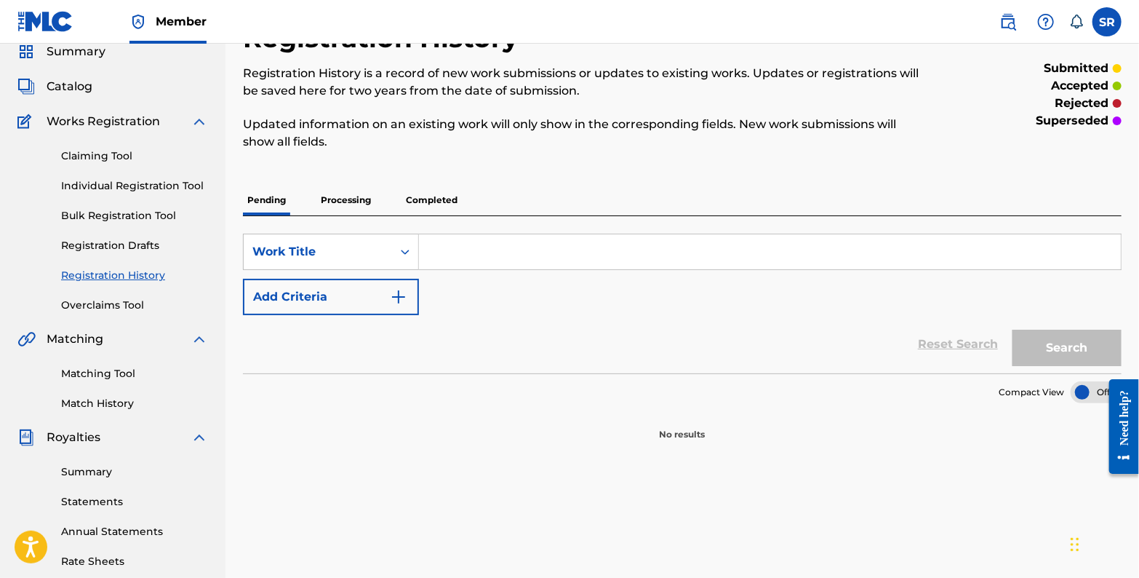
click at [346, 202] on p "Processing" at bounding box center [345, 200] width 59 height 31
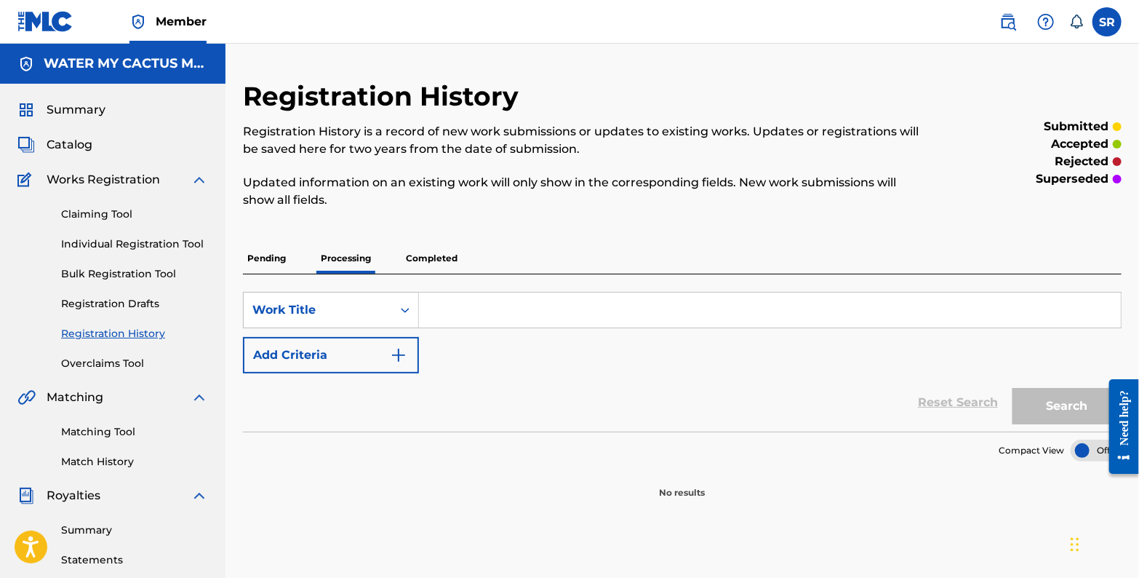
click at [428, 255] on p "Completed" at bounding box center [432, 258] width 60 height 31
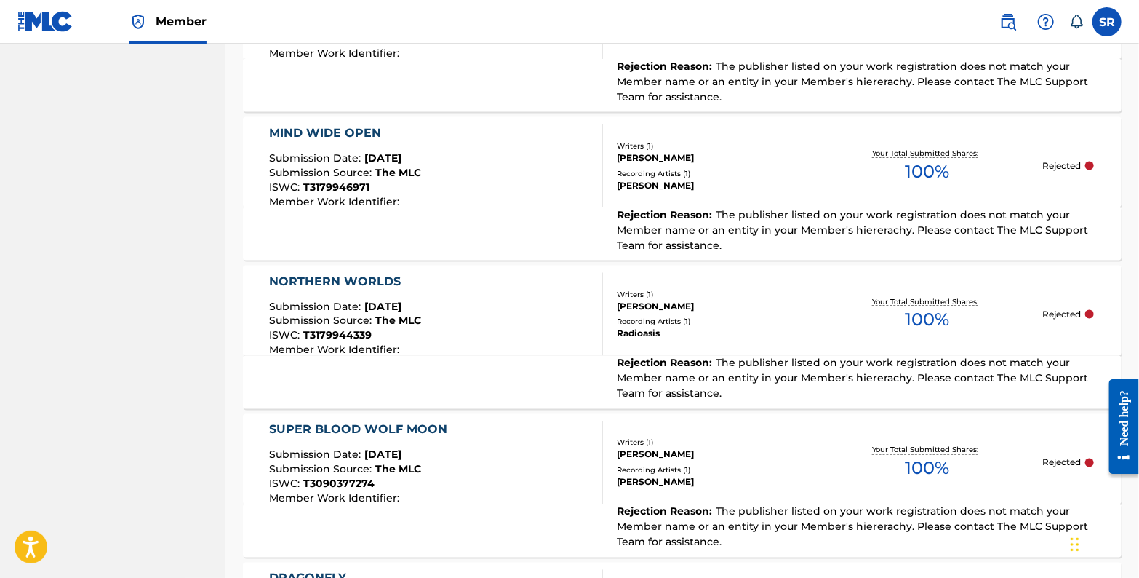
scroll to position [1106, 0]
click at [744, 360] on span "The publisher listed on your work registration does not match your Member name …" at bounding box center [852, 378] width 471 height 44
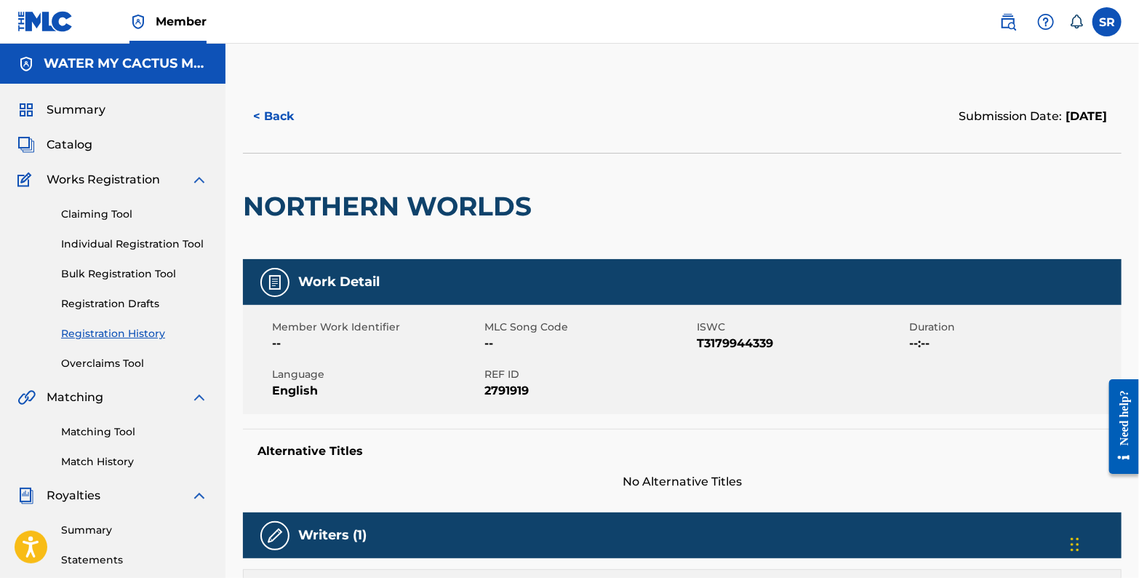
click at [274, 111] on button "< Back" at bounding box center [286, 116] width 87 height 36
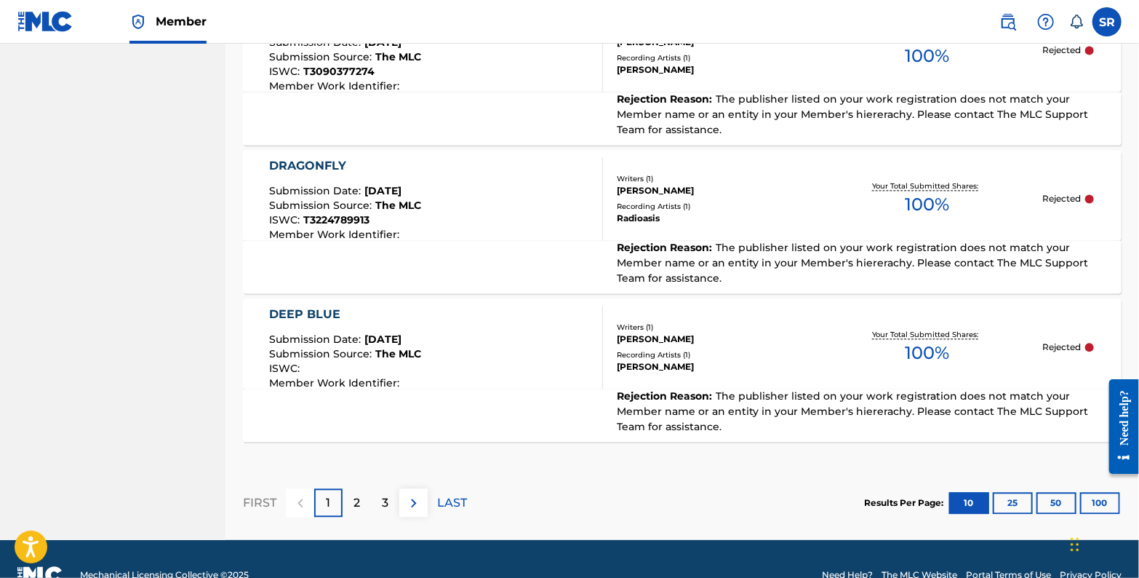
scroll to position [1547, 0]
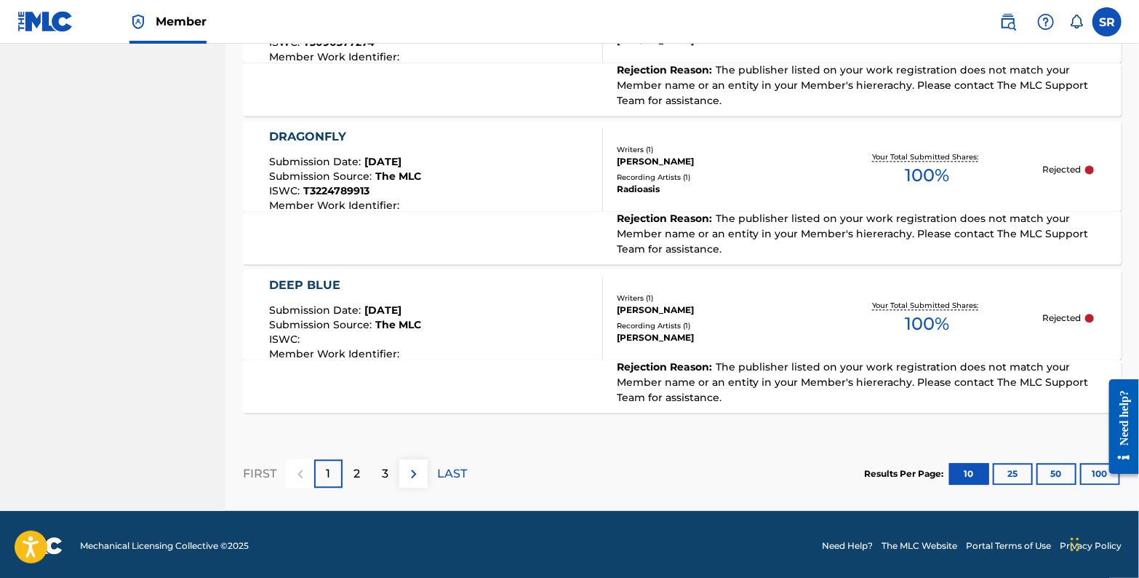
click at [1019, 471] on button "25" at bounding box center [1013, 474] width 40 height 22
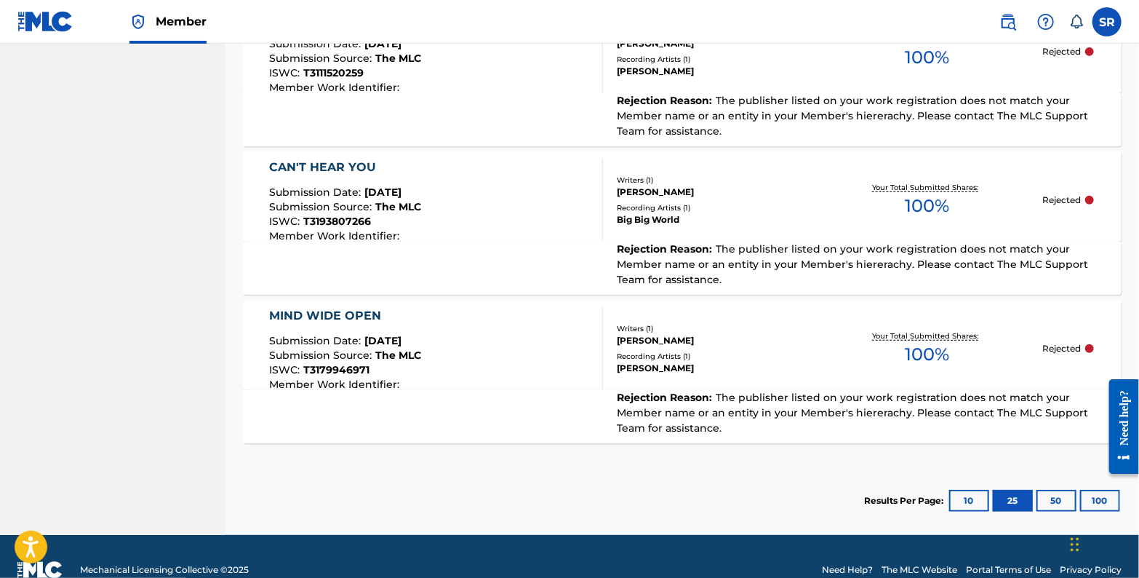
scroll to position [3175, 0]
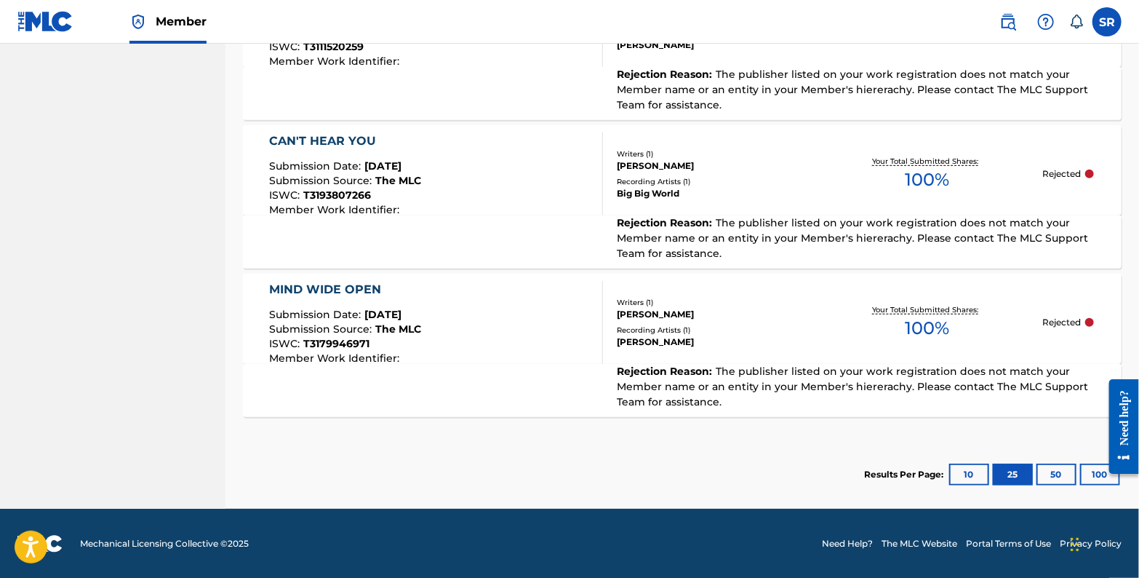
click at [1056, 474] on button "50" at bounding box center [1057, 474] width 40 height 22
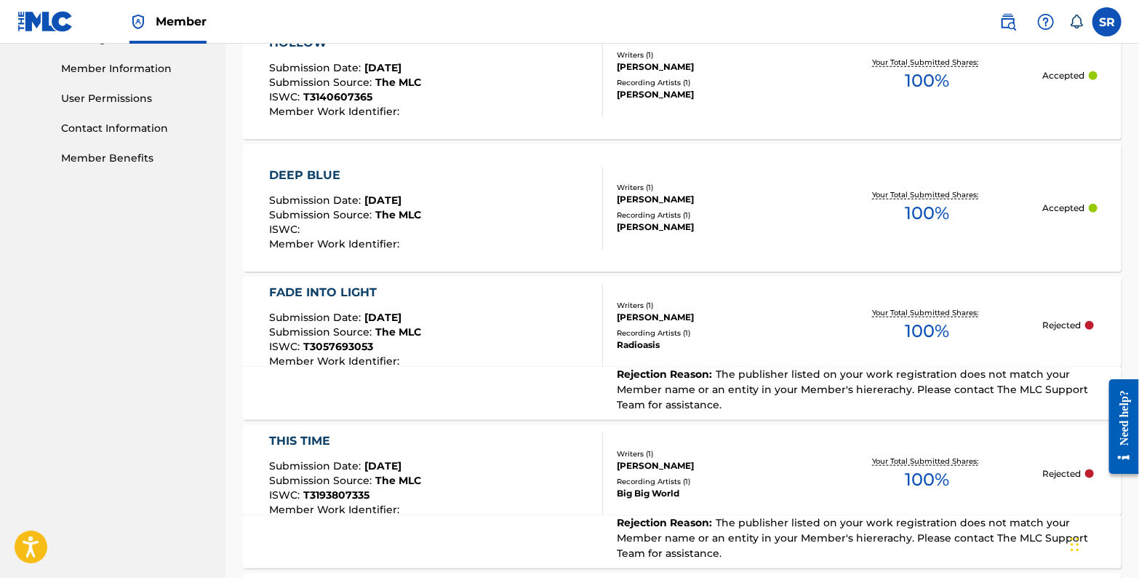
scroll to position [556, 0]
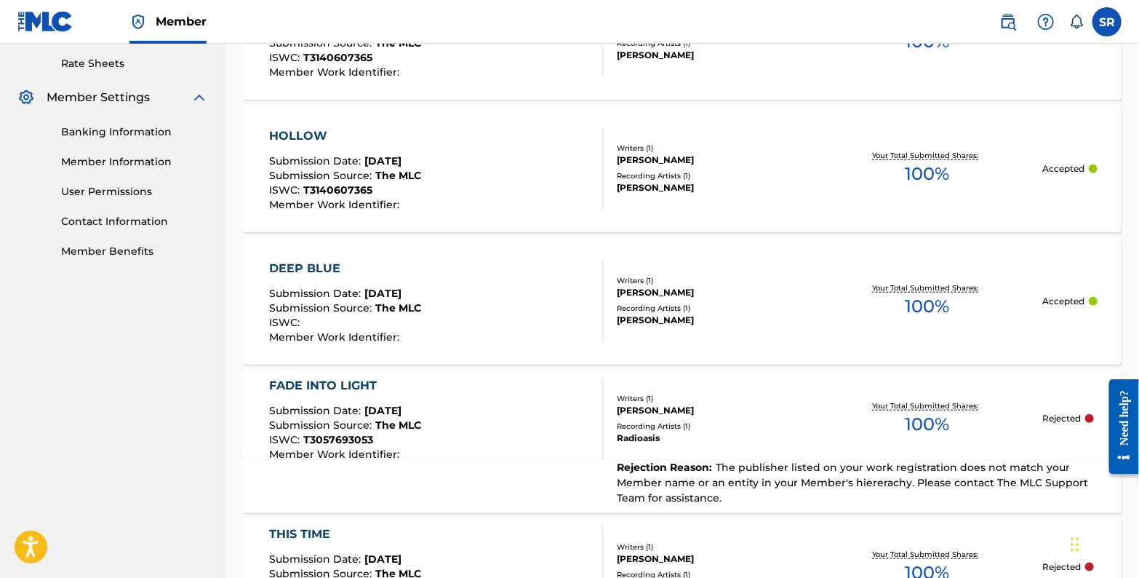
click at [660, 286] on div "[PERSON_NAME]" at bounding box center [714, 292] width 195 height 13
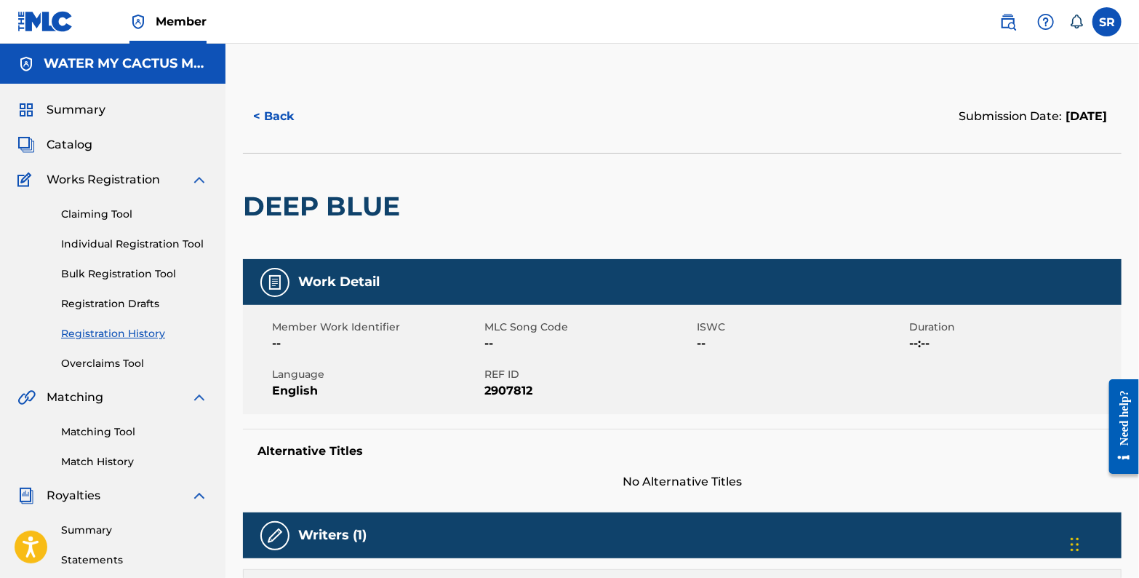
click at [284, 114] on button "< Back" at bounding box center [286, 116] width 87 height 36
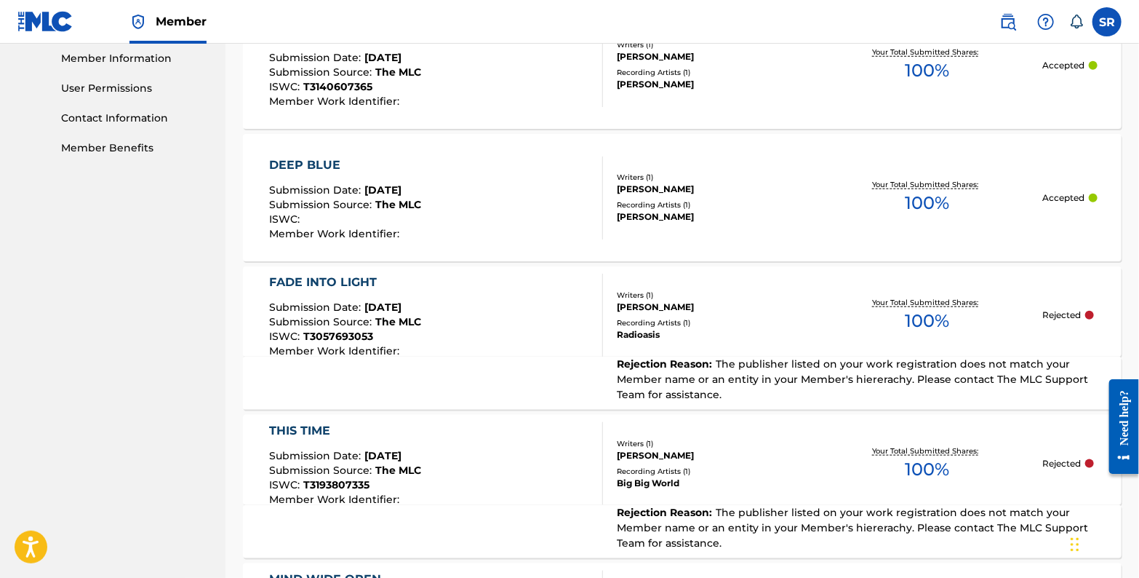
scroll to position [674, 0]
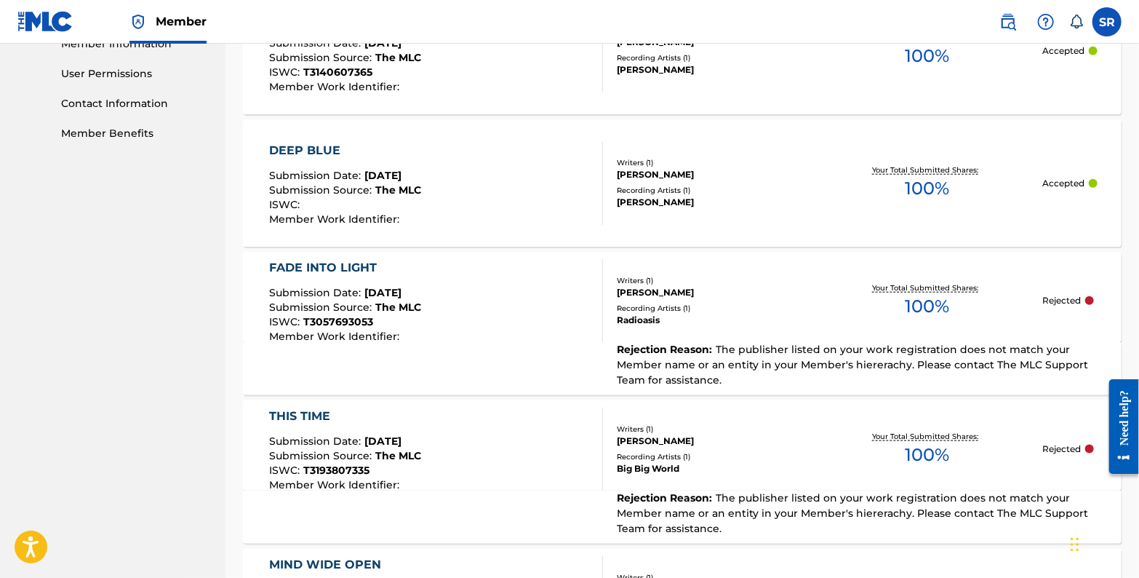
click at [796, 326] on div "FADE INTO LIGHT Submission Date : Feb 06, 2024 Submission Source : The MLC ISWC…" at bounding box center [682, 297] width 879 height 90
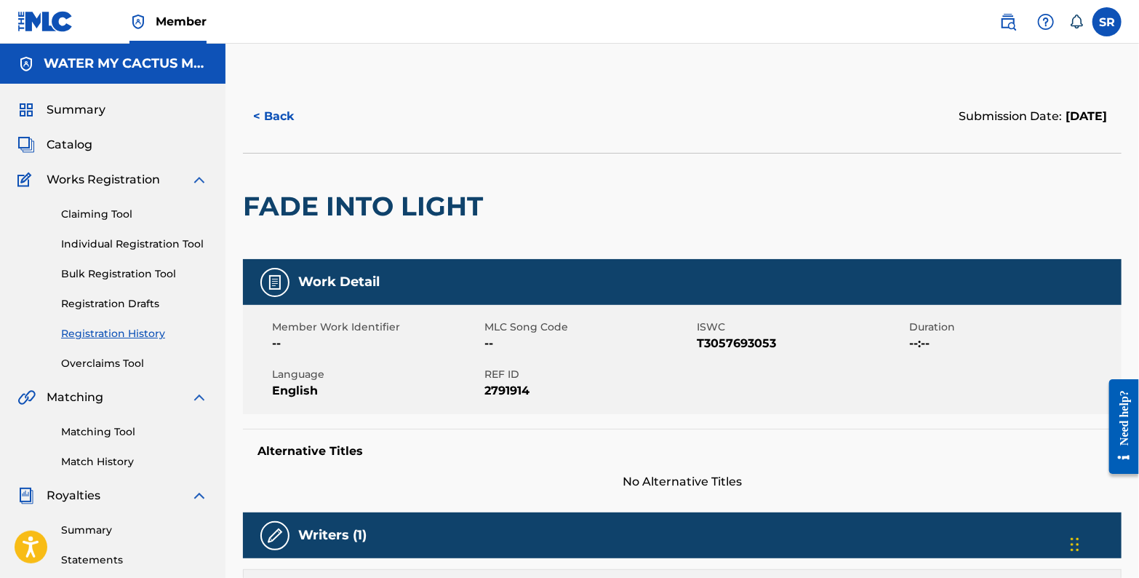
click at [286, 115] on button "< Back" at bounding box center [286, 116] width 87 height 36
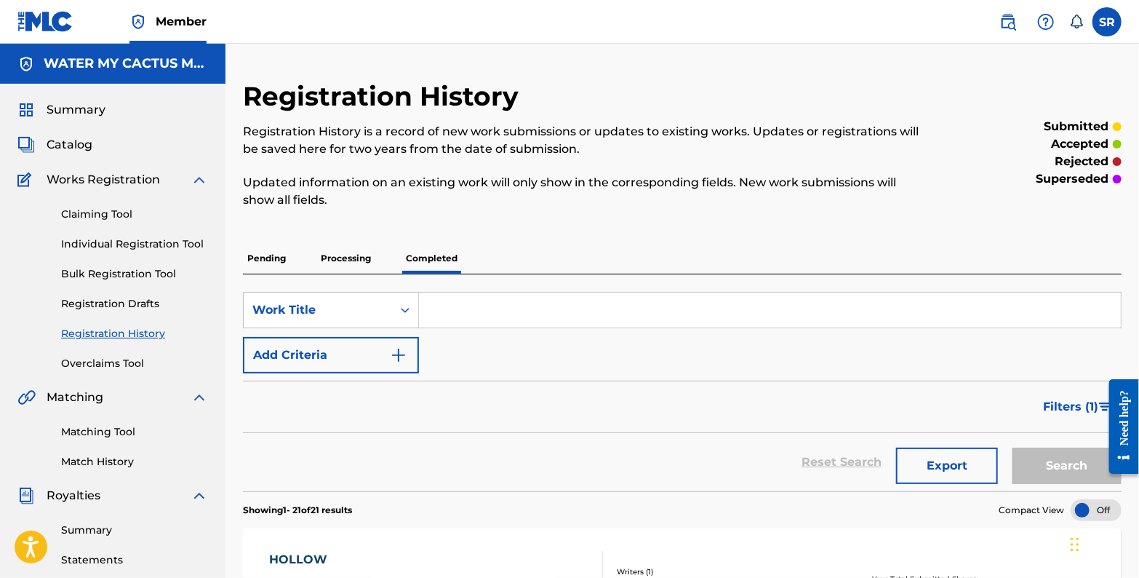
click at [126, 304] on link "Registration Drafts" at bounding box center [134, 303] width 147 height 15
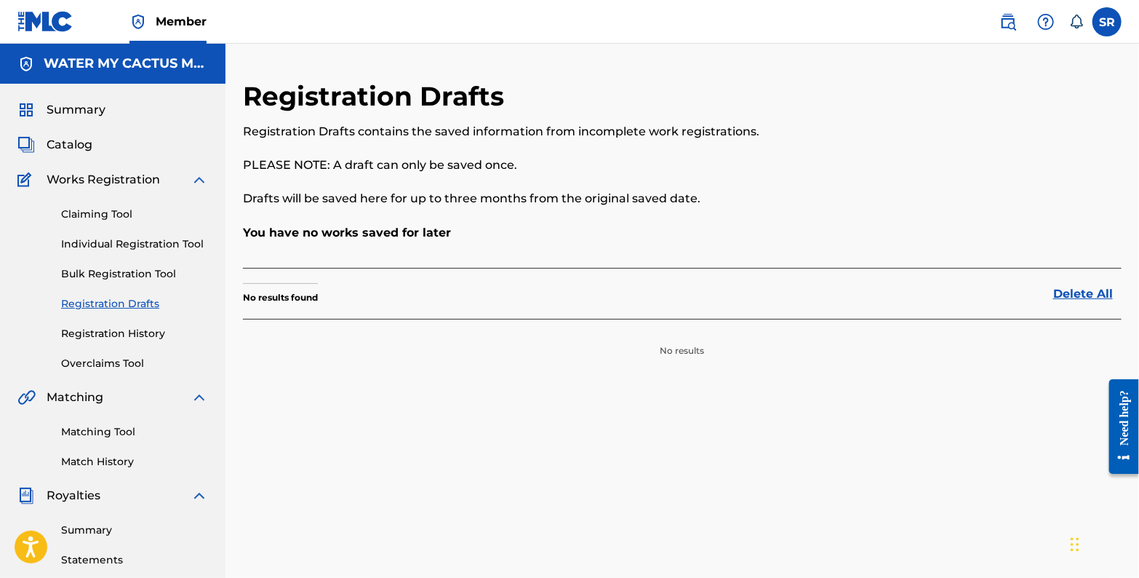
click at [119, 363] on link "Overclaims Tool" at bounding box center [134, 363] width 147 height 15
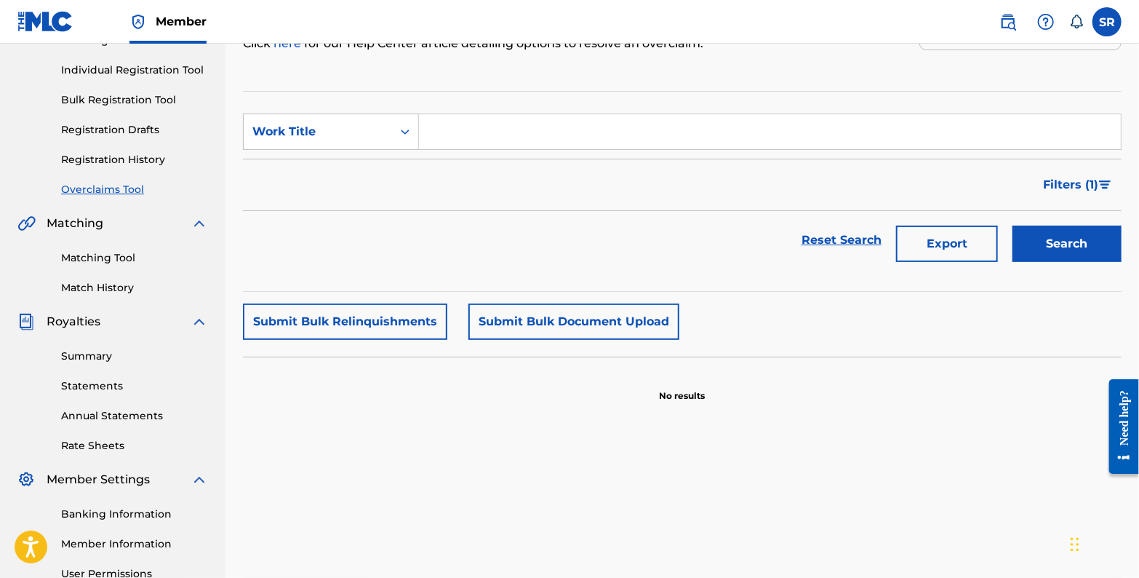
scroll to position [208, 0]
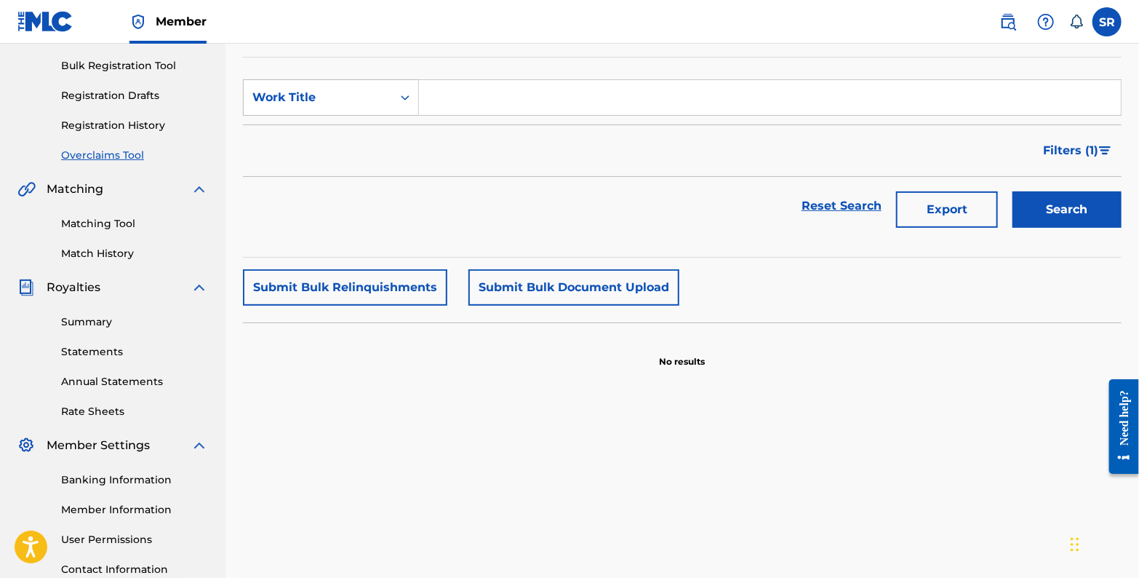
click at [109, 220] on link "Matching Tool" at bounding box center [134, 223] width 147 height 15
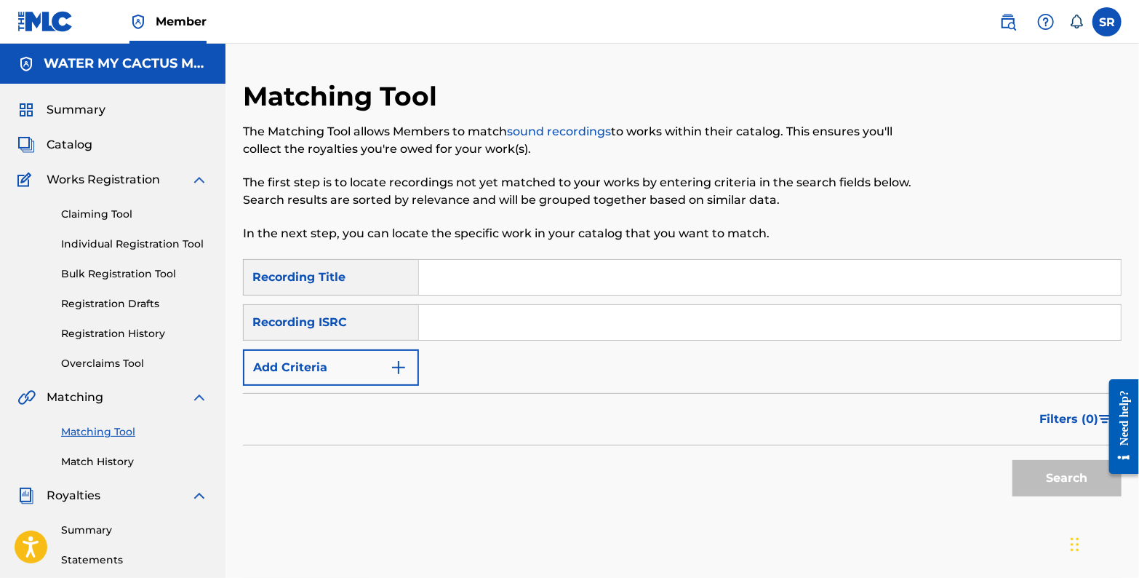
click at [452, 276] on input "Search Form" at bounding box center [770, 277] width 702 height 35
click at [454, 329] on input "Search Form" at bounding box center [770, 322] width 702 height 35
paste input "USCGH2193770"
type input "USCGH2193770"
drag, startPoint x: 467, startPoint y: 286, endPoint x: 471, endPoint y: 279, distance: 7.9
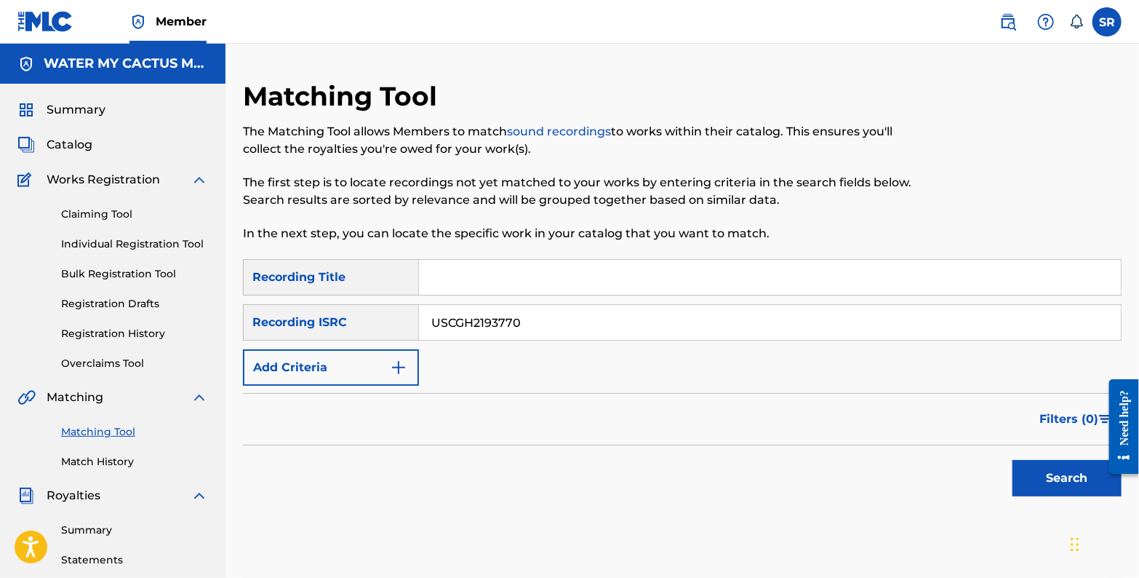
click at [467, 284] on input "Search Form" at bounding box center [770, 277] width 702 height 35
click at [1064, 492] on button "Search" at bounding box center [1067, 478] width 109 height 36
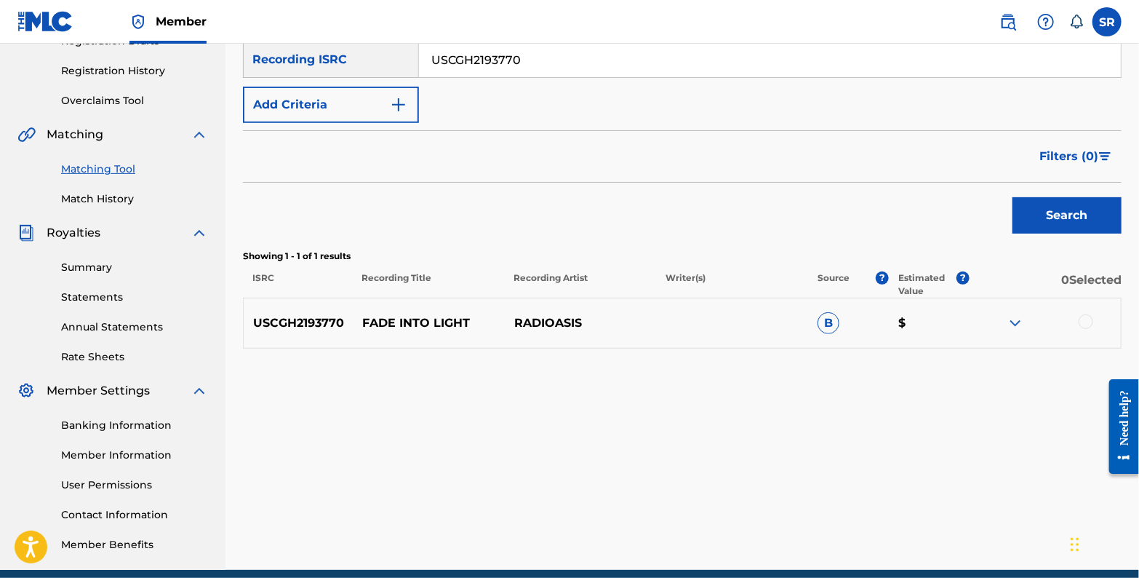
scroll to position [291, 0]
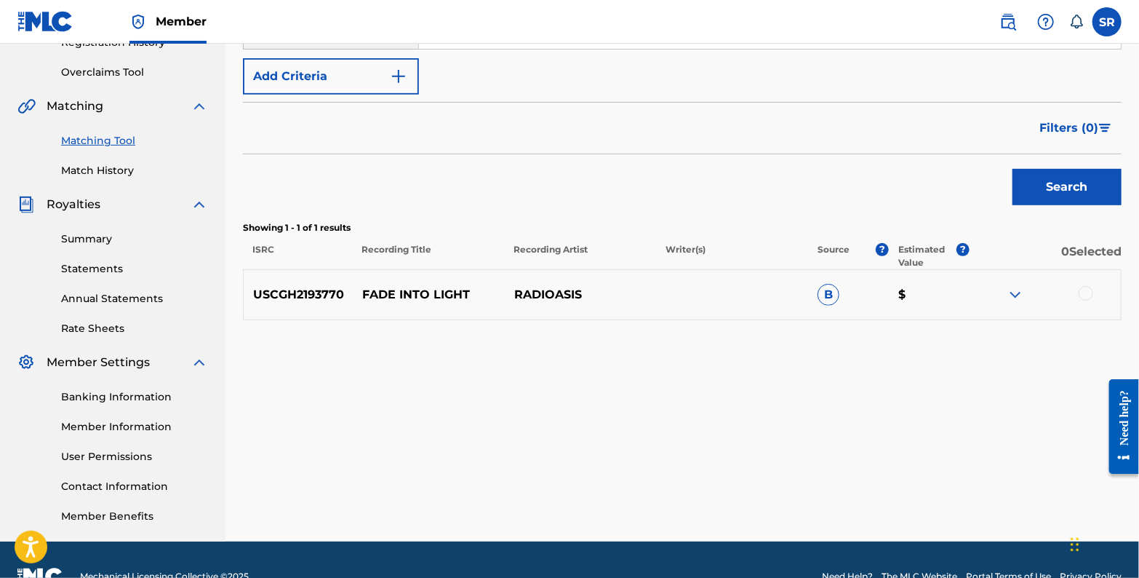
drag, startPoint x: 775, startPoint y: 422, endPoint x: 783, endPoint y: 409, distance: 15.3
click at [776, 419] on div "Matching Tool The Matching Tool allows Members to match sound recordings to wor…" at bounding box center [682, 165] width 879 height 752
click at [1021, 294] on img at bounding box center [1015, 294] width 17 height 17
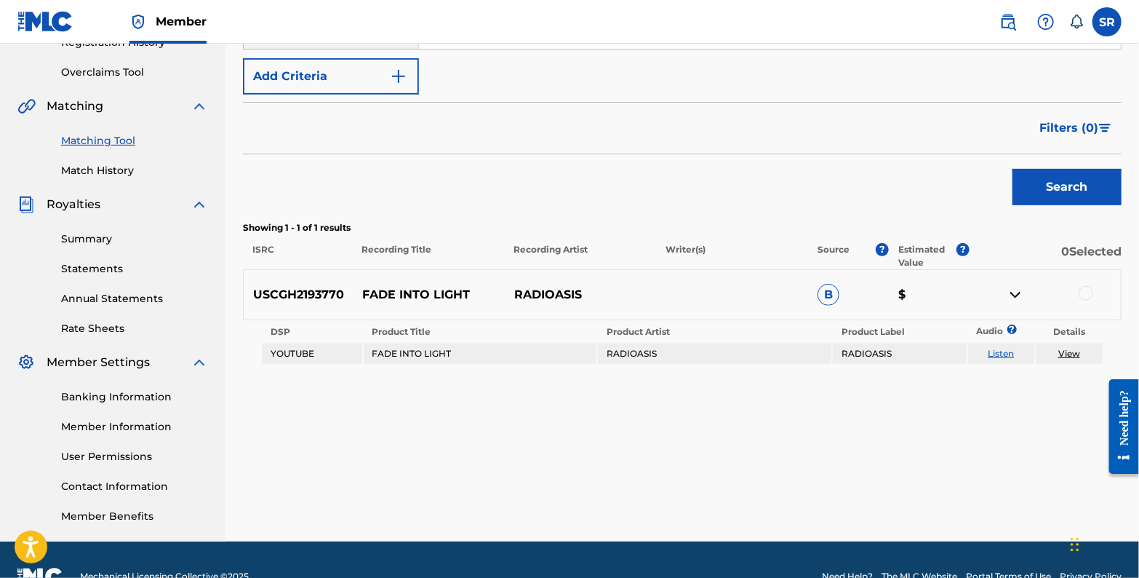
click at [1002, 354] on link "Listen" at bounding box center [1001, 353] width 26 height 11
click at [1065, 351] on link "View" at bounding box center [1069, 353] width 22 height 11
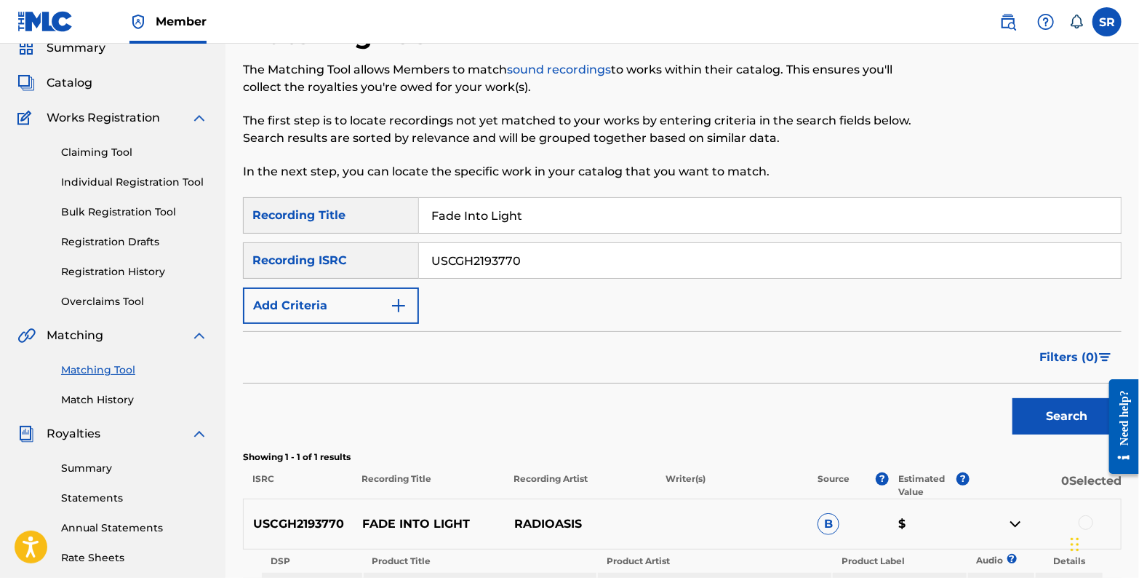
scroll to position [58, 0]
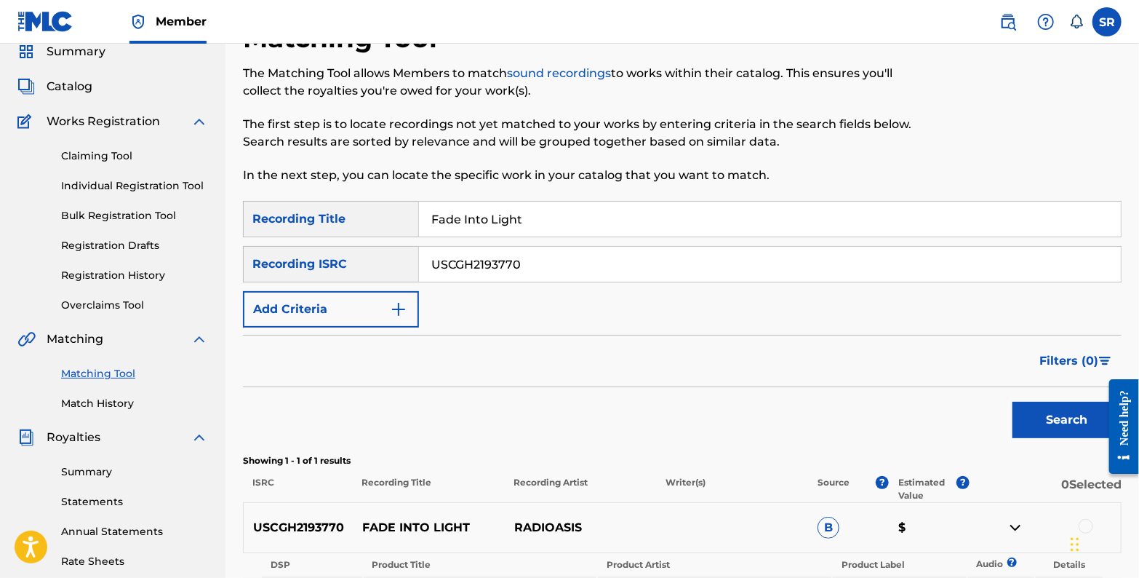
drag, startPoint x: 531, startPoint y: 219, endPoint x: 394, endPoint y: 208, distance: 137.2
click at [394, 208] on div "SearchWithCriteria8bba3de9-5c9a-45d5-91cb-7732b5be6d10 Recording Title Fade Int…" at bounding box center [682, 219] width 879 height 36
type input "This Time"
drag, startPoint x: 479, startPoint y: 271, endPoint x: 382, endPoint y: 271, distance: 97.5
click at [382, 271] on div "SearchWithCriteriadc91bfe2-5535-4607-ac35-026e34047335 Recording ISRC USCGH2193…" at bounding box center [682, 264] width 879 height 36
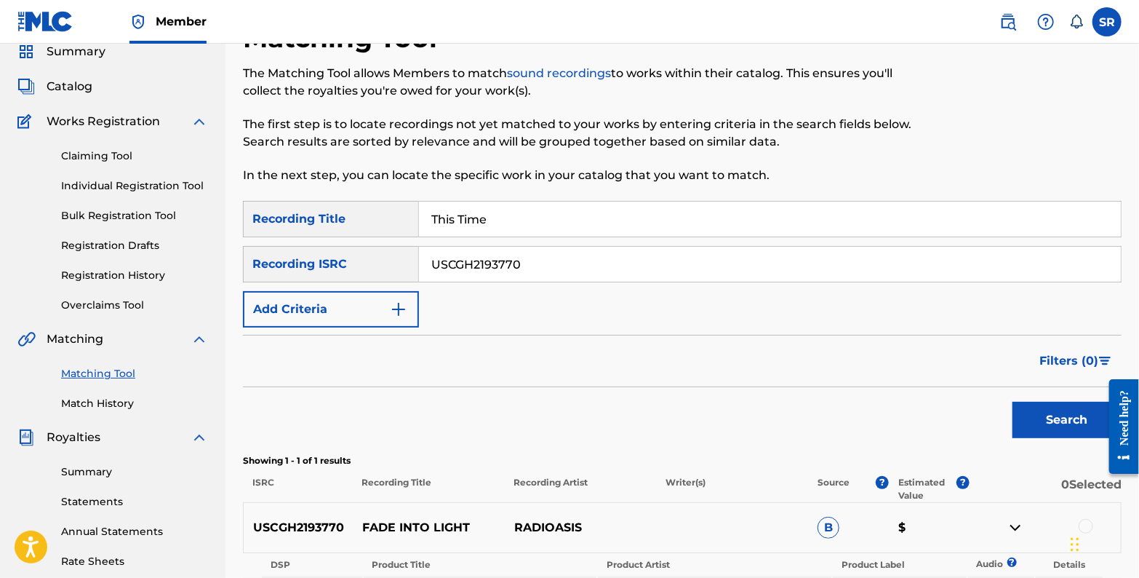
paste input "QZNWU2340445"
click at [1040, 422] on button "Search" at bounding box center [1067, 420] width 109 height 36
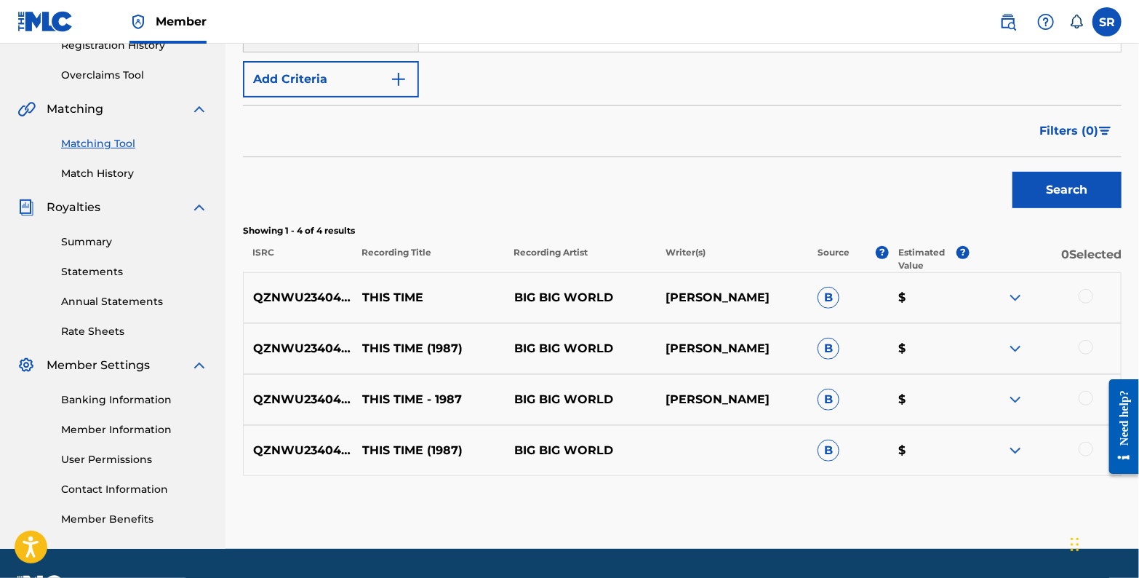
scroll to position [291, 0]
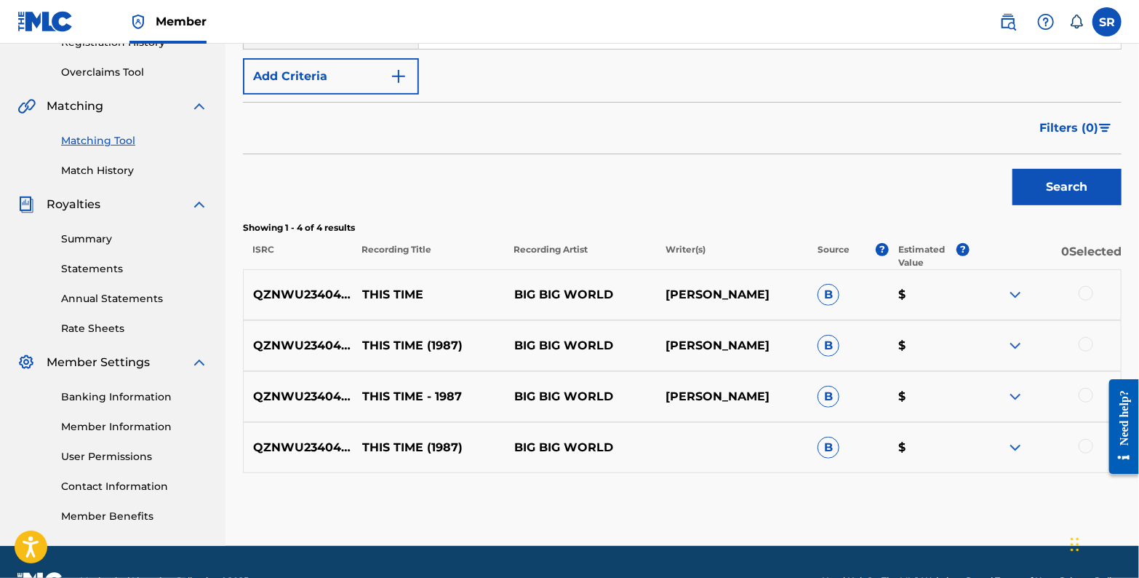
click at [1016, 289] on img at bounding box center [1015, 294] width 17 height 17
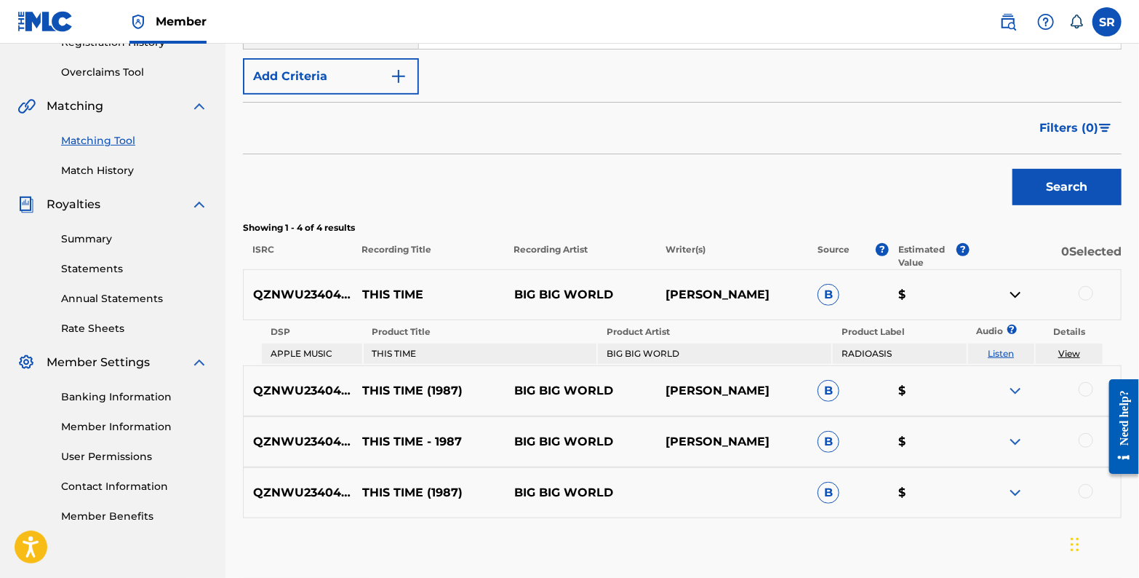
click at [1016, 388] on img at bounding box center [1015, 390] width 17 height 17
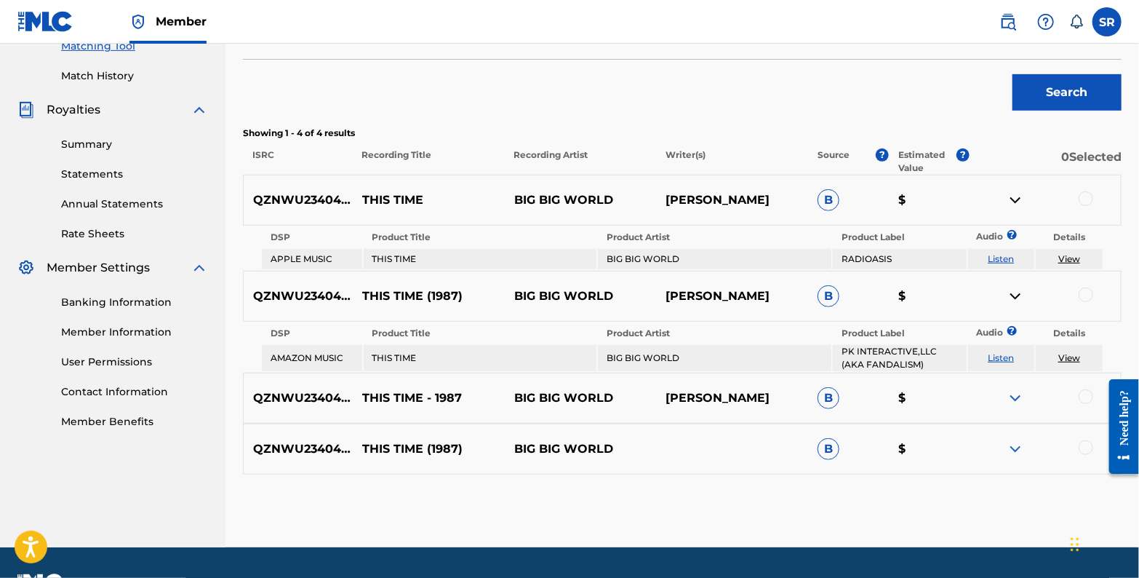
scroll to position [423, 0]
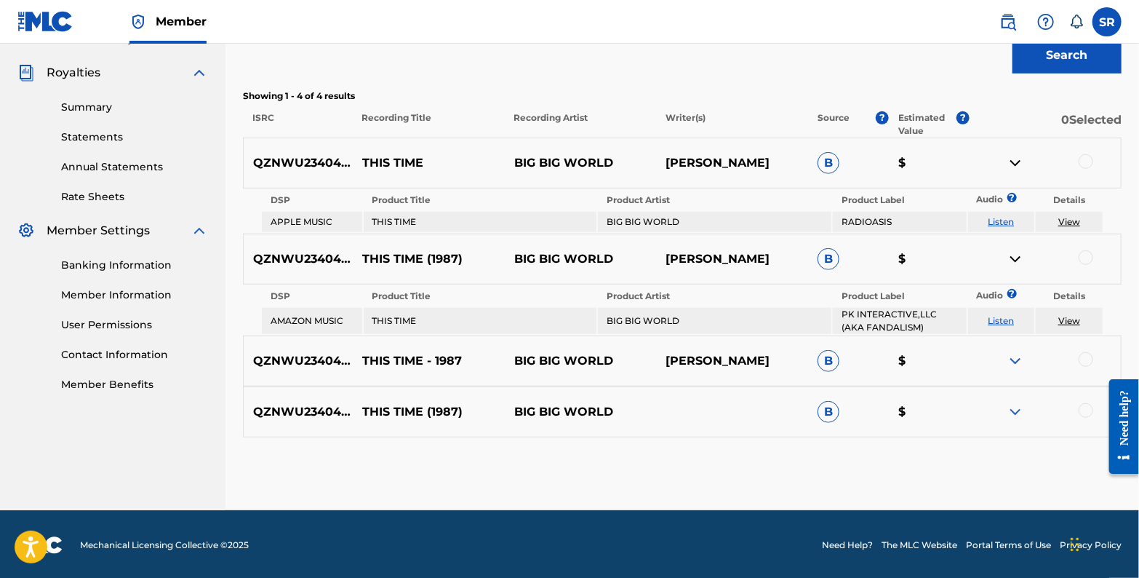
click at [1022, 355] on img at bounding box center [1015, 360] width 17 height 17
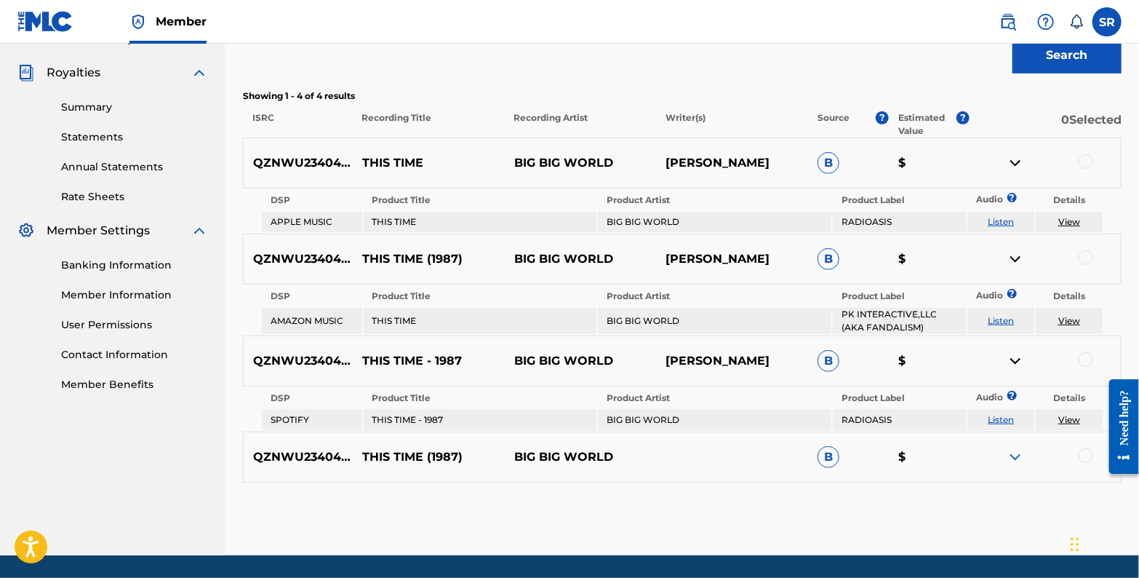
click at [1015, 452] on img at bounding box center [1015, 456] width 17 height 17
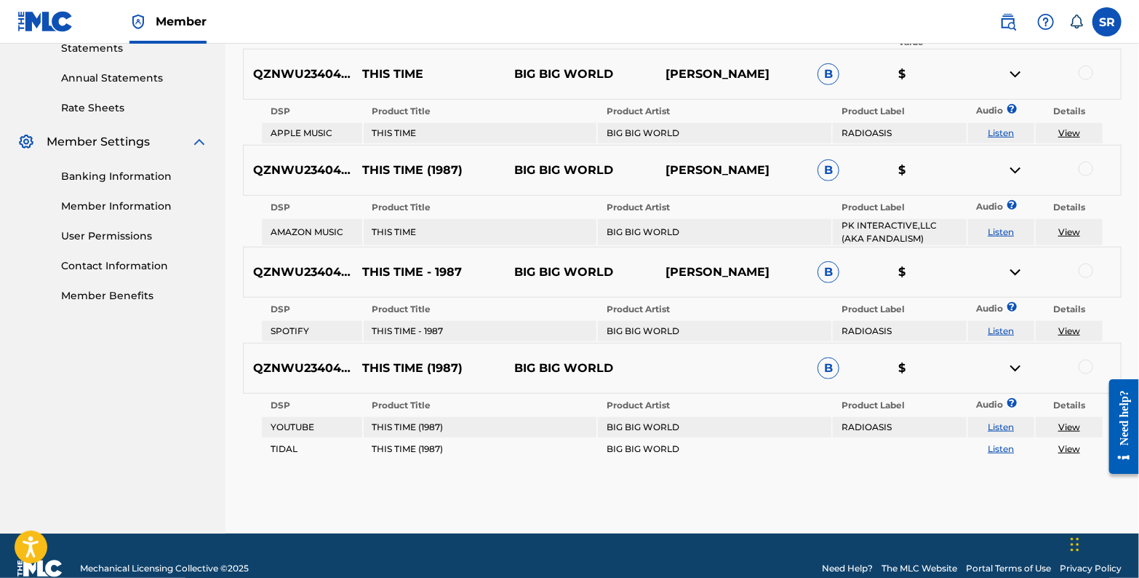
scroll to position [474, 0]
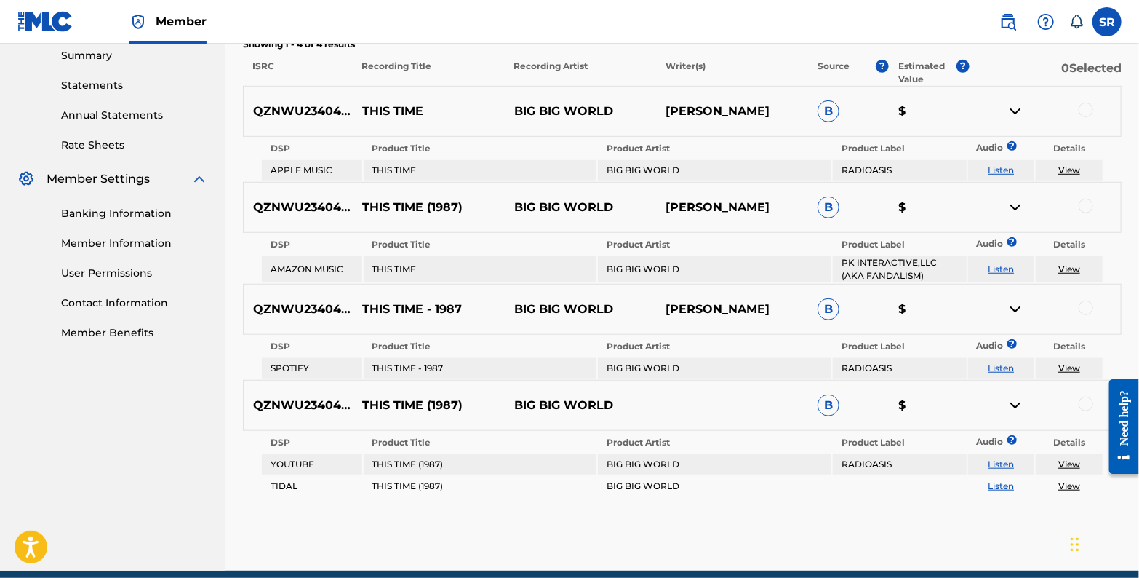
click at [1021, 303] on img at bounding box center [1015, 308] width 17 height 17
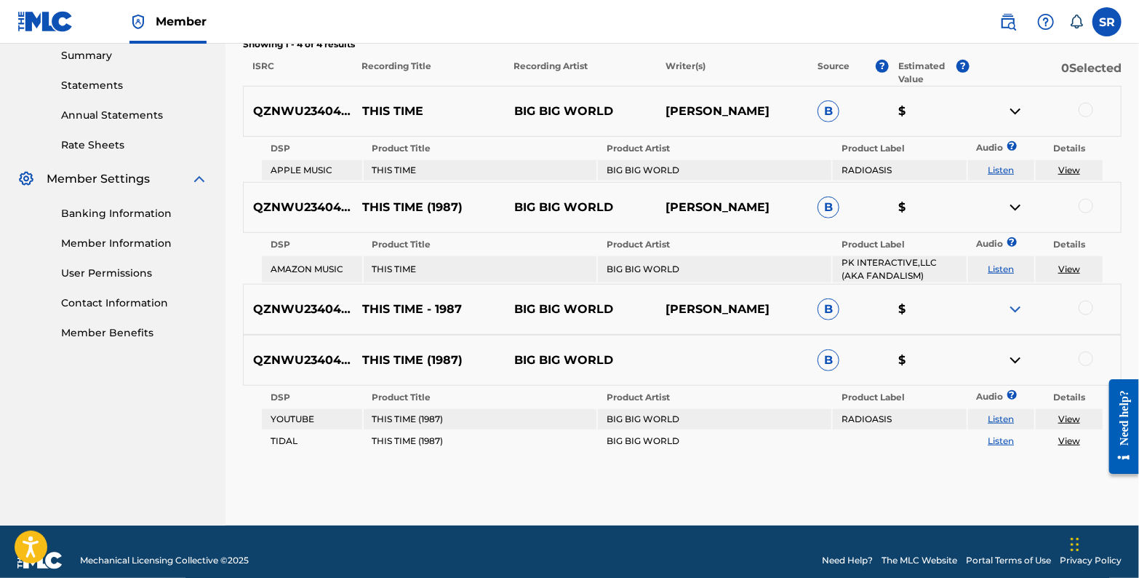
click at [1020, 303] on img at bounding box center [1015, 308] width 17 height 17
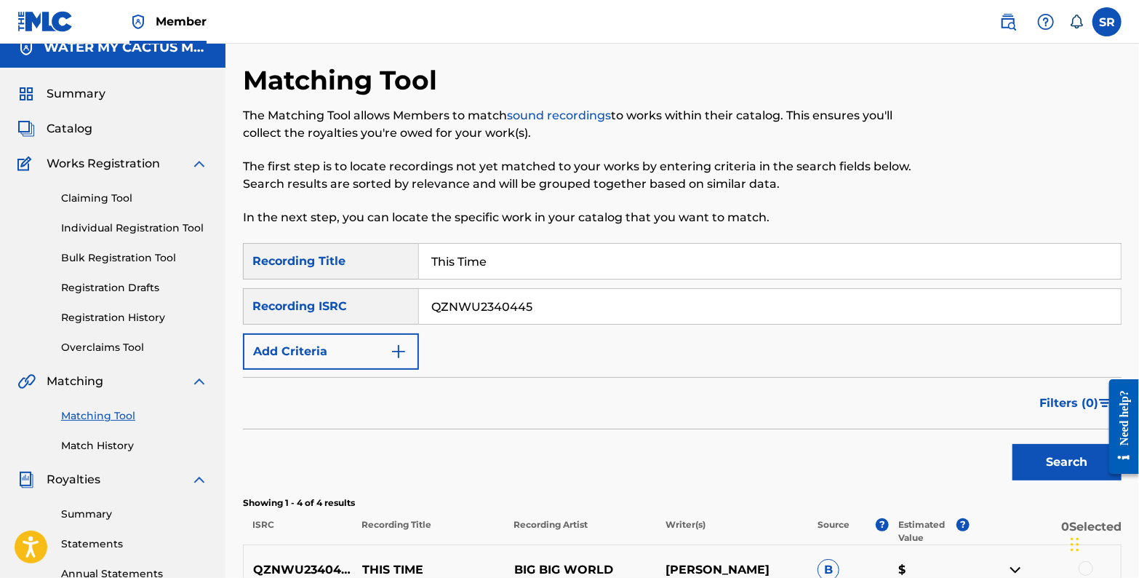
scroll to position [0, 0]
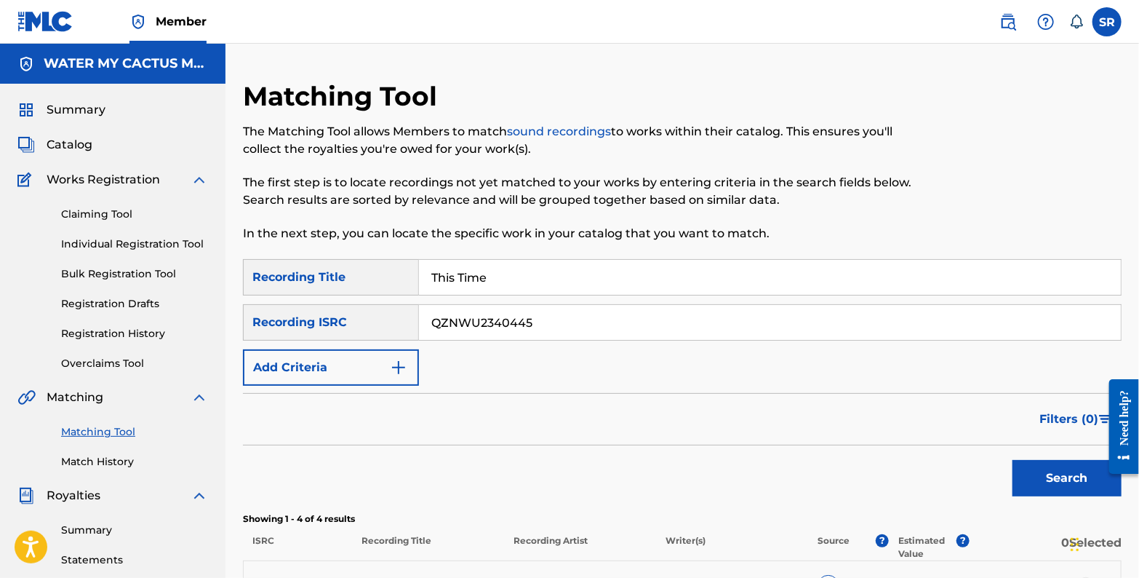
drag, startPoint x: 563, startPoint y: 316, endPoint x: 404, endPoint y: 317, distance: 159.3
click at [404, 317] on div "SearchWithCriteriadc91bfe2-5535-4607-ac35-026e34047335 Recording ISRC QZNWU2340…" at bounding box center [682, 322] width 879 height 36
paste input "USHM82071102"
type input "USHM82071102"
drag, startPoint x: 451, startPoint y: 270, endPoint x: 390, endPoint y: 265, distance: 61.3
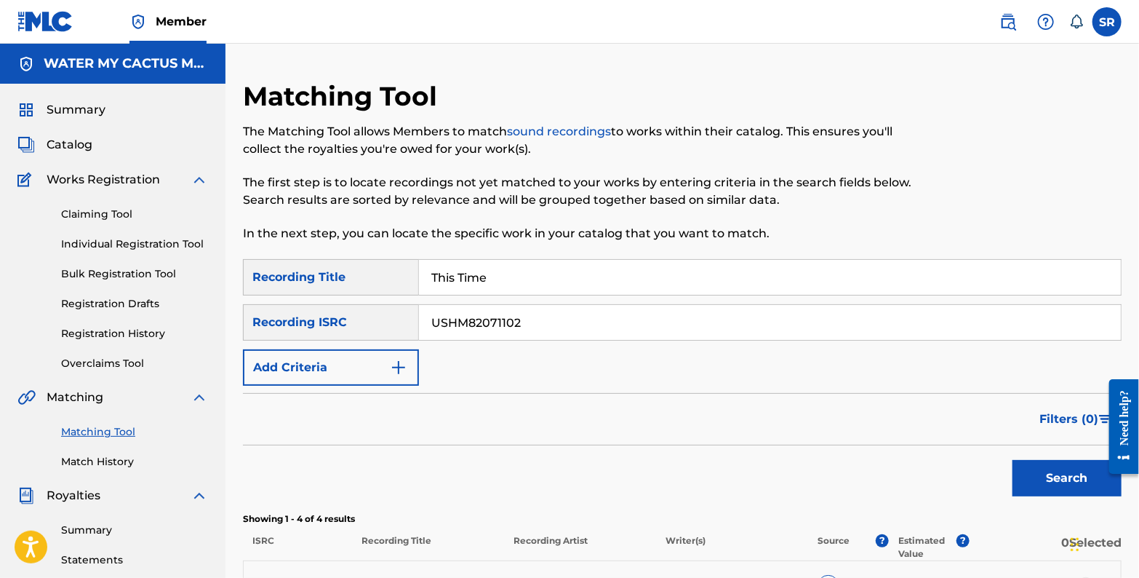
click at [393, 266] on div "SearchWithCriteria8bba3de9-5c9a-45d5-91cb-7732b5be6d10 Recording Title This Time" at bounding box center [682, 277] width 879 height 36
click at [1062, 468] on button "Search" at bounding box center [1067, 478] width 109 height 36
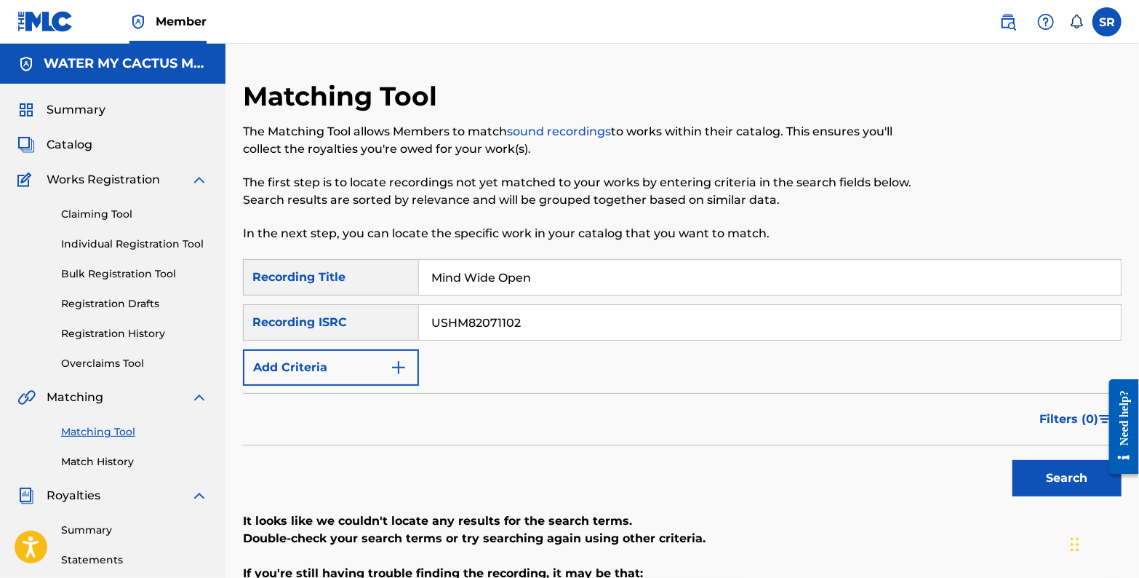
click at [572, 274] on input "Mind Wide Open" at bounding box center [770, 277] width 702 height 35
click at [541, 325] on input "USHM82071102" at bounding box center [770, 322] width 702 height 35
click at [428, 322] on input "USHM82071102" at bounding box center [770, 322] width 702 height 35
drag, startPoint x: 573, startPoint y: 282, endPoint x: 390, endPoint y: 276, distance: 183.4
click at [390, 276] on div "SearchWithCriteria8bba3de9-5c9a-45d5-91cb-7732b5be6d10 Recording Title Mind Wid…" at bounding box center [682, 277] width 879 height 36
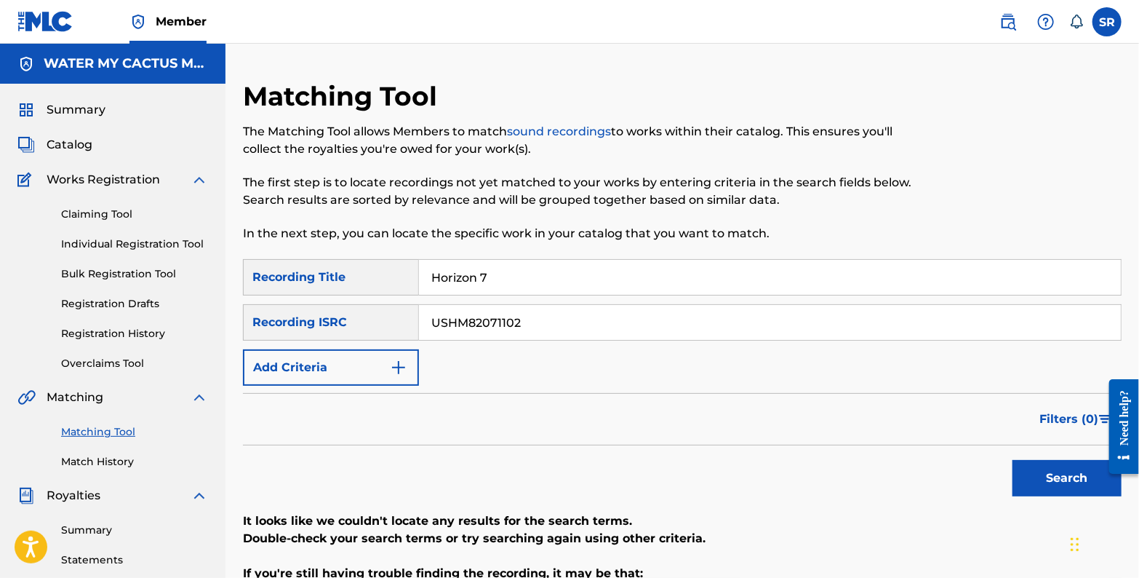
type input "Horizon 7"
drag, startPoint x: 543, startPoint y: 320, endPoint x: 390, endPoint y: 322, distance: 152.8
click at [393, 322] on div "SearchWithCriteriadc91bfe2-5535-4607-ac35-026e34047335 Recording ISRC USHM82071…" at bounding box center [682, 322] width 879 height 36
paste input "QZFZ32399134"
type input "QZFZ32399134"
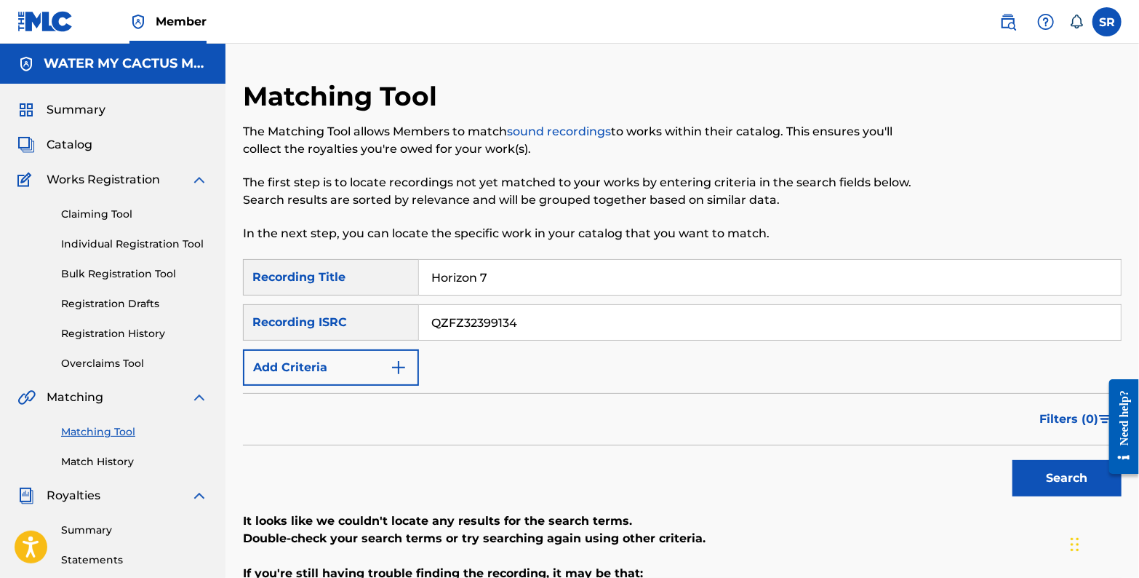
click at [1069, 487] on button "Search" at bounding box center [1067, 478] width 109 height 36
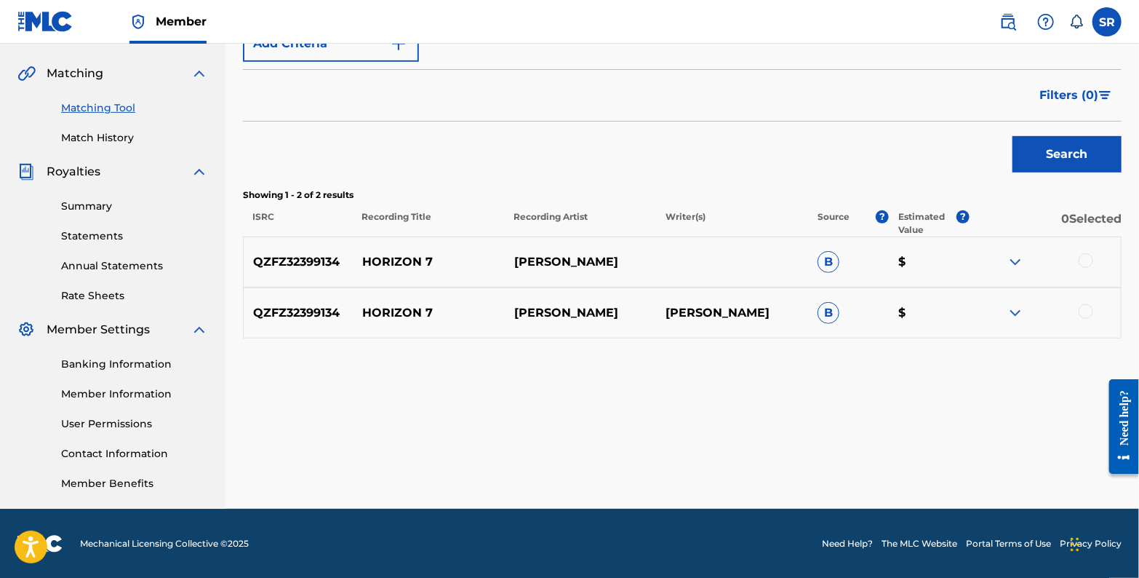
scroll to position [324, 0]
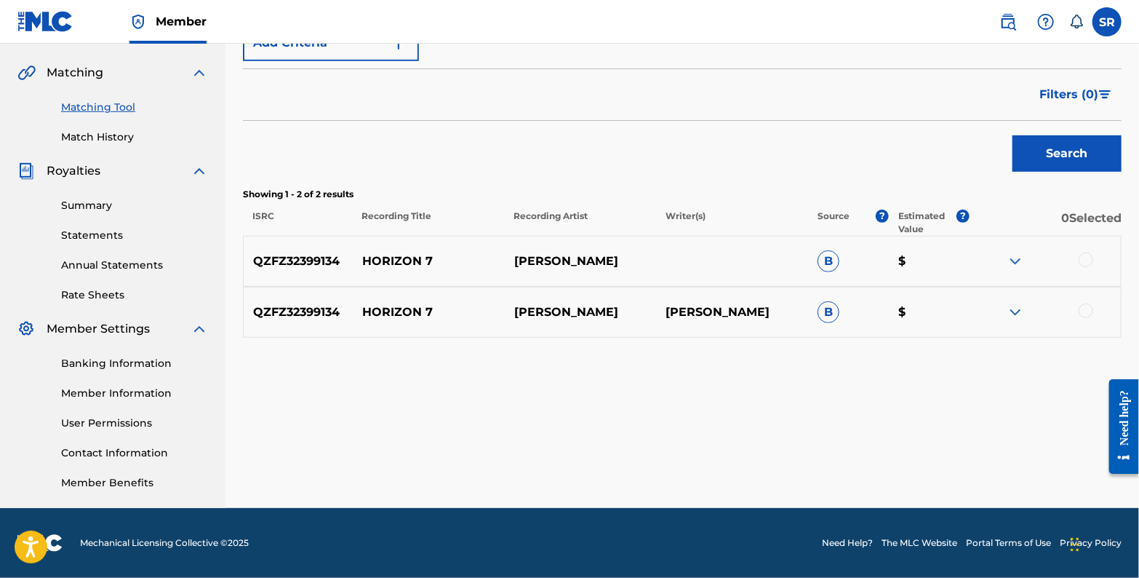
click at [1017, 311] on img at bounding box center [1015, 311] width 17 height 17
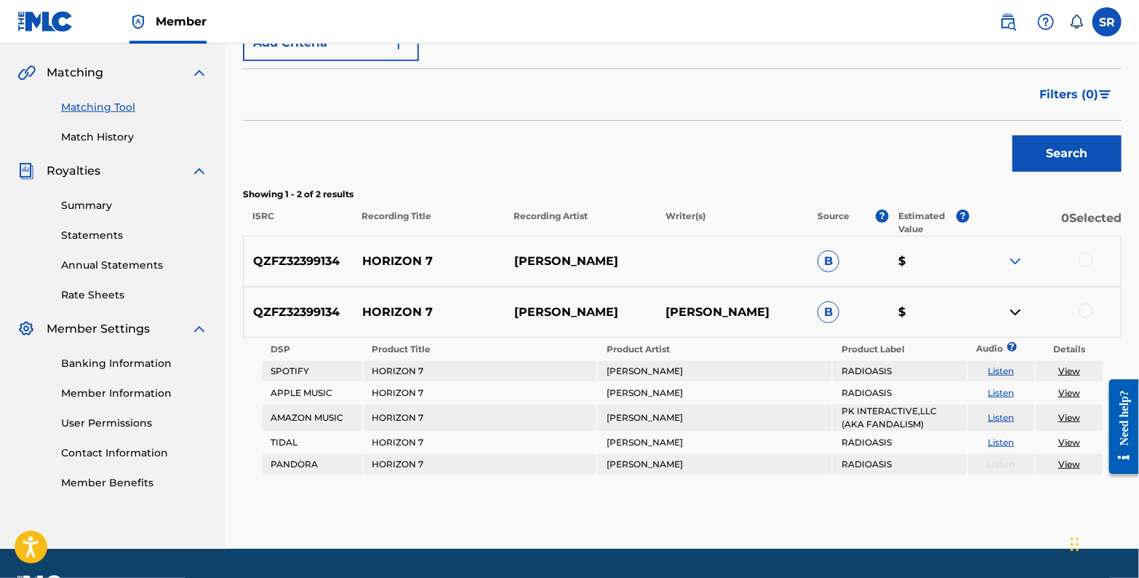
click at [1016, 254] on img at bounding box center [1015, 260] width 17 height 17
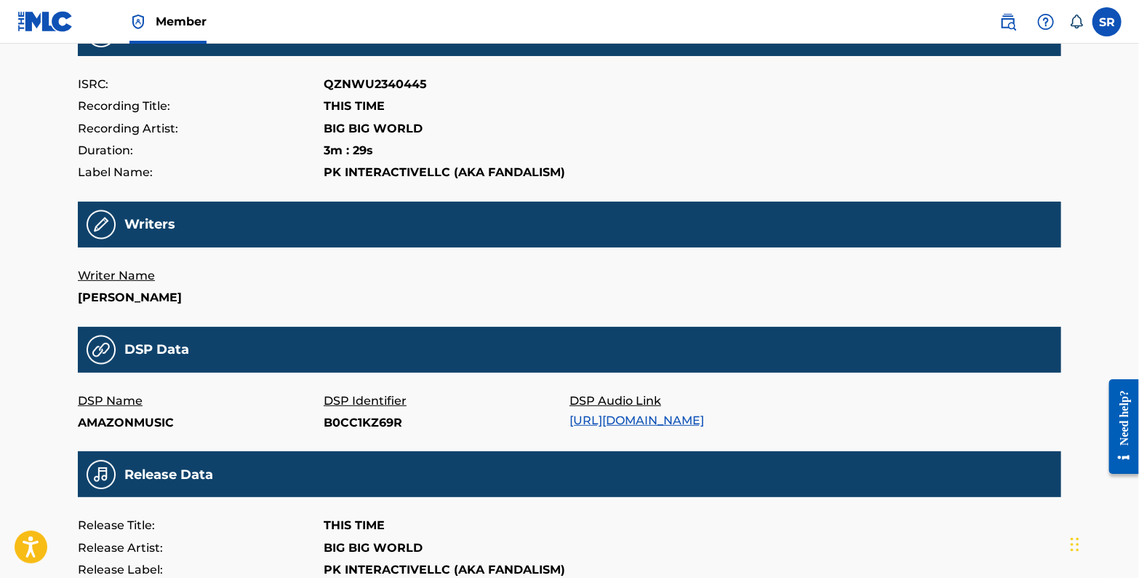
scroll to position [157, 0]
